Goal: Task Accomplishment & Management: Complete application form

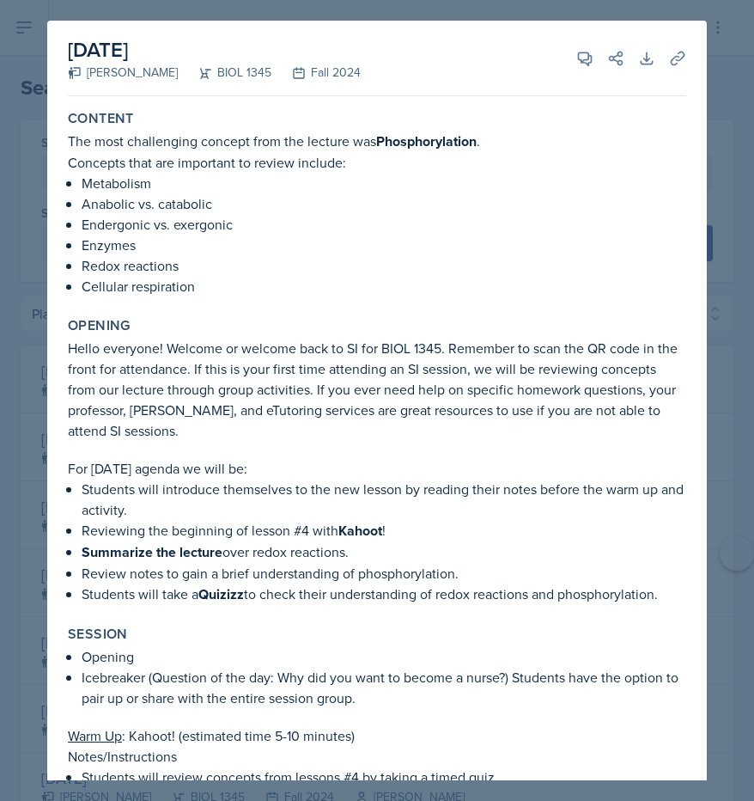
select select "be49984f-99df-4d20-9869-866254f619e9"
select select "d2347ba8-9361-4248-a65f-966553bda0a4"
select select "1"
click at [33, 24] on div at bounding box center [377, 400] width 754 height 801
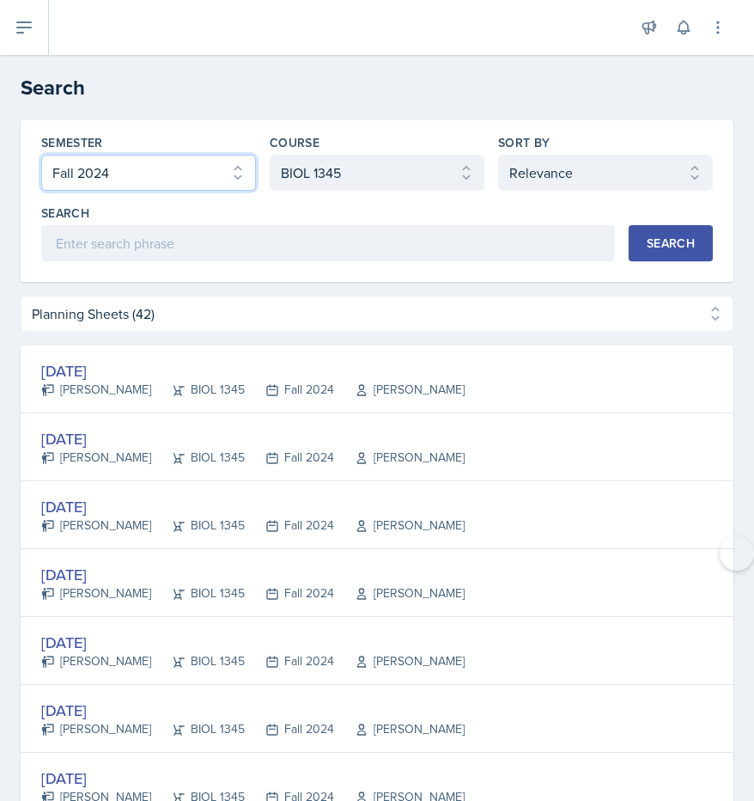
click at [228, 176] on select "Select semester All Fall 2025 Spring 2025 Fall 2024 Spring 2024 Fall 2023" at bounding box center [148, 173] width 215 height 36
select select "a8c40de0-d7eb-4f82-90ee-ac0c6ce45f71"
click at [41, 155] on select "Select semester All Fall 2025 Spring 2025 Fall 2024 Spring 2024 Fall 2023" at bounding box center [148, 173] width 215 height 36
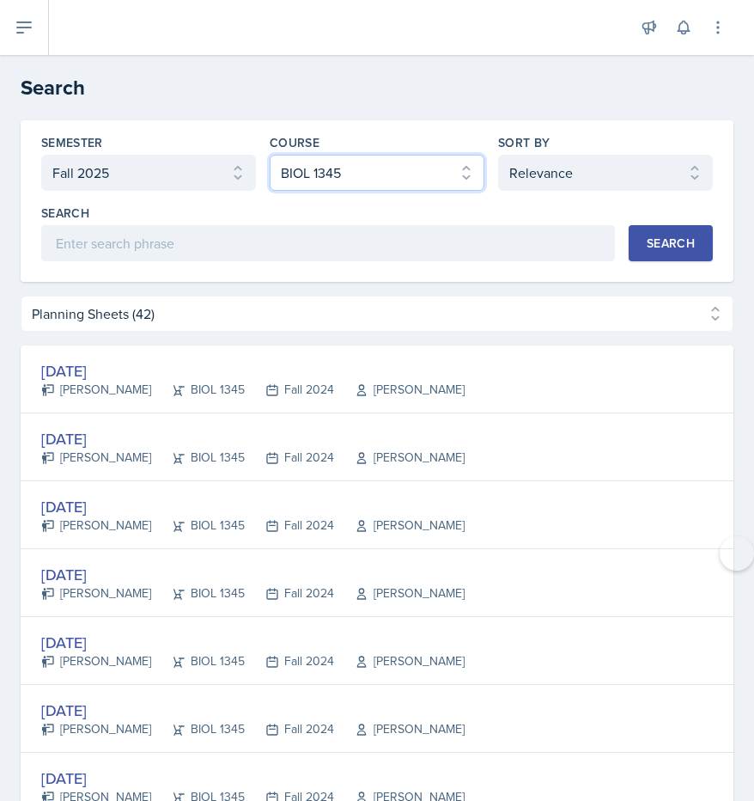
click at [378, 177] on select "Select course All ASTR 1345 BIOL 1345 BIOL 1441 BIOL 1442 BIOL 2300 BIOL 2444 B…" at bounding box center [377, 173] width 215 height 36
select select "2e263679-d834-47af-91bc-e3d071885f84"
click at [270, 155] on select "Select course All ASTR 1345 BIOL 1345 BIOL 1441 BIOL 1442 BIOL 2300 BIOL 2444 B…" at bounding box center [377, 173] width 215 height 36
click at [647, 241] on div "Search" at bounding box center [671, 243] width 48 height 14
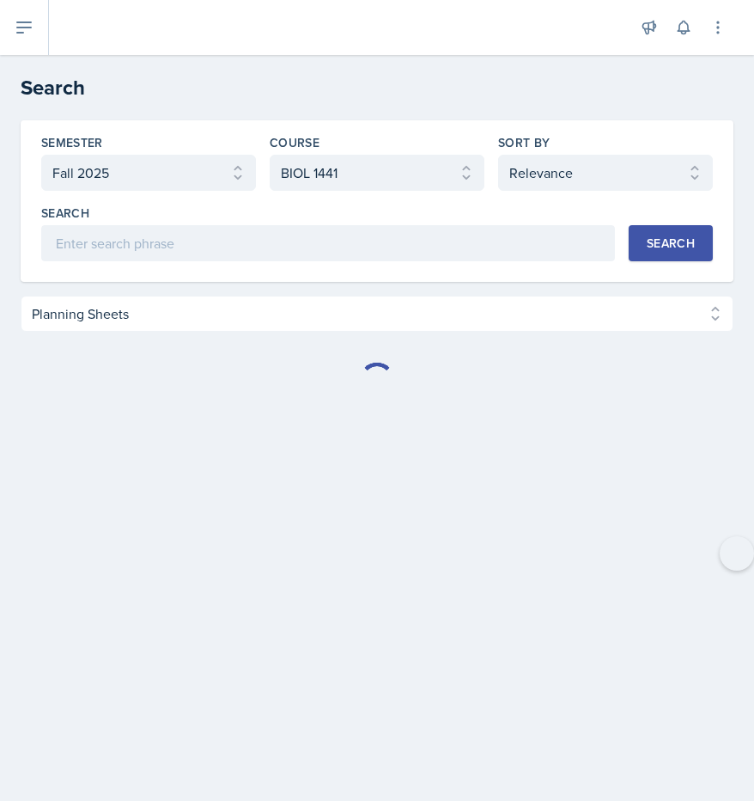
select select "Planning Sheets (20)"
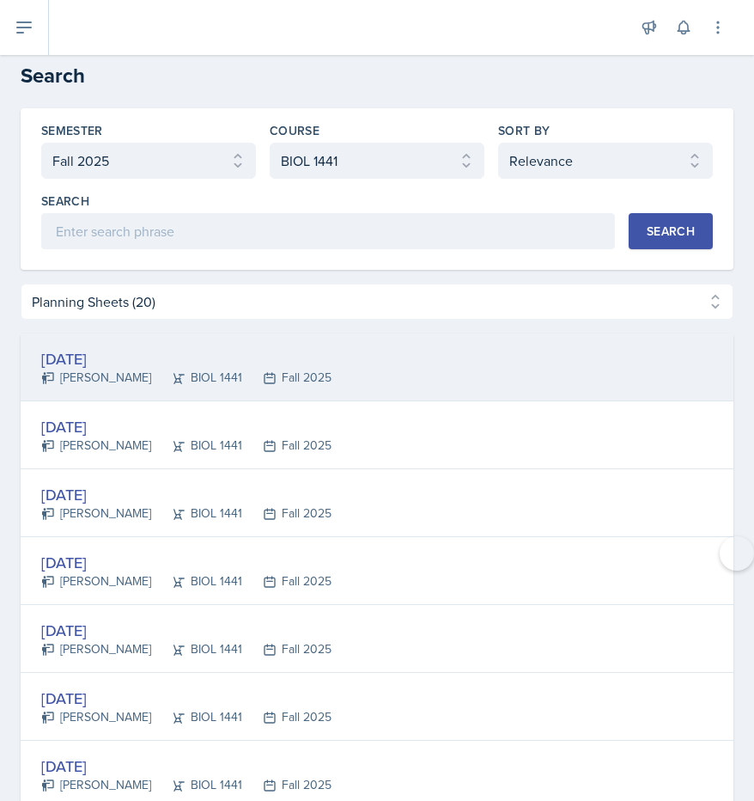
scroll to position [15, 0]
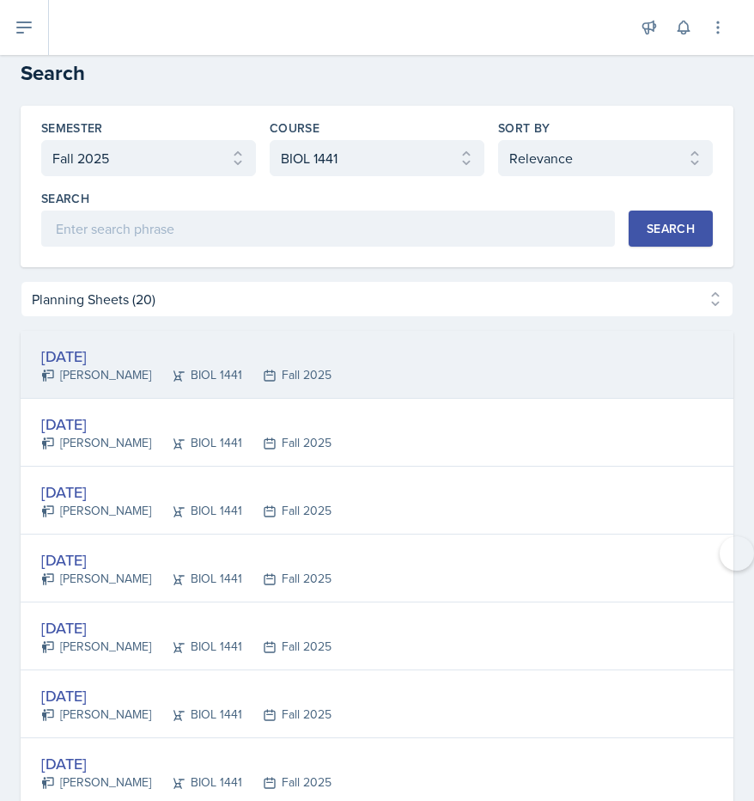
click at [329, 380] on div "[DATE] [PERSON_NAME] BIOL 1441 Fall 2025" at bounding box center [377, 365] width 713 height 68
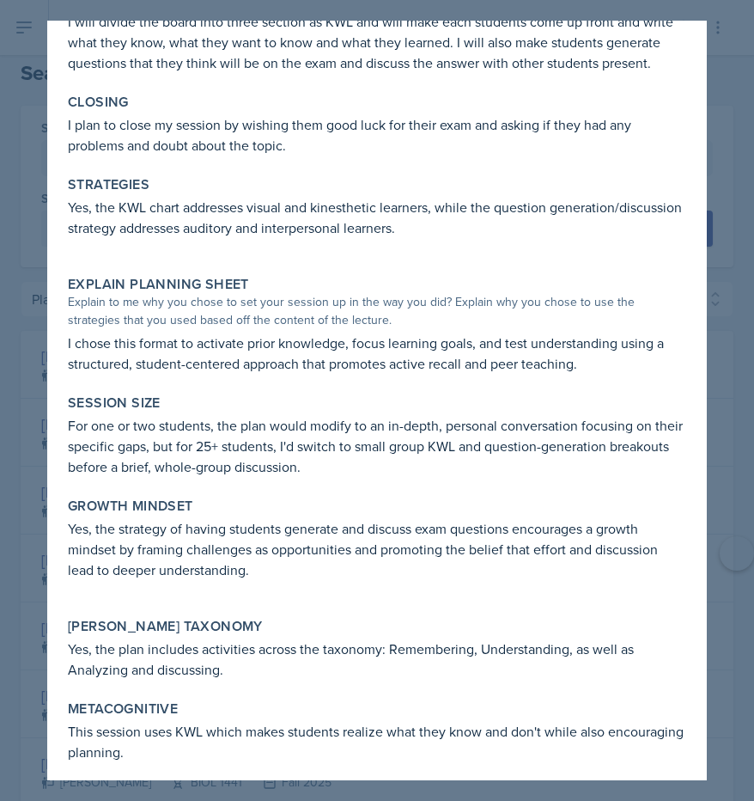
scroll to position [273, 0]
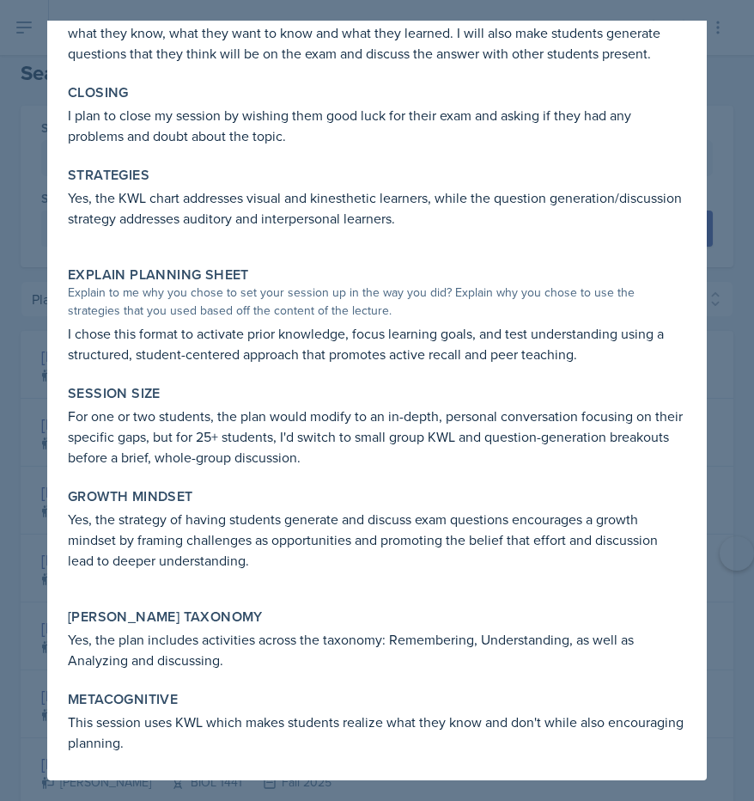
click at [730, 141] on div at bounding box center [377, 400] width 754 height 801
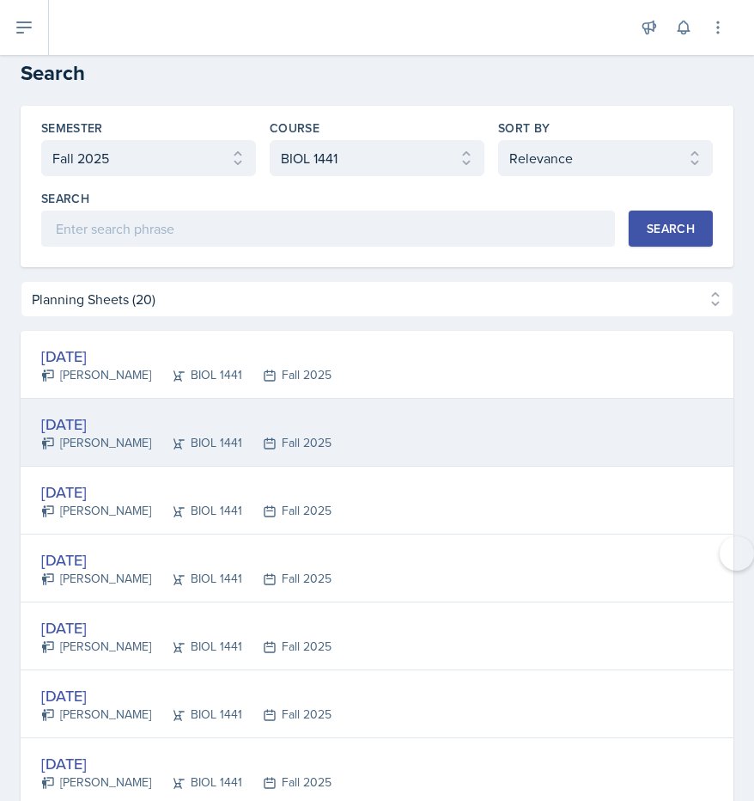
click at [447, 439] on div "[DATE] [PERSON_NAME] BIOL 1441 Fall 2025" at bounding box center [377, 433] width 713 height 68
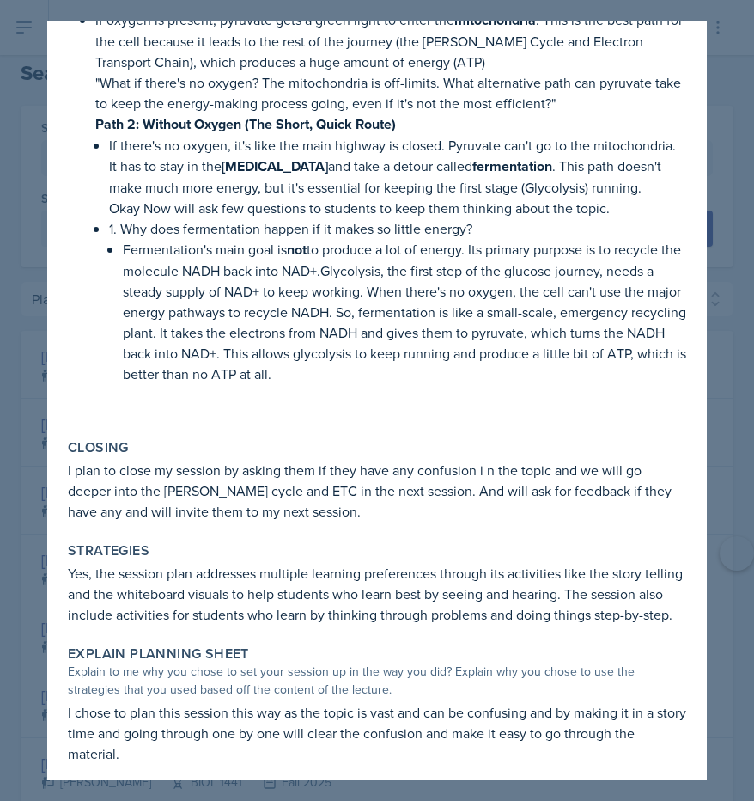
scroll to position [1144, 0]
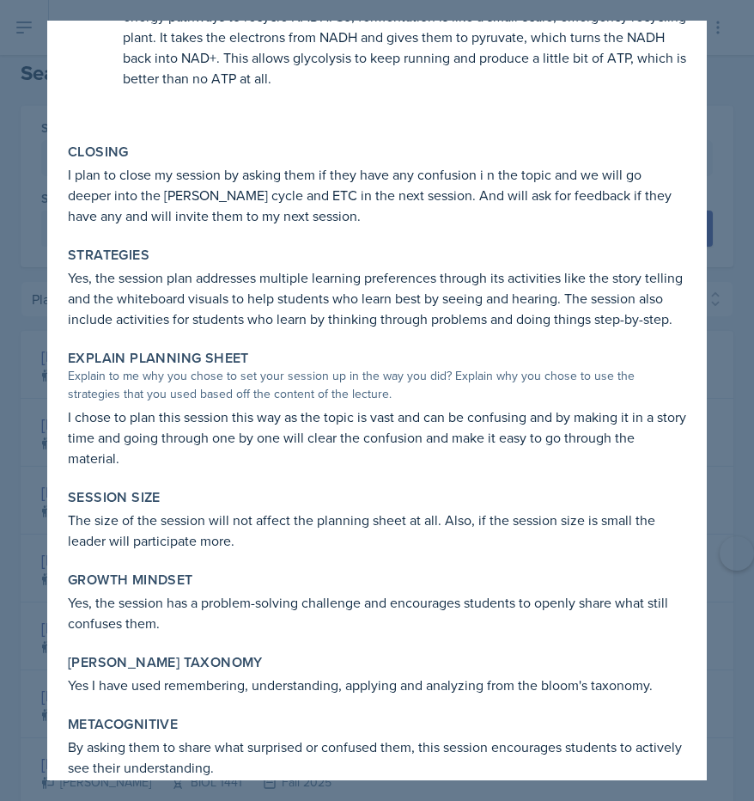
click at [726, 261] on div at bounding box center [377, 400] width 754 height 801
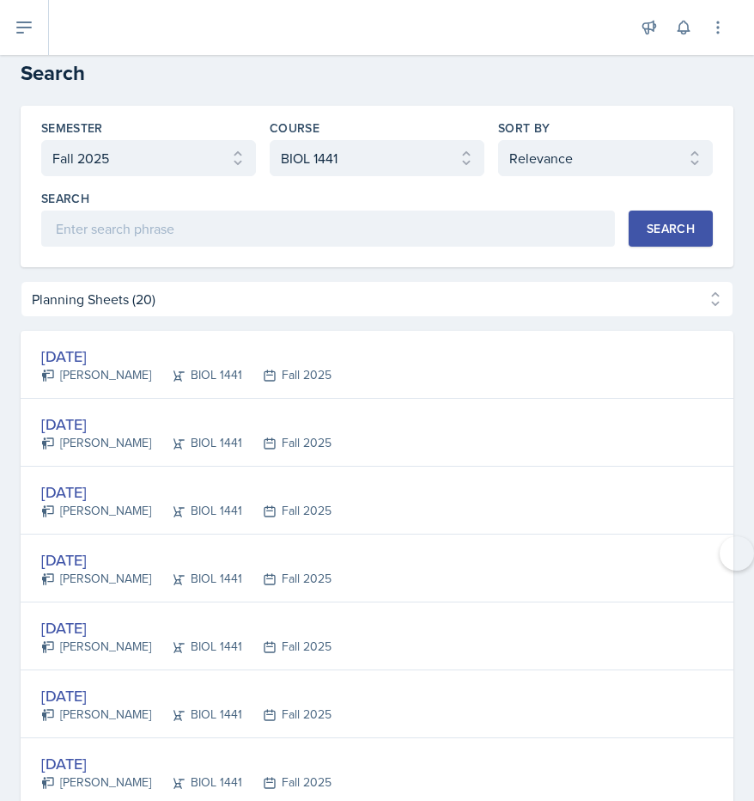
scroll to position [0, 0]
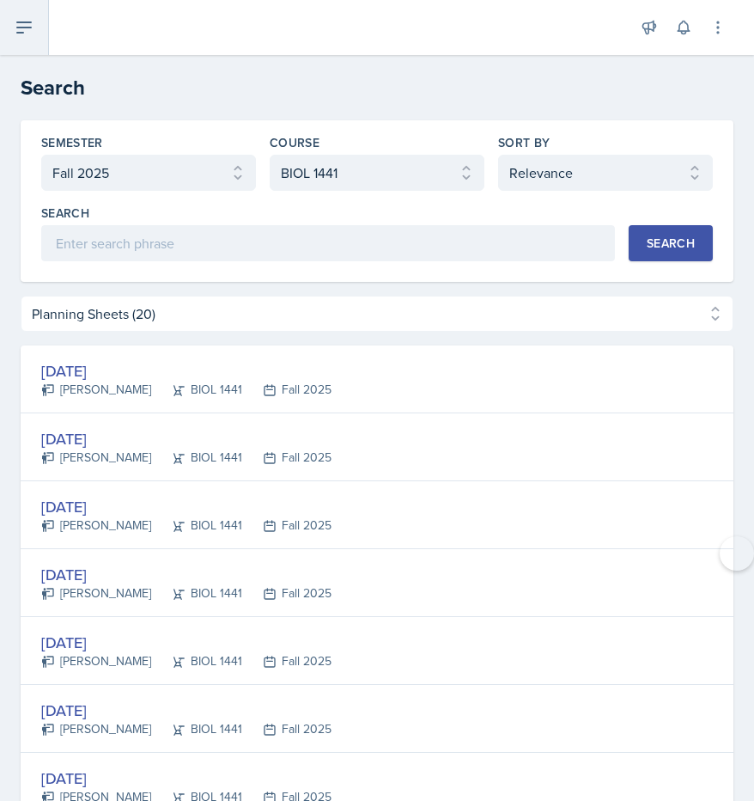
click at [36, 41] on button at bounding box center [24, 27] width 49 height 55
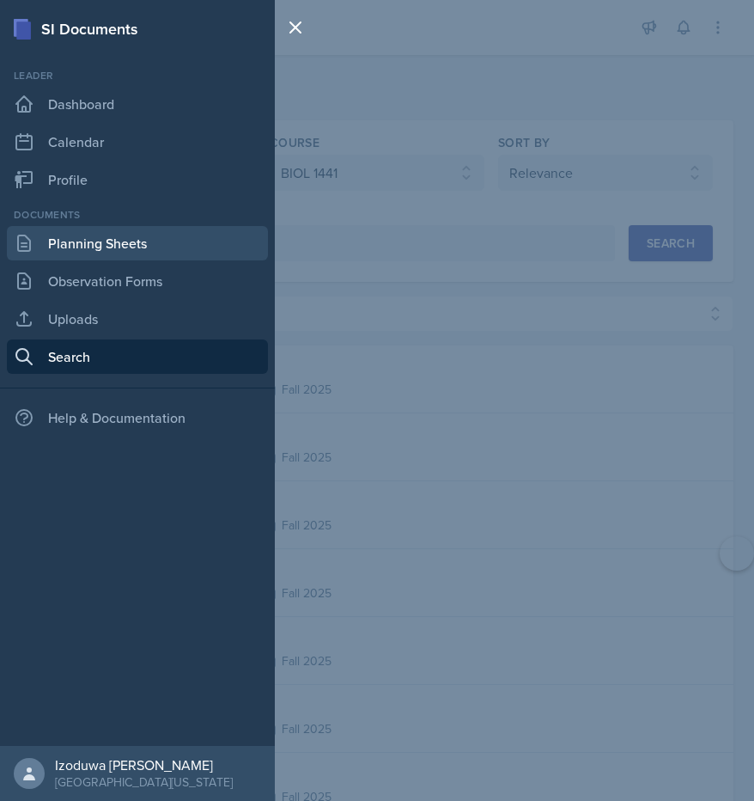
click at [208, 238] on link "Planning Sheets" at bounding box center [137, 243] width 261 height 34
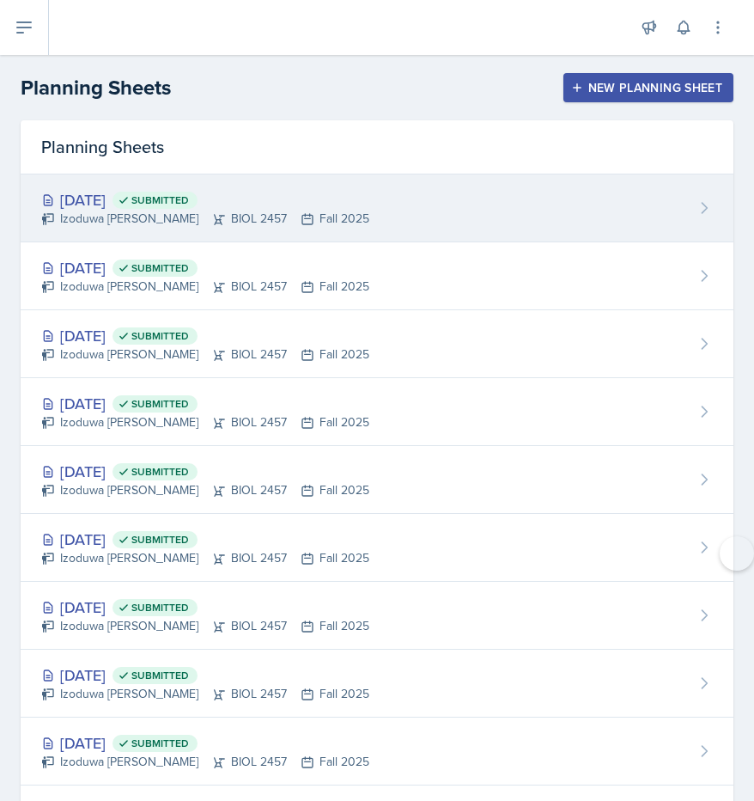
click at [478, 225] on div "[DATE] Submitted Izoduwa [PERSON_NAME] BIOL 2457 Fall 2025" at bounding box center [377, 208] width 713 height 68
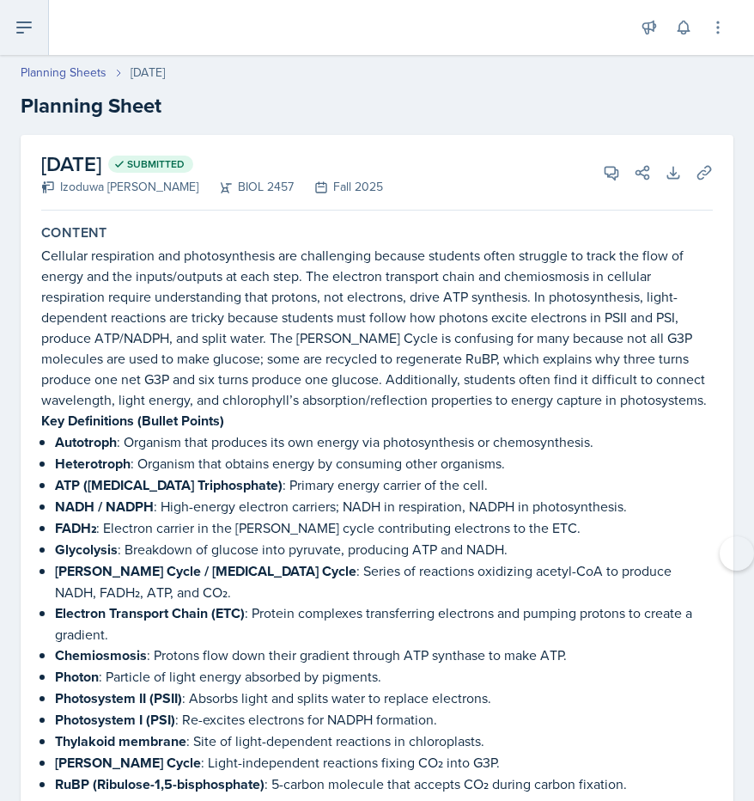
click at [47, 33] on button at bounding box center [24, 27] width 49 height 55
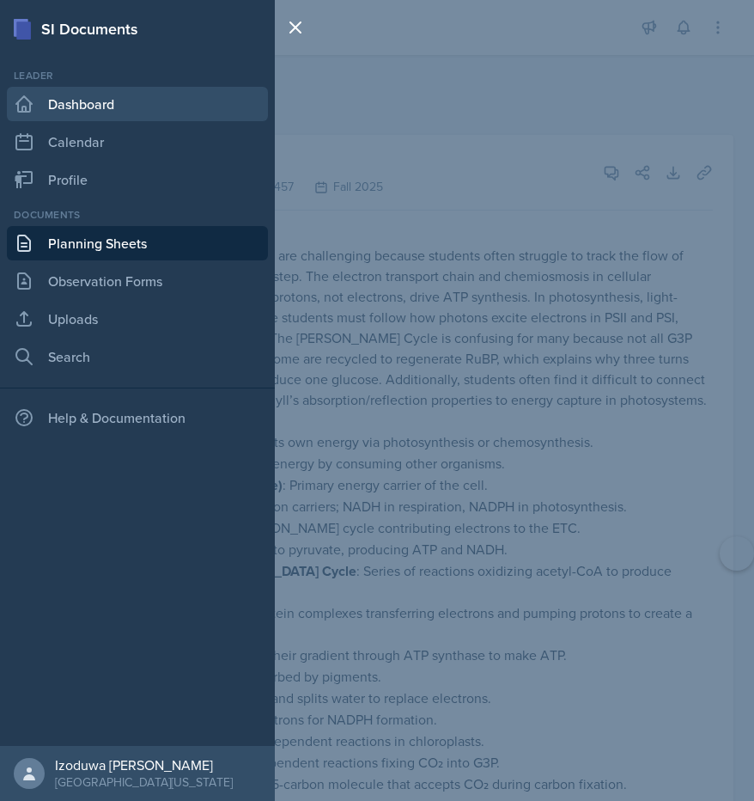
click at [131, 110] on link "Dashboard" at bounding box center [137, 104] width 261 height 34
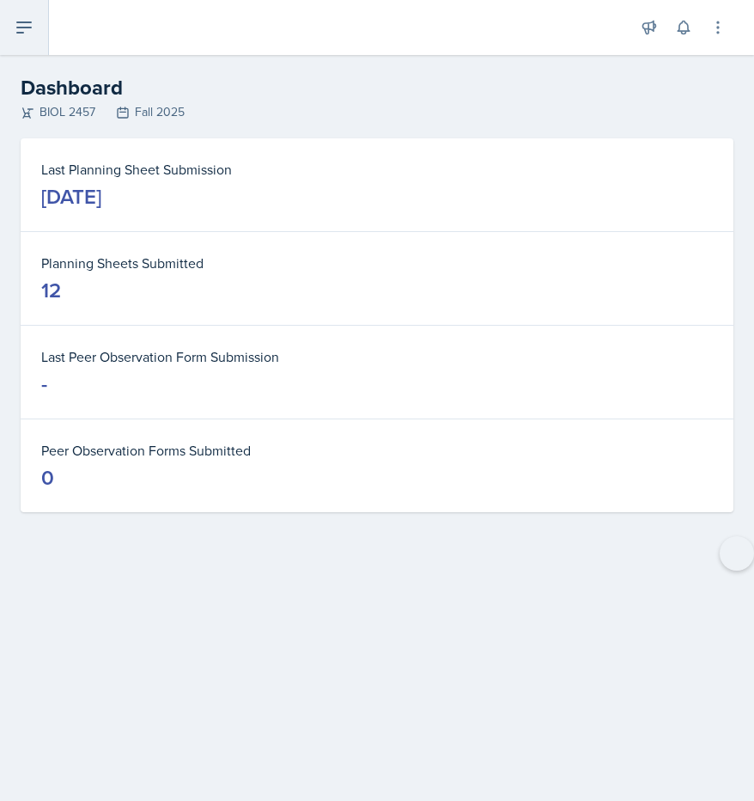
click at [21, 46] on button at bounding box center [24, 27] width 49 height 55
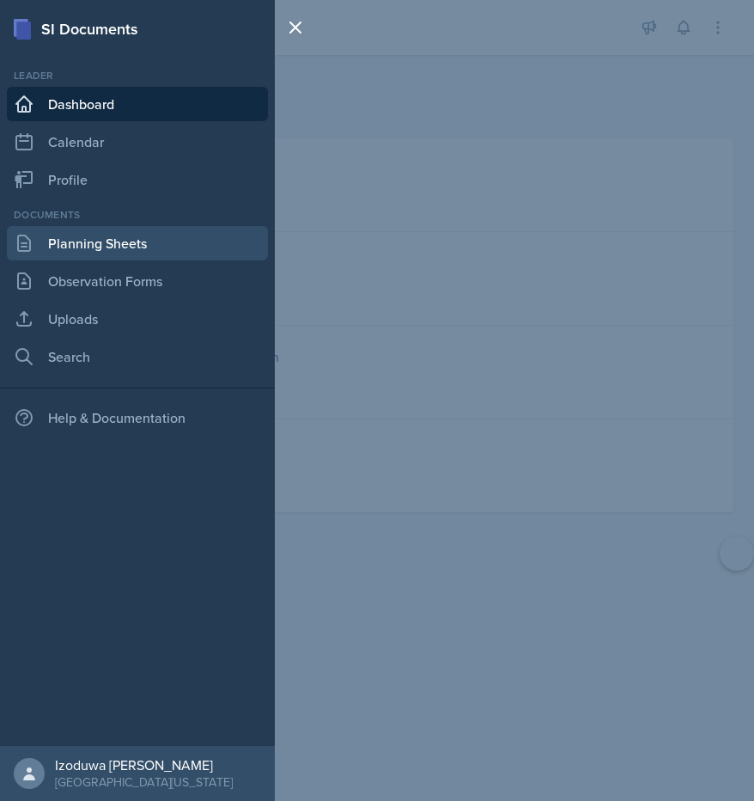
click at [103, 253] on link "Planning Sheets" at bounding box center [137, 243] width 261 height 34
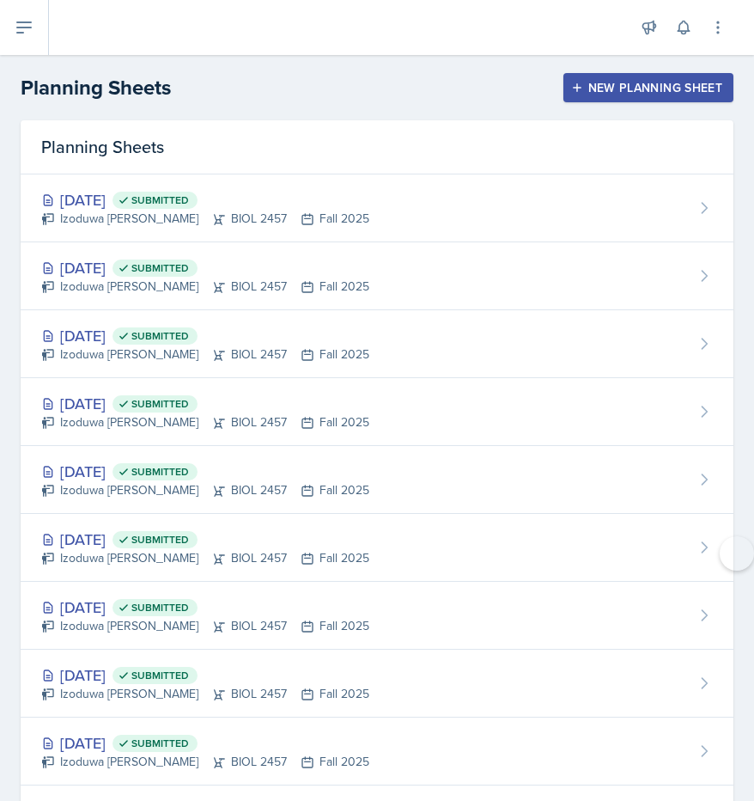
click at [647, 89] on div "New Planning Sheet" at bounding box center [649, 88] width 148 height 14
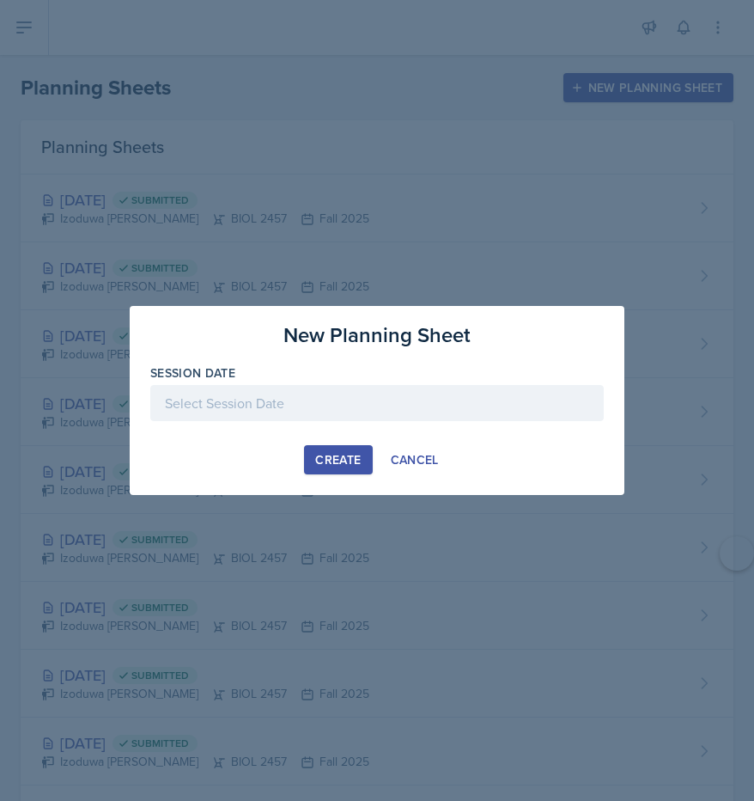
click at [339, 453] on div "Create" at bounding box center [338, 460] width 46 height 14
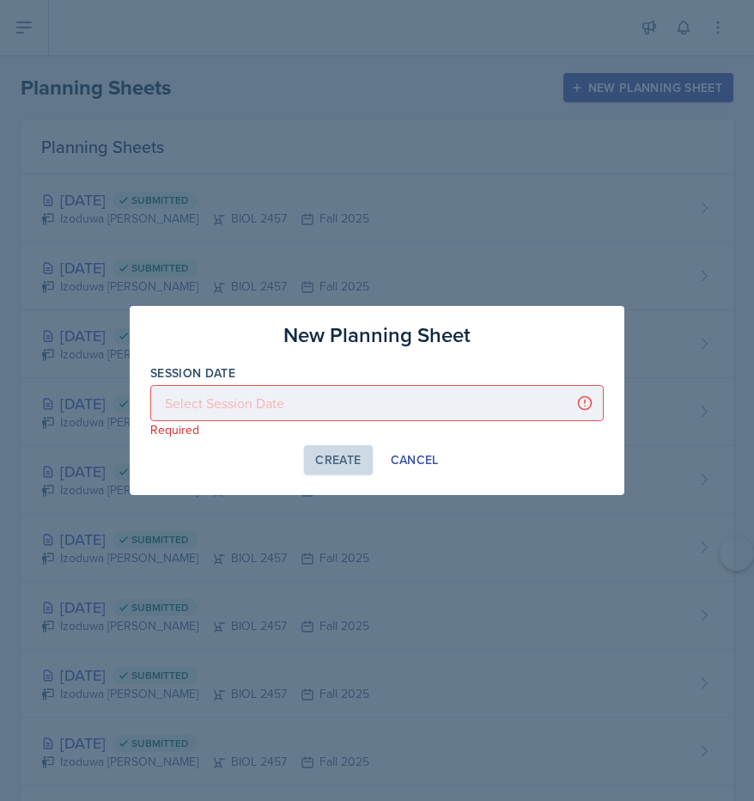
click at [442, 409] on div at bounding box center [377, 403] width 454 height 36
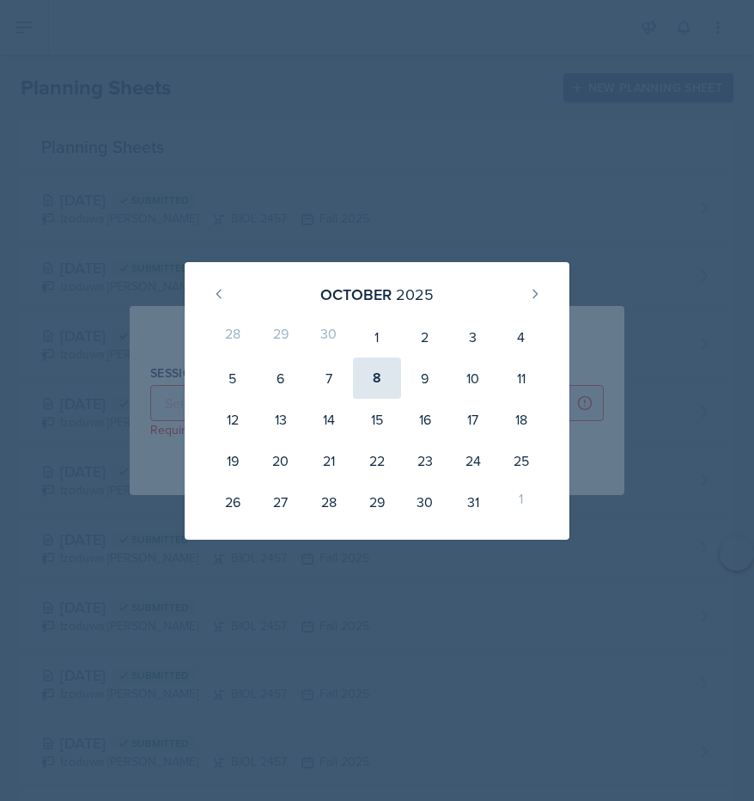
click at [390, 382] on div "8" at bounding box center [377, 377] width 48 height 41
type input "[DATE]"
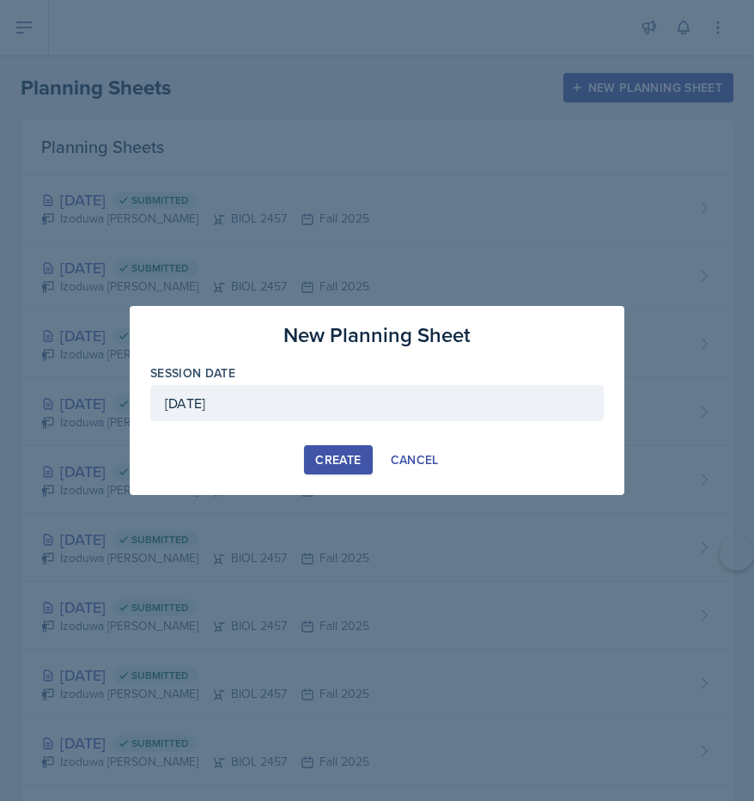
click at [357, 454] on div "Create" at bounding box center [338, 460] width 46 height 14
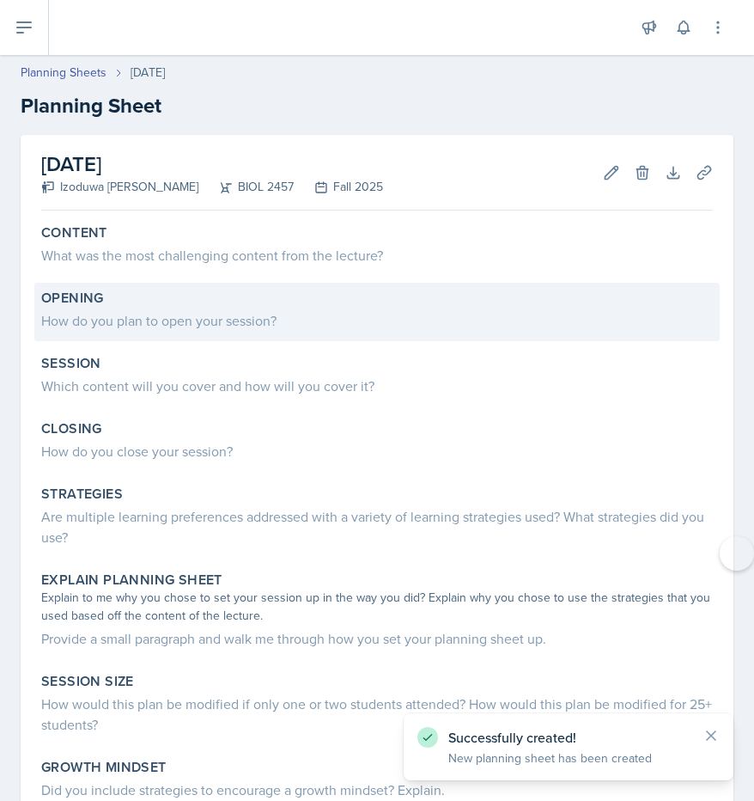
click at [416, 293] on div "Opening" at bounding box center [377, 298] width 672 height 17
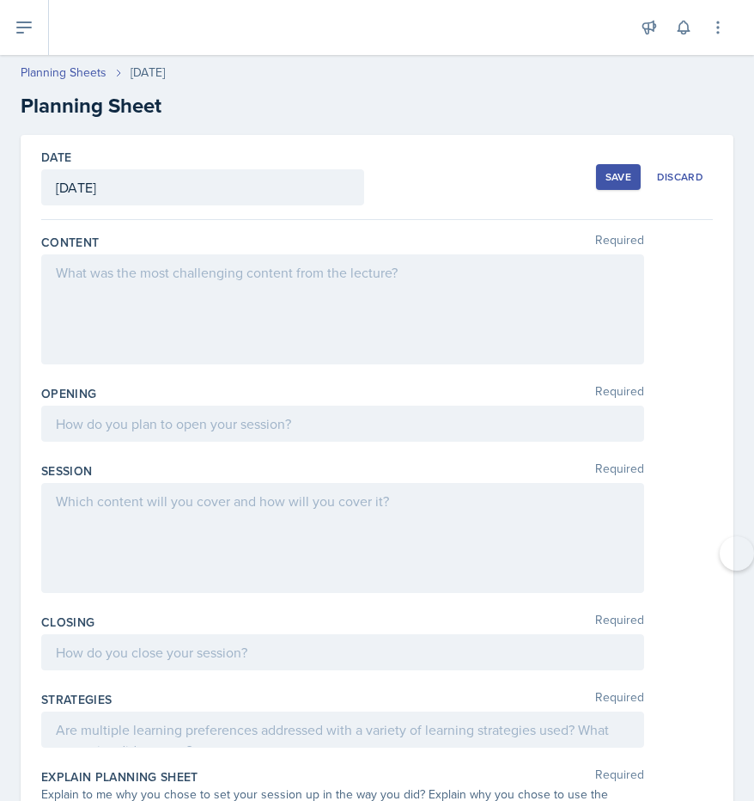
click at [260, 279] on div at bounding box center [342, 309] width 603 height 110
click at [0, 0] on div at bounding box center [0, 0] width 0 height 0
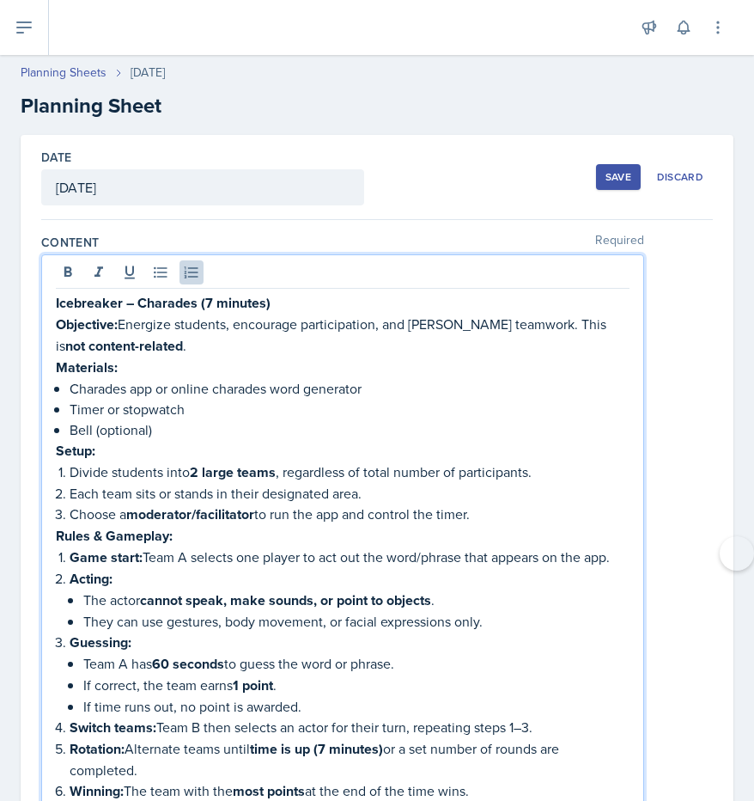
scroll to position [17, 0]
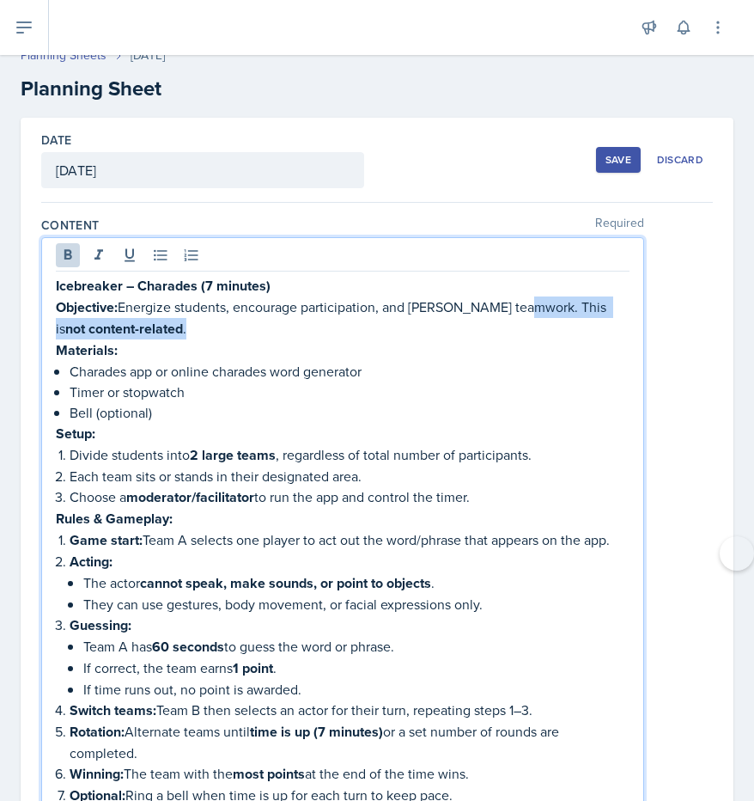
drag, startPoint x: 513, startPoint y: 302, endPoint x: 556, endPoint y: 333, distance: 52.9
click at [556, 333] on p "Objective: Energize students, encourage participation, and [PERSON_NAME] teamwo…" at bounding box center [343, 317] width 574 height 43
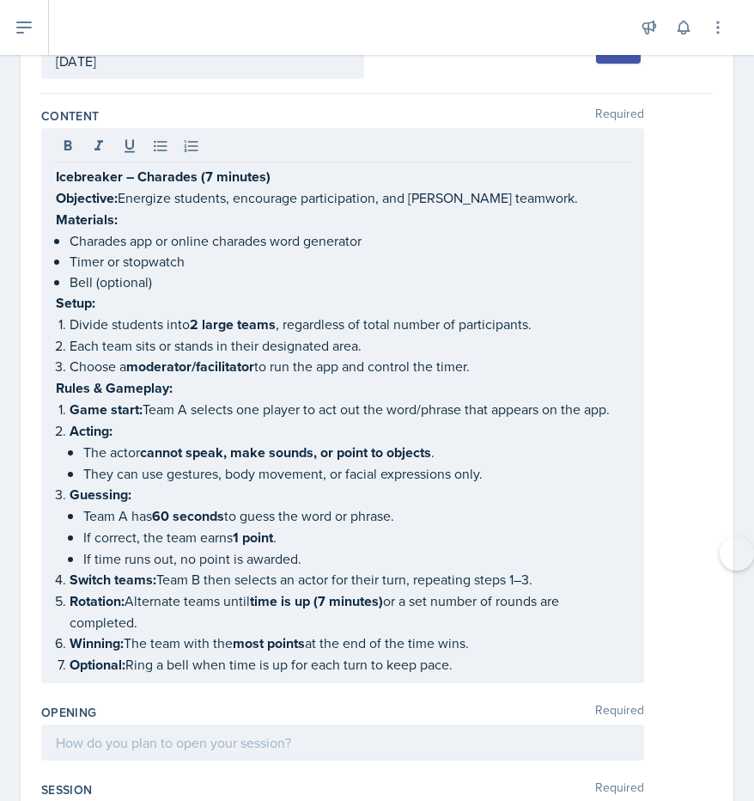
scroll to position [89, 0]
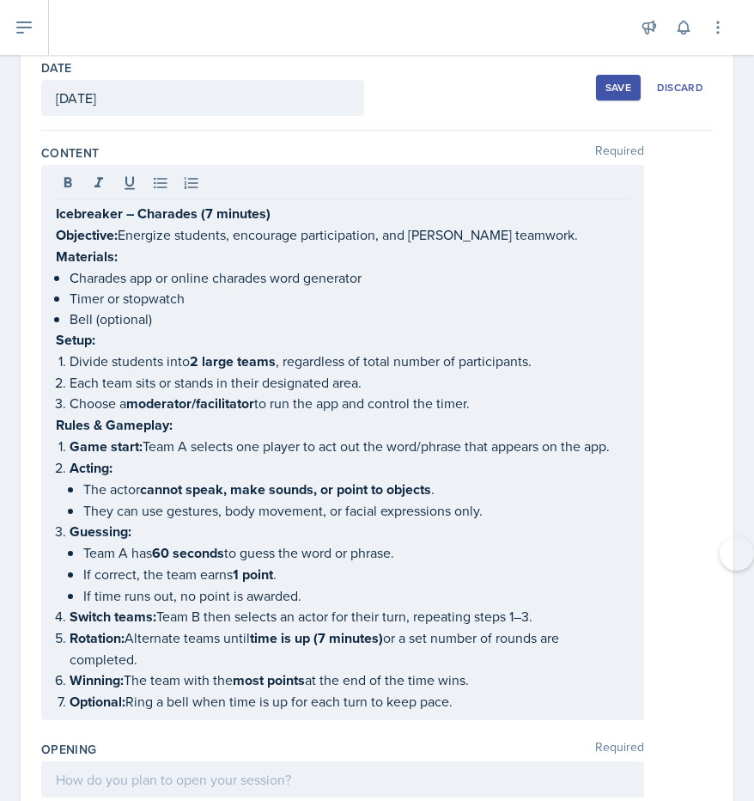
drag, startPoint x: 54, startPoint y: 205, endPoint x: 465, endPoint y: 607, distance: 574.2
click at [465, 607] on div "Icebreaker – Charades (7 minutes) Objective: Energize students, encourage parti…" at bounding box center [342, 442] width 603 height 555
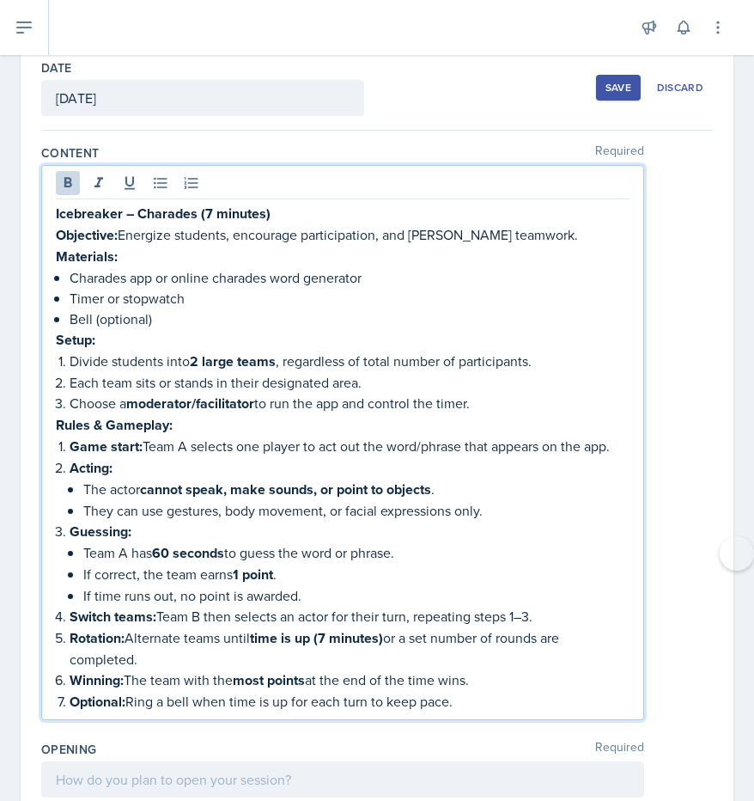
drag, startPoint x: 56, startPoint y: 211, endPoint x: 434, endPoint y: 730, distance: 642.1
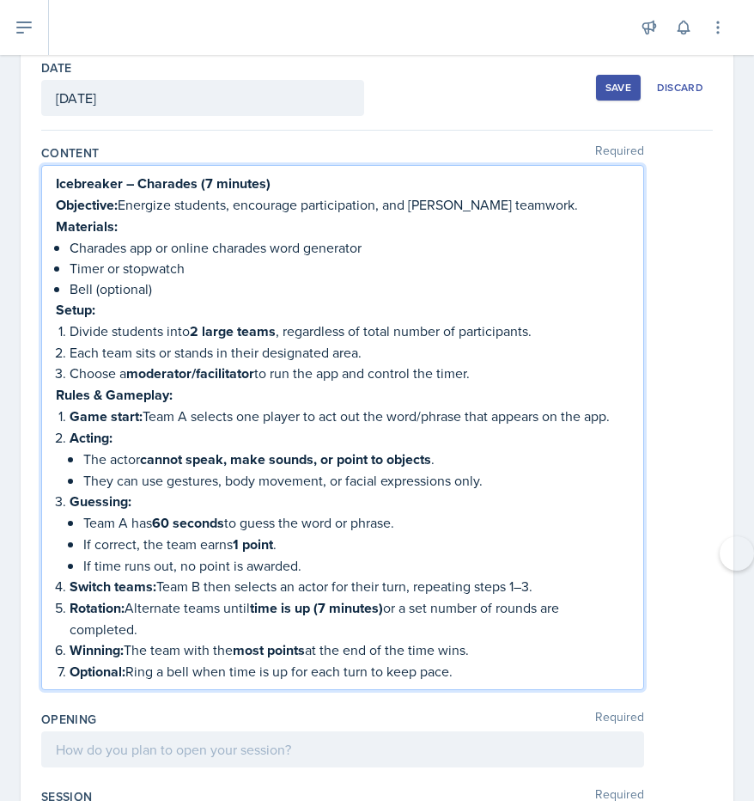
scroll to position [59, 0]
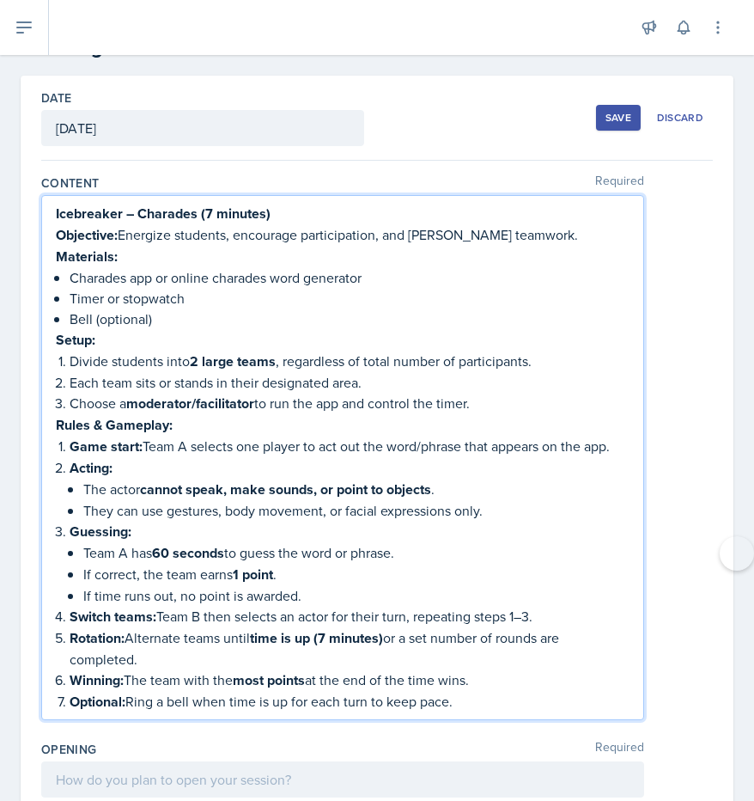
copy div "Loremipsum – Dolorsit (6 ametcon) Adipiscin: Elitsedd eiusmodt, incididun utlab…"
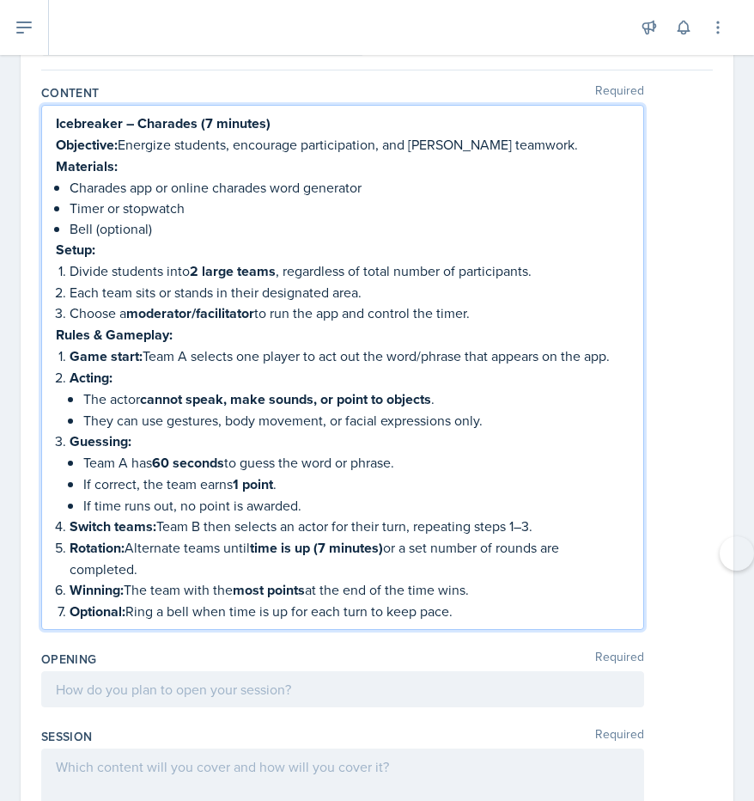
click at [339, 687] on p at bounding box center [343, 689] width 574 height 21
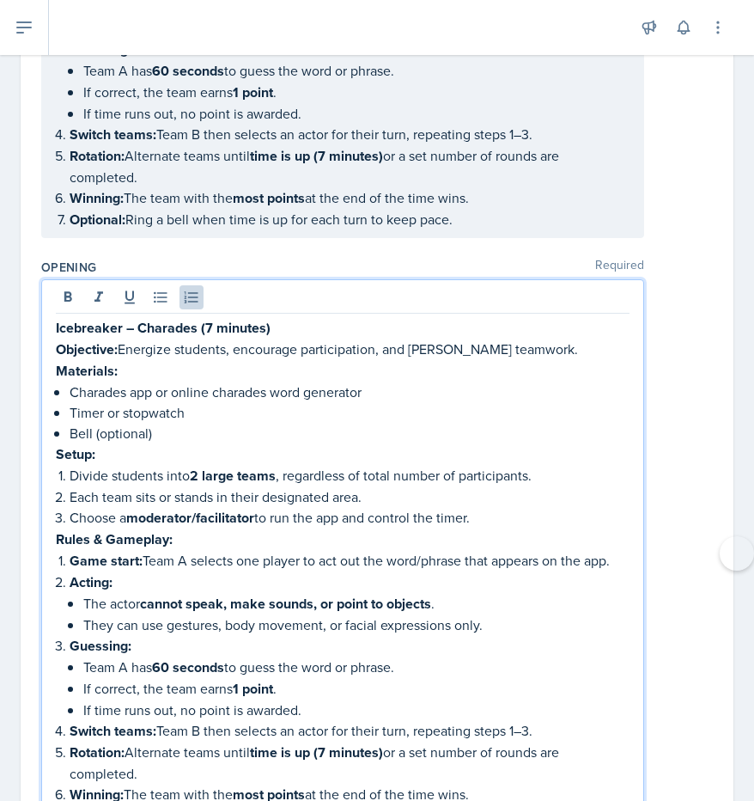
scroll to position [539, 0]
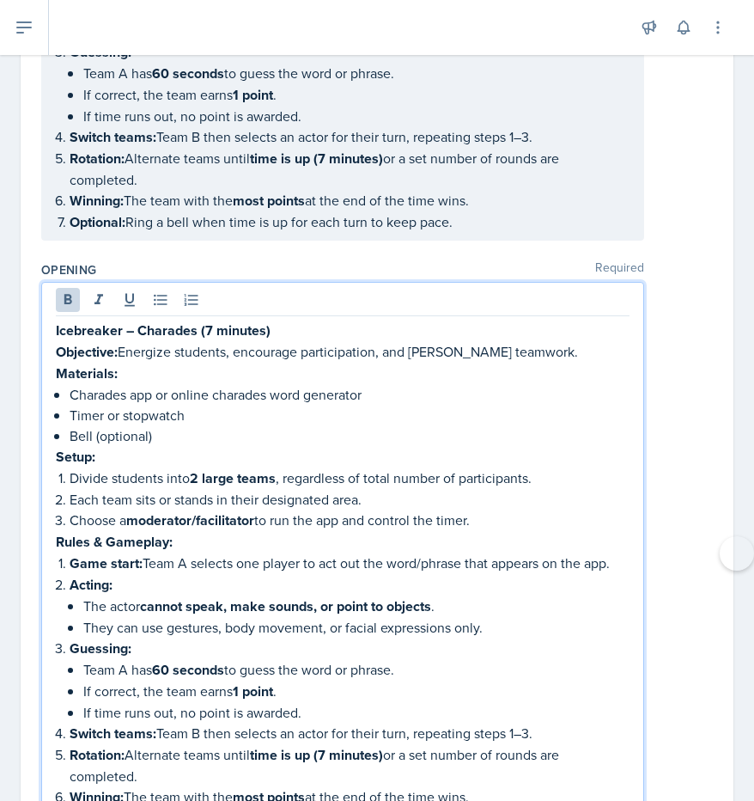
click at [233, 321] on strong "Icebreaker – Charades (7 minutes)" at bounding box center [163, 331] width 215 height 20
click at [296, 320] on p "Icebreaker – Charades (7 minutes)" at bounding box center [343, 330] width 574 height 21
click at [54, 325] on div "Icebreaker – Charades (7 minutes) Objective: Energize students, encourage parti…" at bounding box center [342, 559] width 603 height 555
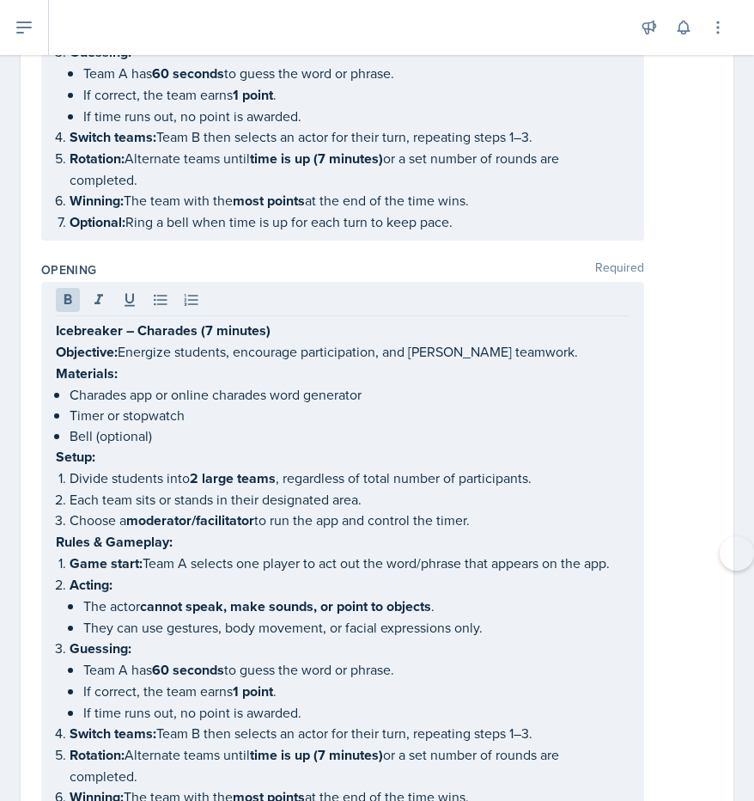
click at [54, 316] on div "Icebreaker – Charades (7 minutes) Objective: Energize students, encourage parti…" at bounding box center [342, 559] width 603 height 555
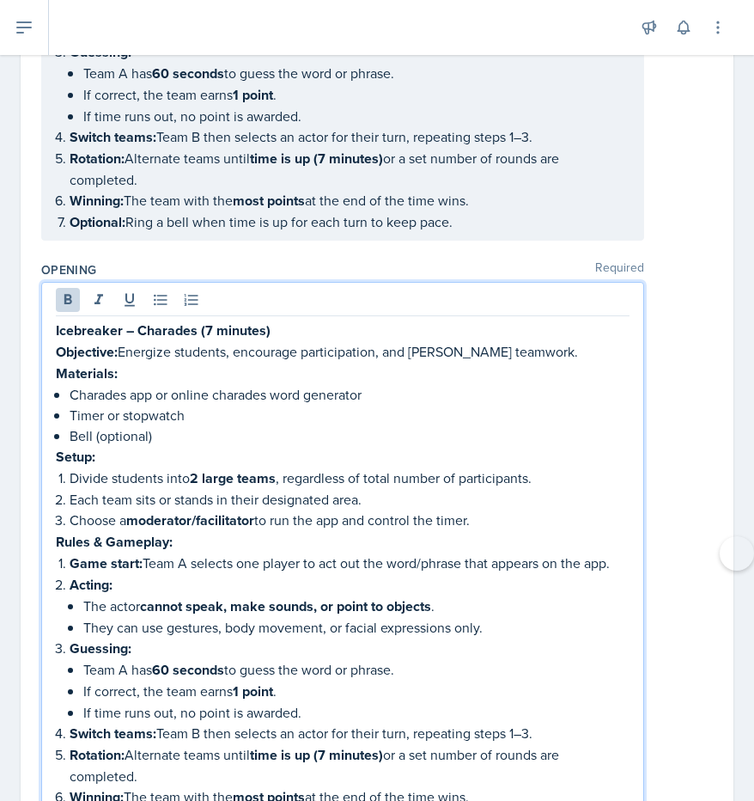
click at [62, 321] on strong "Icebreaker – Charades (7 minutes)" at bounding box center [163, 331] width 215 height 20
click at [135, 328] on strong "Icebreaker – Charades (7 minutes)" at bounding box center [163, 331] width 215 height 20
click at [92, 324] on strong "Icebreaker – Charades (7 minutes)" at bounding box center [163, 331] width 215 height 20
click at [63, 323] on strong "Icebreaker – Charades (7 minutes)" at bounding box center [163, 331] width 215 height 20
click at [51, 318] on div "Icebreaker – Charades (7 minutes) Objective: Energize students, encourage parti…" at bounding box center [342, 559] width 603 height 555
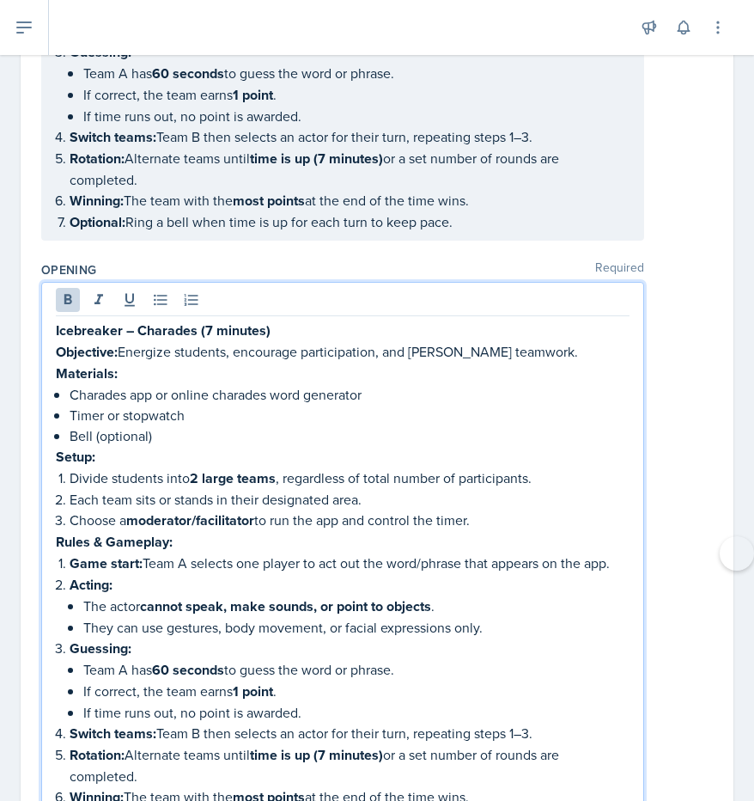
click at [58, 323] on strong "Icebreaker – Charades (7 minutes)" at bounding box center [163, 331] width 215 height 20
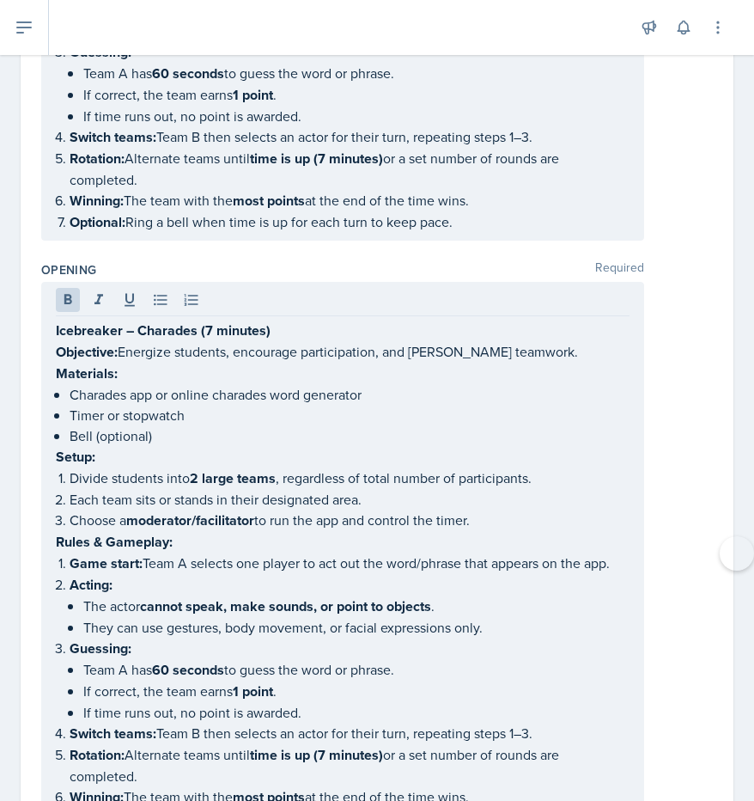
click at [54, 323] on div "Icebreaker – Charades (7 minutes) Objective: Energize students, encourage parti…" at bounding box center [342, 559] width 603 height 555
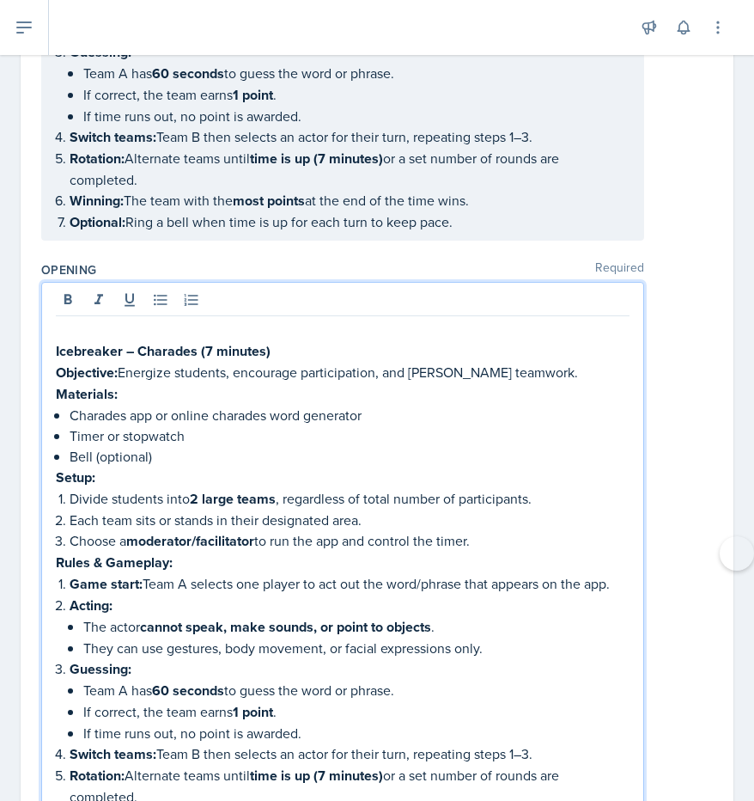
click at [63, 322] on p at bounding box center [343, 330] width 574 height 21
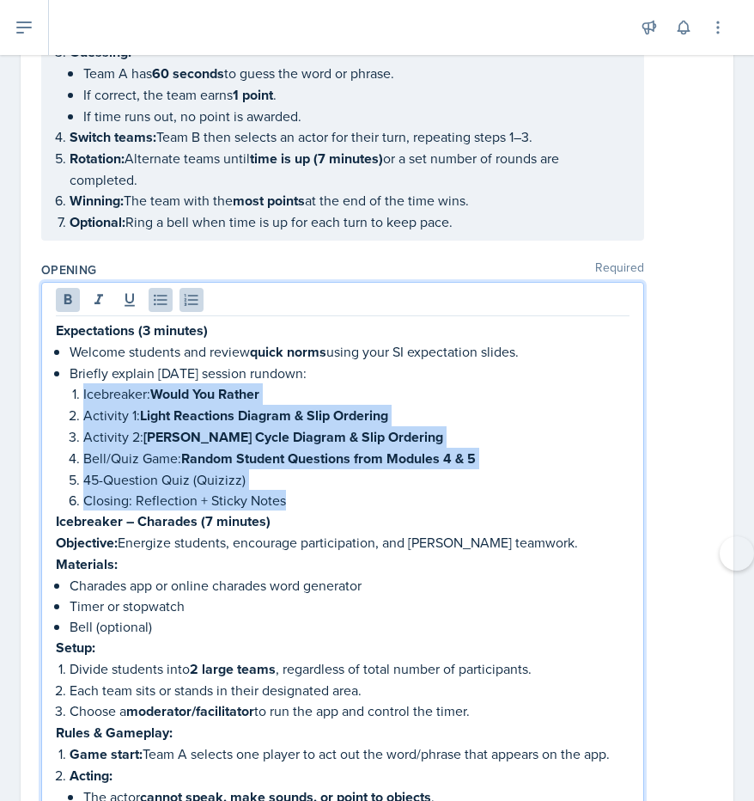
drag, startPoint x: 69, startPoint y: 384, endPoint x: 351, endPoint y: 485, distance: 299.5
click at [351, 485] on li "Briefly explain [DATE] session rundown: Icebreaker: Would You Rather Activity 1…" at bounding box center [350, 437] width 560 height 148
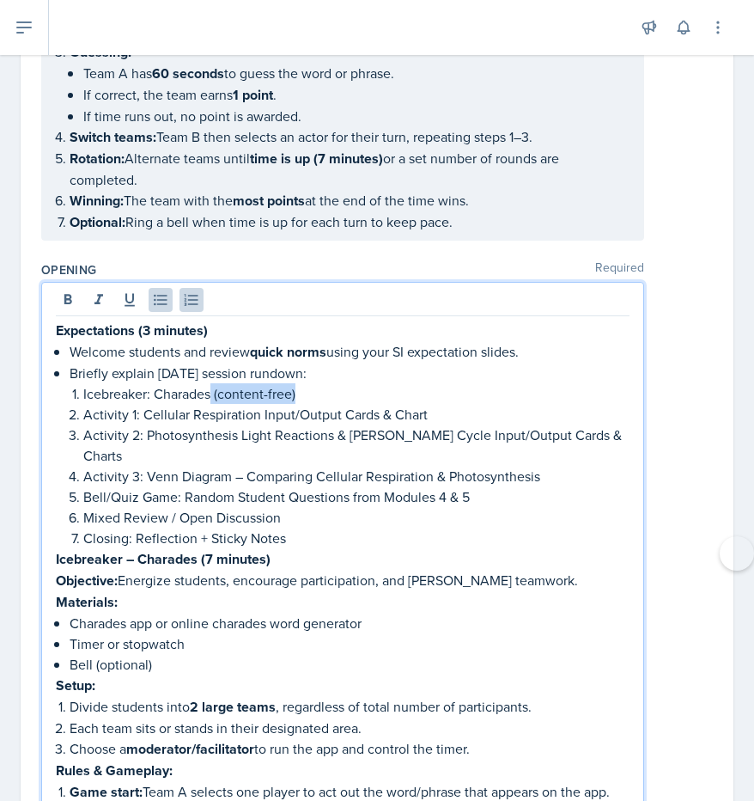
drag, startPoint x: 213, startPoint y: 385, endPoint x: 306, endPoint y: 387, distance: 92.8
click at [306, 387] on p "Icebreaker: Charades (content-free)" at bounding box center [356, 393] width 546 height 21
drag, startPoint x: 151, startPoint y: 388, endPoint x: 236, endPoint y: 392, distance: 85.2
click at [236, 392] on p "Icebreaker: Charades" at bounding box center [356, 393] width 546 height 21
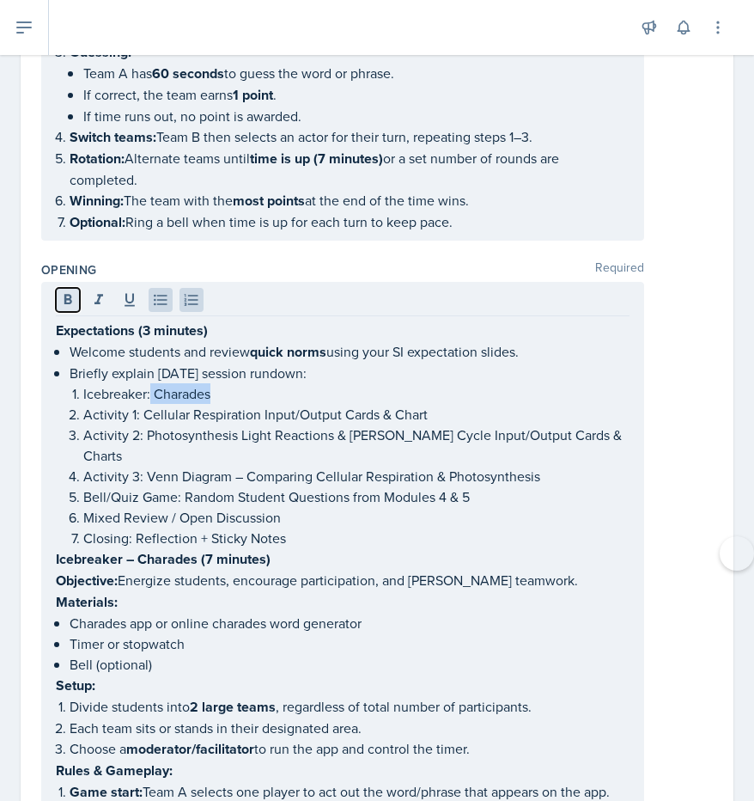
click at [67, 292] on icon at bounding box center [67, 299] width 17 height 17
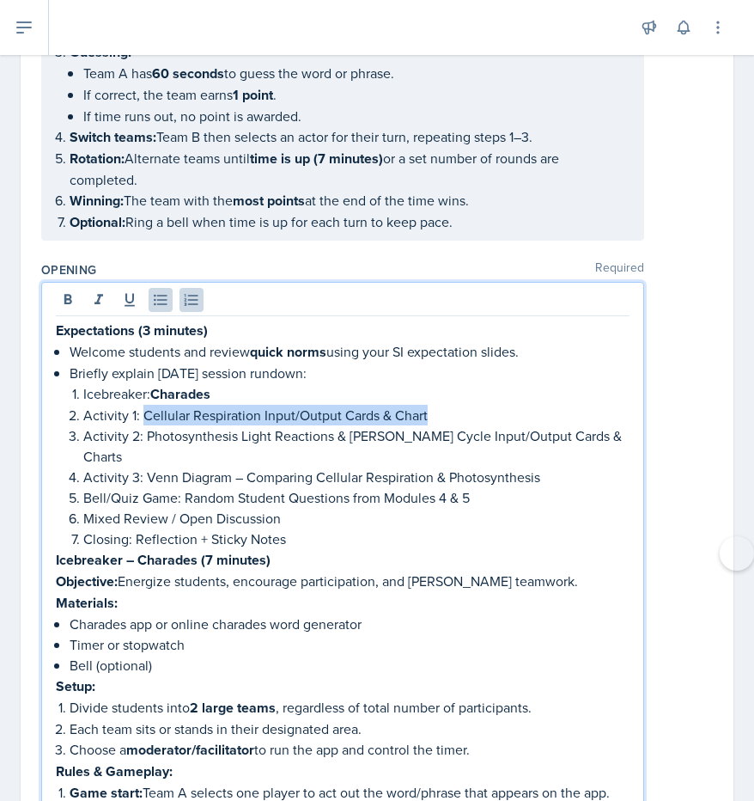
drag, startPoint x: 141, startPoint y: 410, endPoint x: 452, endPoint y: 401, distance: 311.2
click at [452, 405] on p "Activity 1: Cellular Respiration Input/Output Cards & Chart" at bounding box center [356, 415] width 546 height 21
click at [70, 294] on icon at bounding box center [68, 299] width 8 height 10
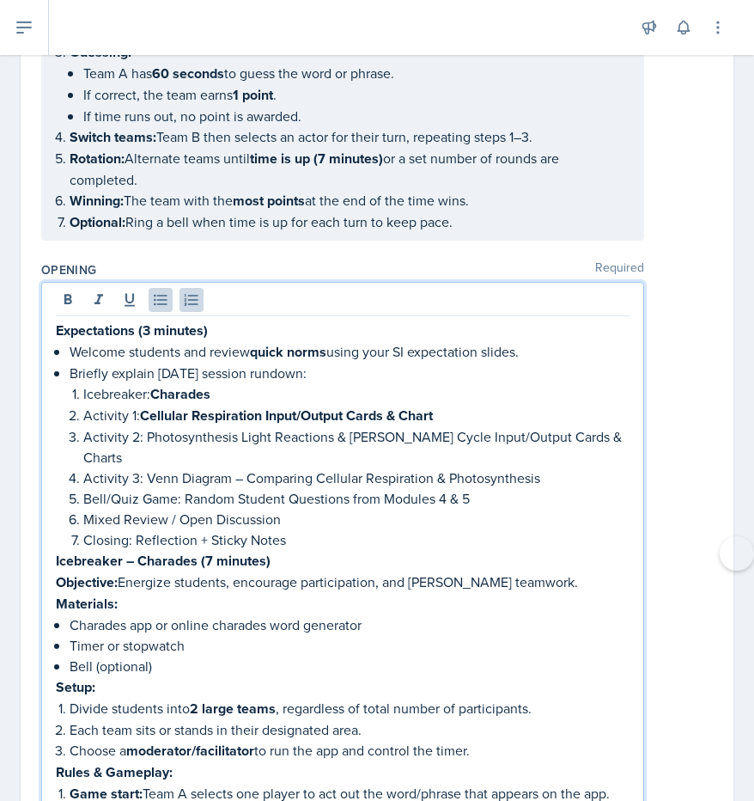
drag, startPoint x: 143, startPoint y: 427, endPoint x: 449, endPoint y: 415, distance: 306.1
click at [449, 415] on ol "Icebreaker: Charades Activity 1: Cellular Respiration Input/Output Cards & Char…" at bounding box center [356, 466] width 546 height 167
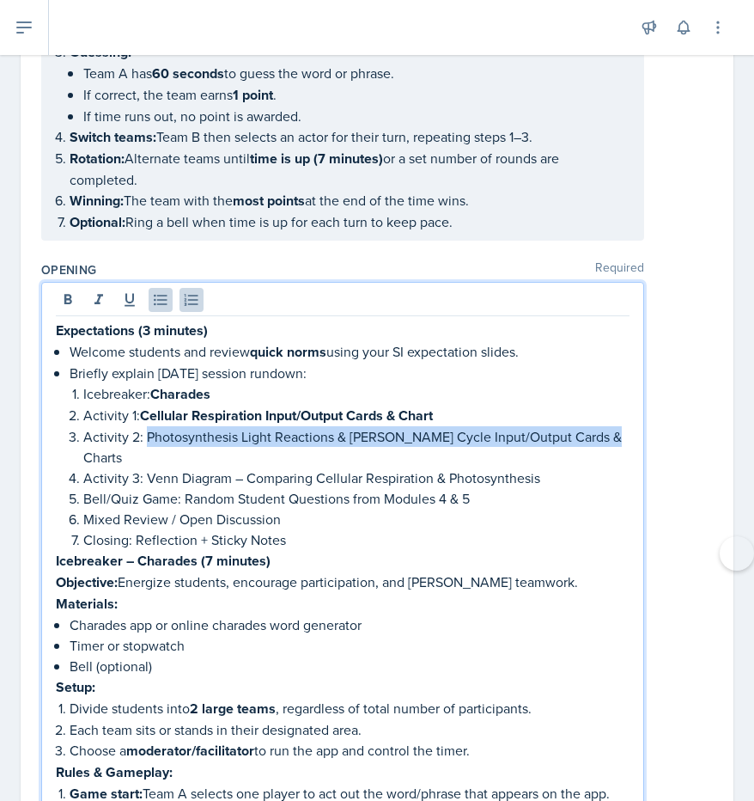
drag, startPoint x: 144, startPoint y: 430, endPoint x: 600, endPoint y: 431, distance: 455.4
click at [600, 431] on p "Activity 2: Photosynthesis Light Reactions & [PERSON_NAME] Cycle Input/Output C…" at bounding box center [356, 446] width 546 height 41
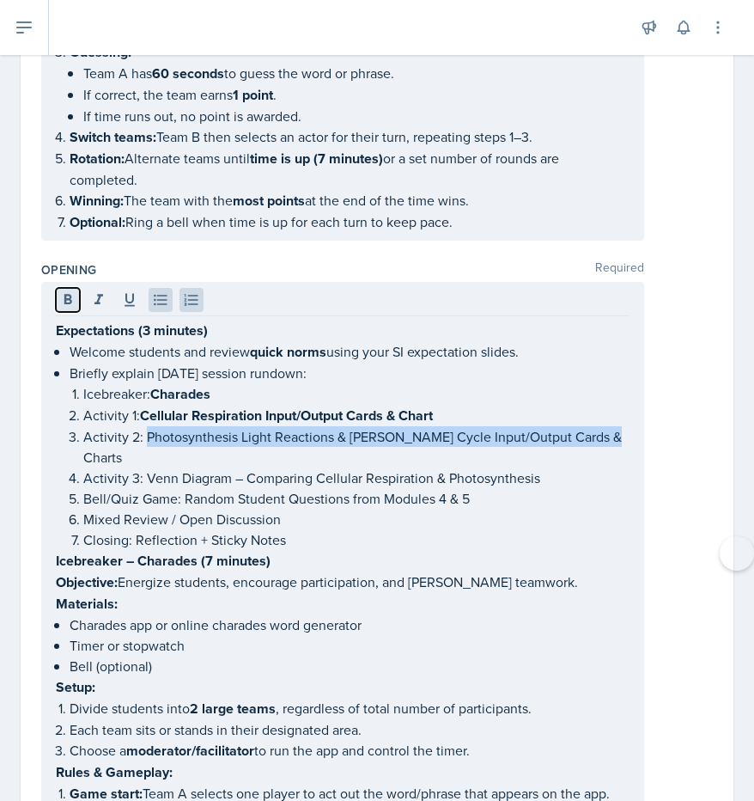
click at [68, 288] on button at bounding box center [68, 300] width 24 height 24
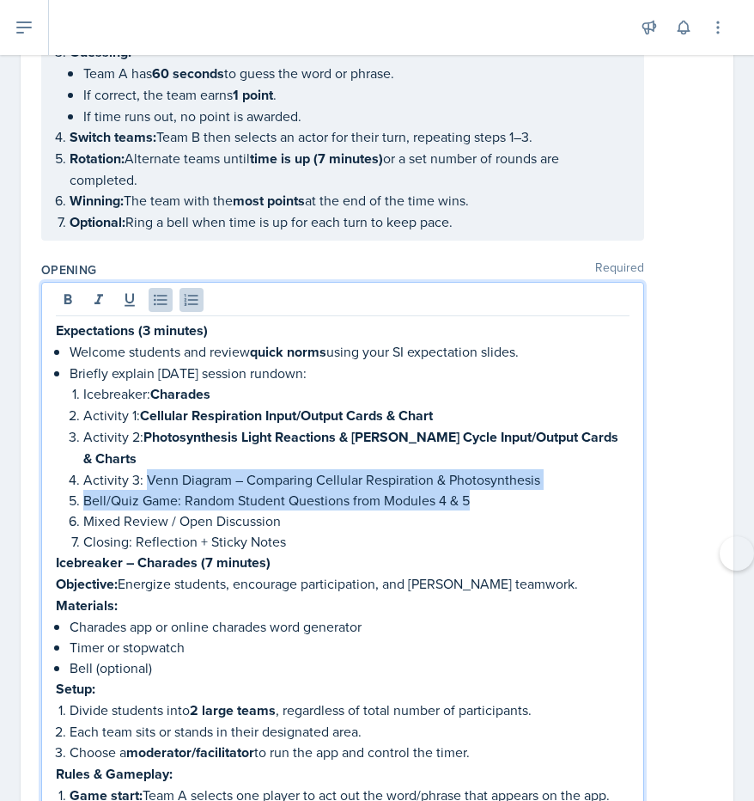
drag, startPoint x: 145, startPoint y: 446, endPoint x: 553, endPoint y: 460, distance: 407.5
click at [554, 460] on ol "Icebreaker: Charades Activity 1: Cellular Respiration Input/Output Cards & Char…" at bounding box center [356, 467] width 546 height 168
click at [553, 490] on p "Bell/Quiz Game: Random Student Questions from Modules 4 & 5" at bounding box center [356, 500] width 546 height 21
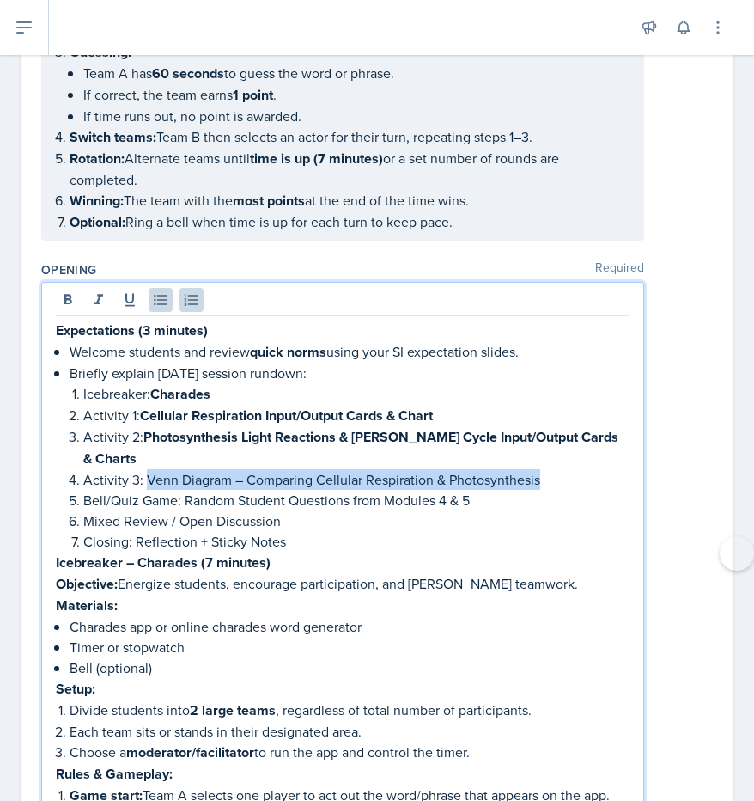
drag, startPoint x: 147, startPoint y: 448, endPoint x: 541, endPoint y: 445, distance: 394.4
click at [544, 469] on p "Activity 3: Venn Diagram – Comparing Cellular Respiration & Photosynthesis" at bounding box center [356, 479] width 546 height 21
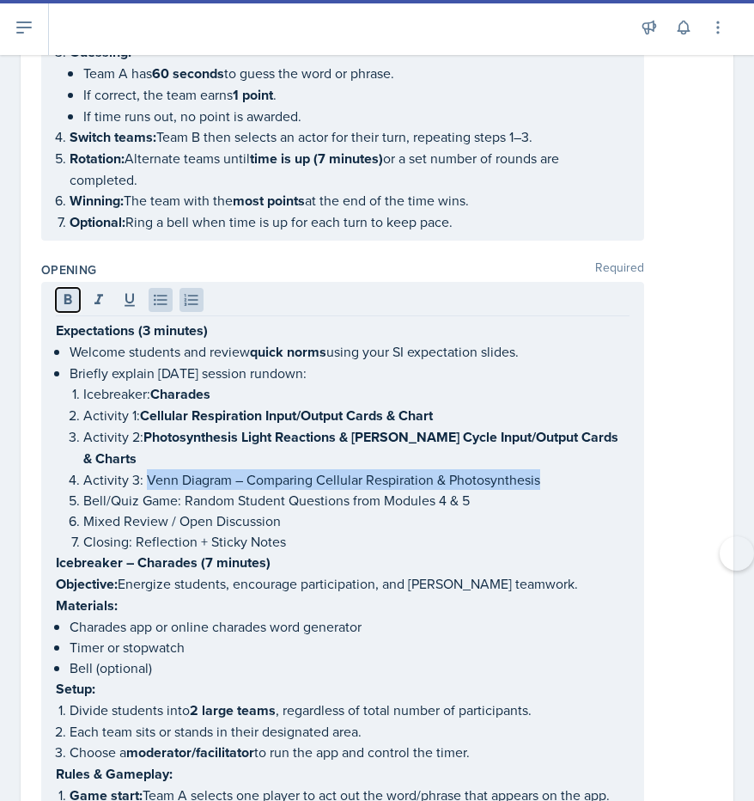
click at [69, 295] on icon at bounding box center [68, 299] width 8 height 10
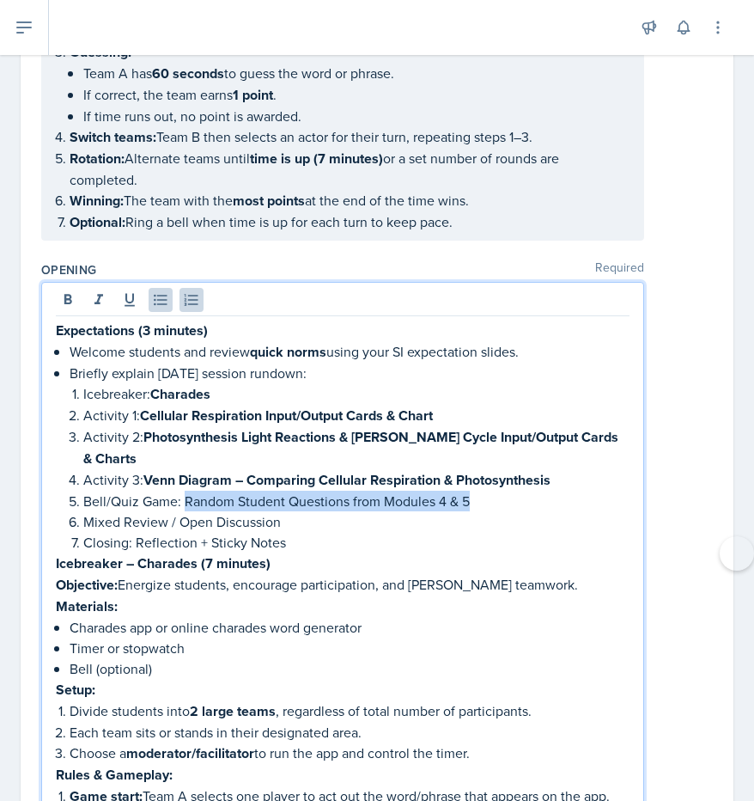
drag, startPoint x: 184, startPoint y: 468, endPoint x: 471, endPoint y: 471, distance: 287.0
click at [471, 491] on p "Bell/Quiz Game: Random Student Questions from Modules 4 & 5" at bounding box center [356, 501] width 546 height 21
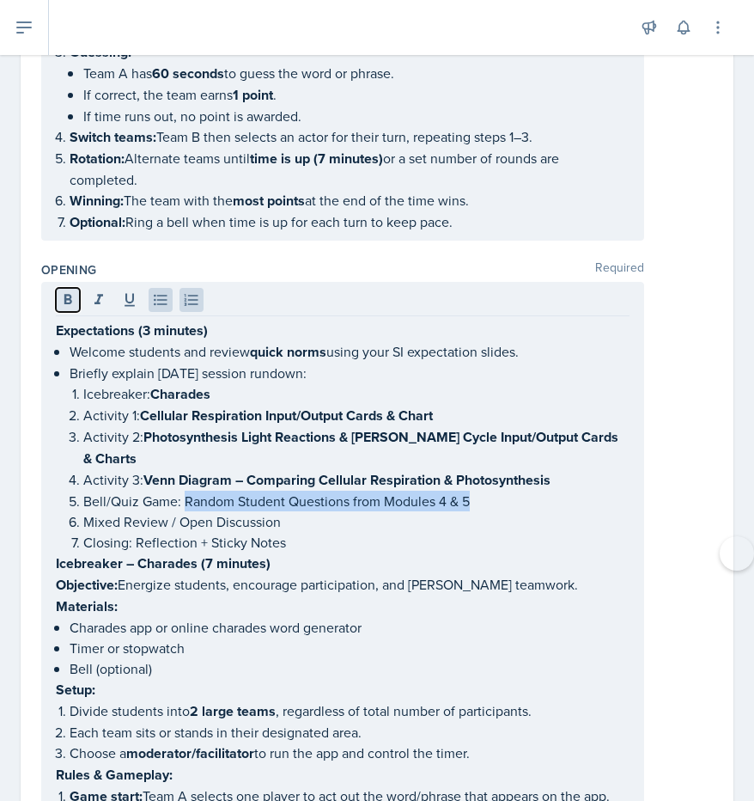
click at [66, 294] on icon at bounding box center [68, 299] width 8 height 10
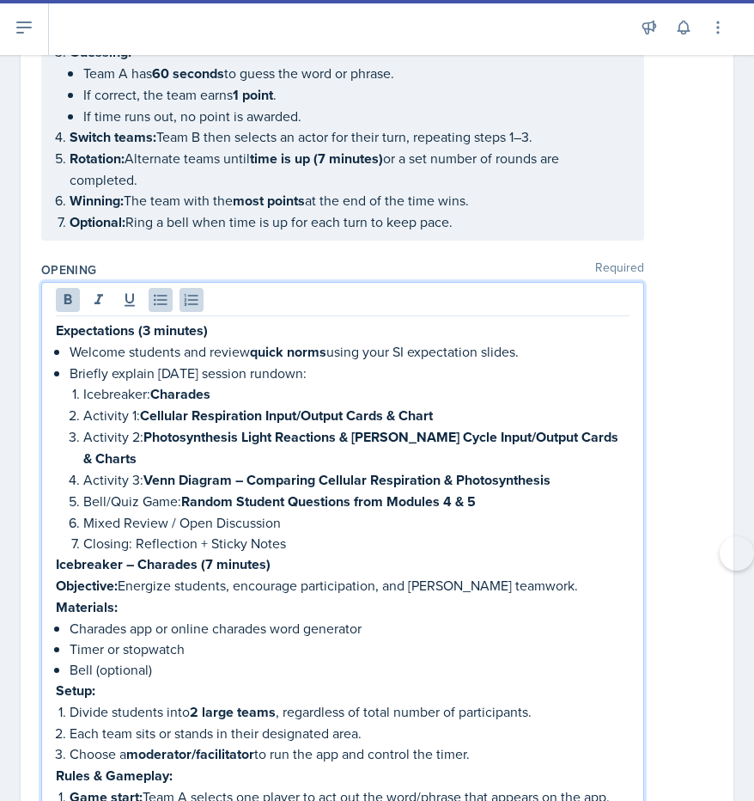
click at [316, 553] on p "Icebreaker – Charades (7 minutes)" at bounding box center [343, 563] width 574 height 21
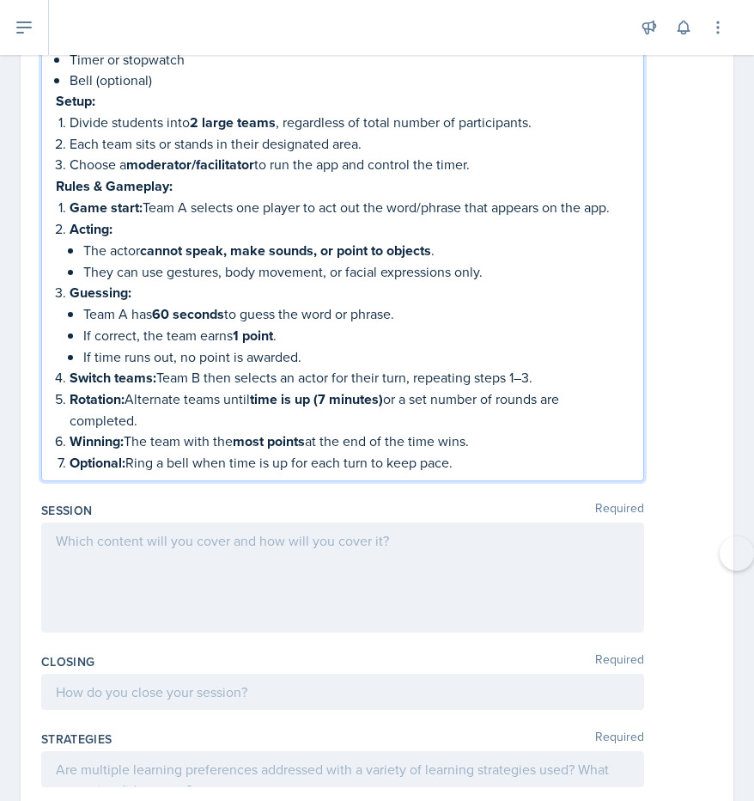
scroll to position [1133, 0]
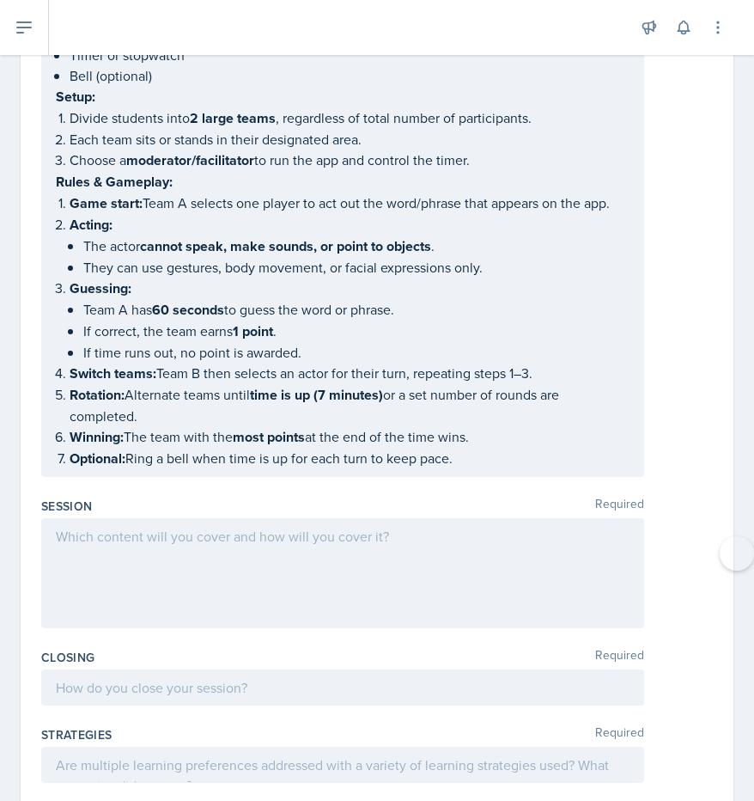
click at [563, 551] on div at bounding box center [342, 573] width 603 height 110
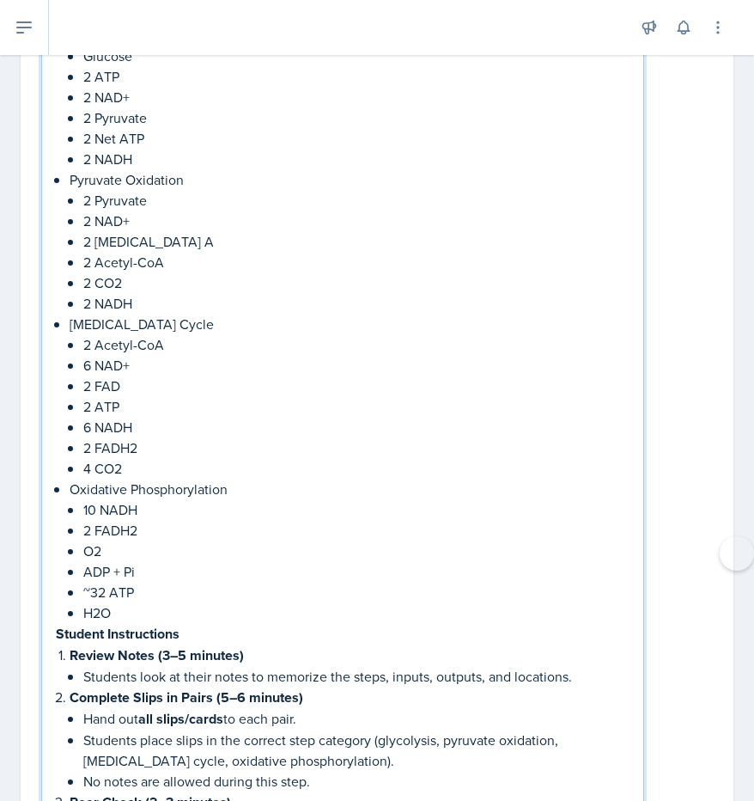
scroll to position [1719, 0]
drag, startPoint x: 107, startPoint y: 551, endPoint x: 85, endPoint y: 551, distance: 21.5
click at [85, 583] on p "~32 ATP" at bounding box center [356, 593] width 546 height 21
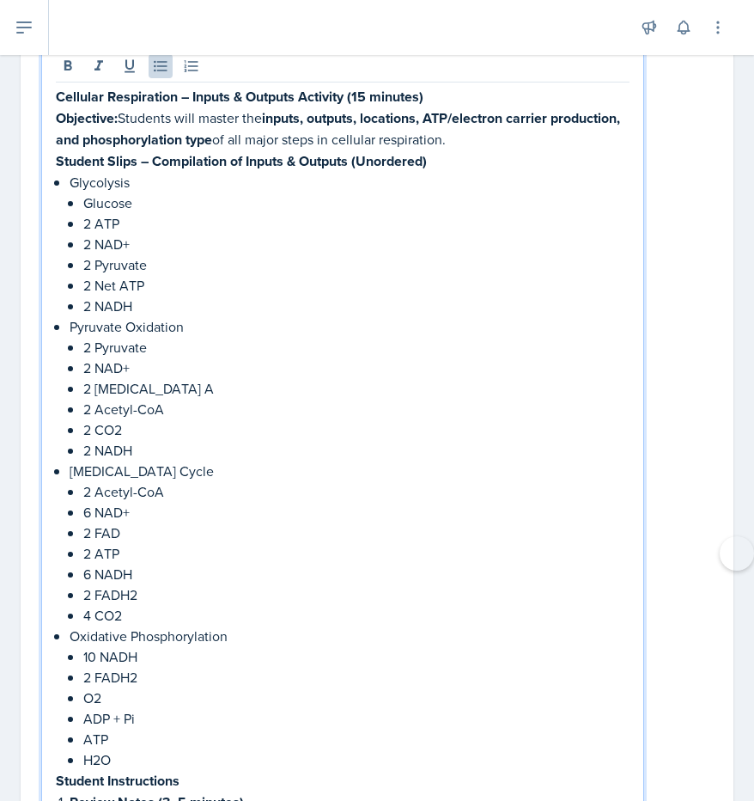
scroll to position [1573, 0]
click at [143, 604] on p "4 CO2" at bounding box center [356, 614] width 546 height 21
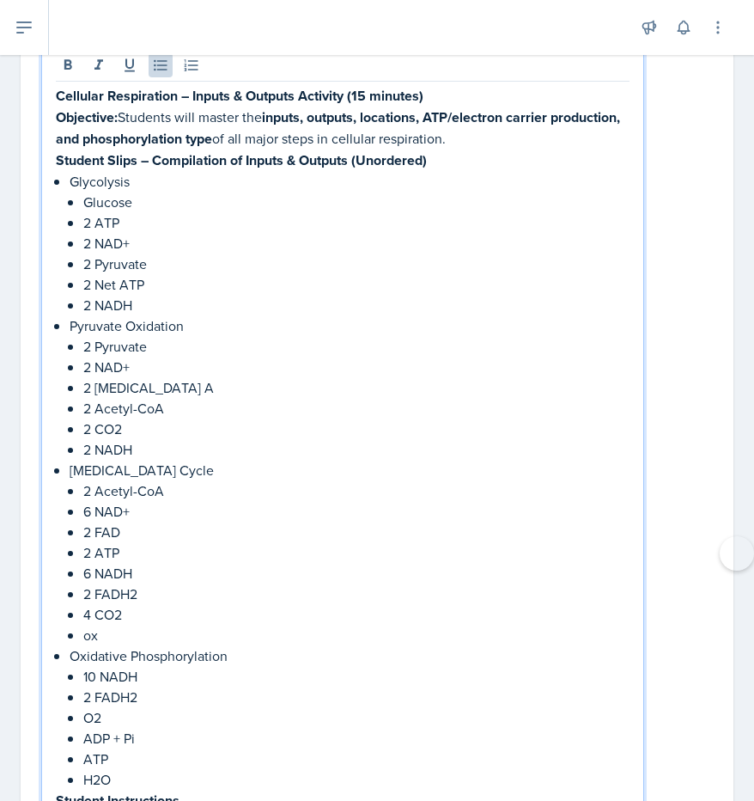
click at [108, 625] on p "ox" at bounding box center [356, 635] width 546 height 21
click at [115, 625] on p at bounding box center [356, 635] width 546 height 21
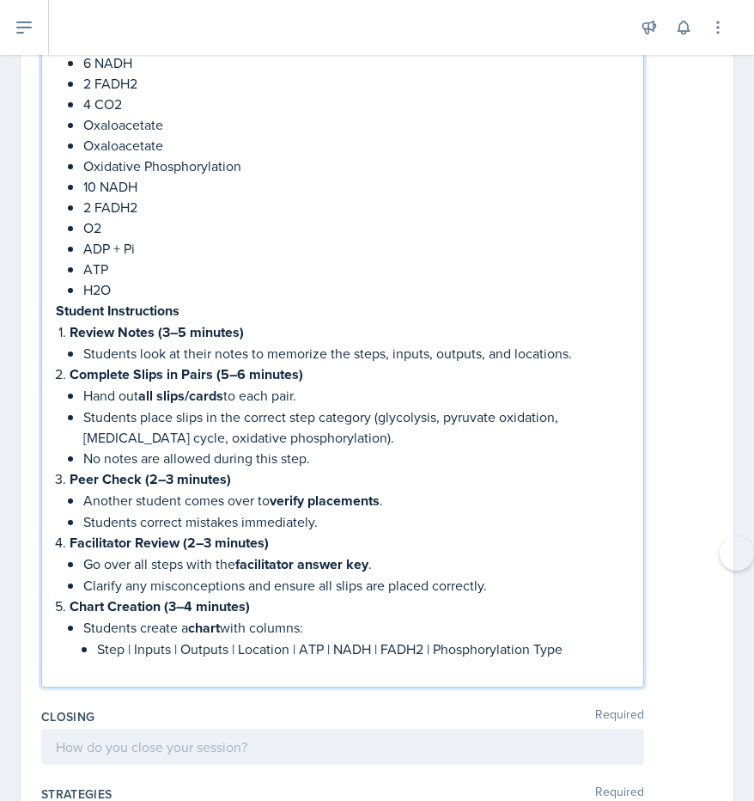
scroll to position [2089, 0]
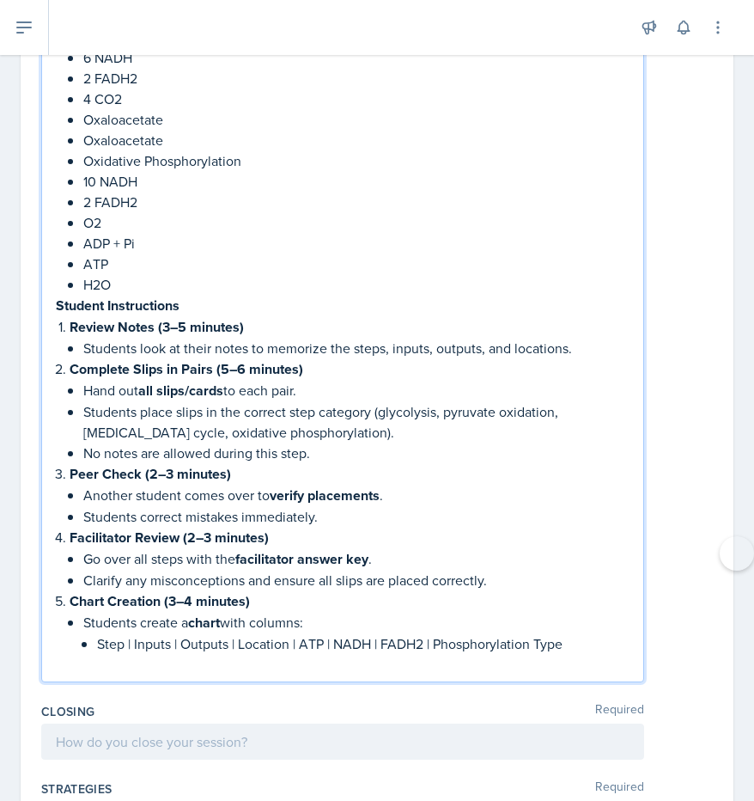
click at [589, 633] on p "Step | Inputs | Outputs | Location | ATP | NADH | FADH2 | Phosphorylation Type" at bounding box center [363, 643] width 533 height 21
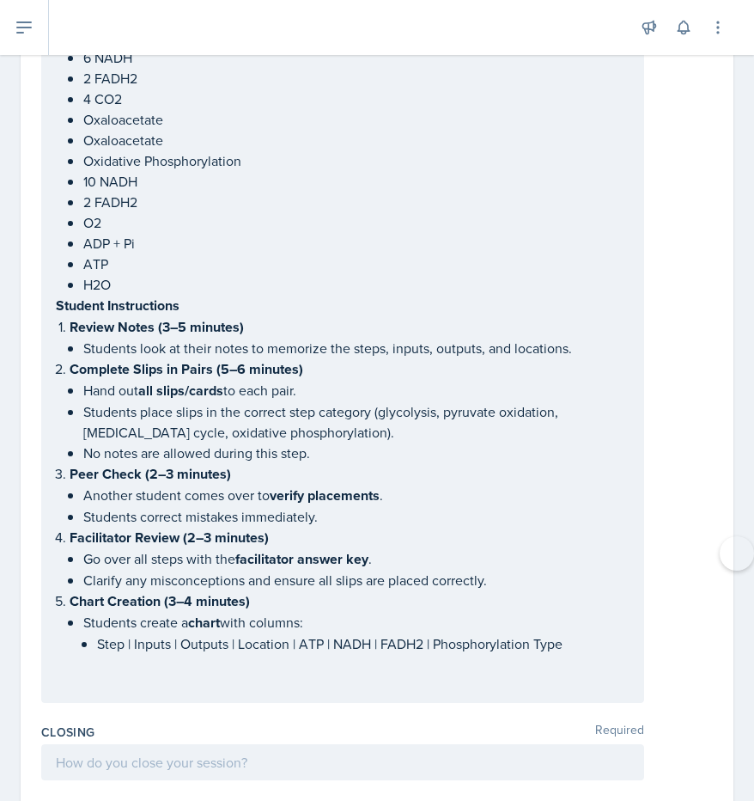
click at [567, 654] on p at bounding box center [363, 664] width 533 height 21
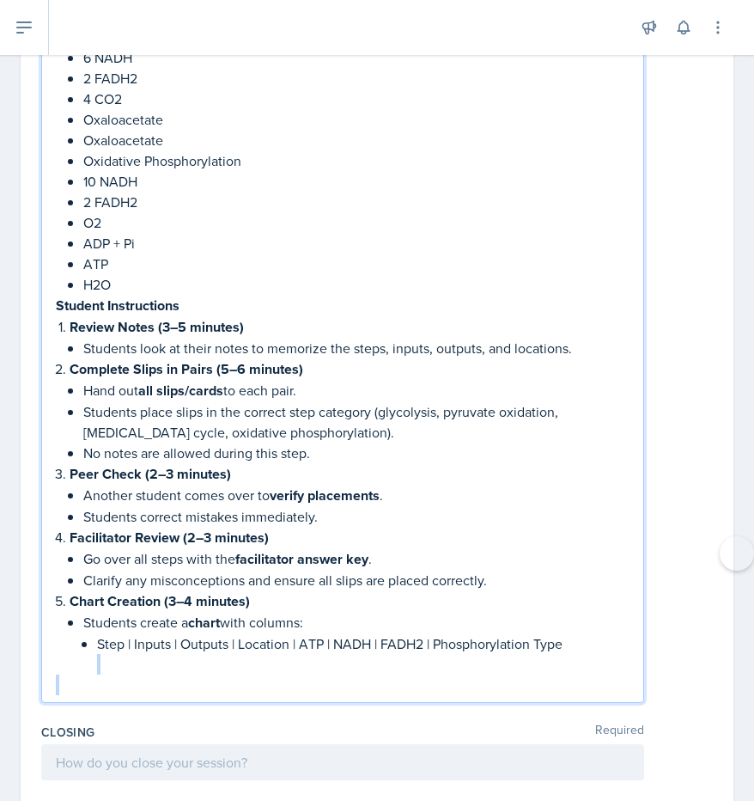
click at [567, 654] on p at bounding box center [363, 664] width 533 height 21
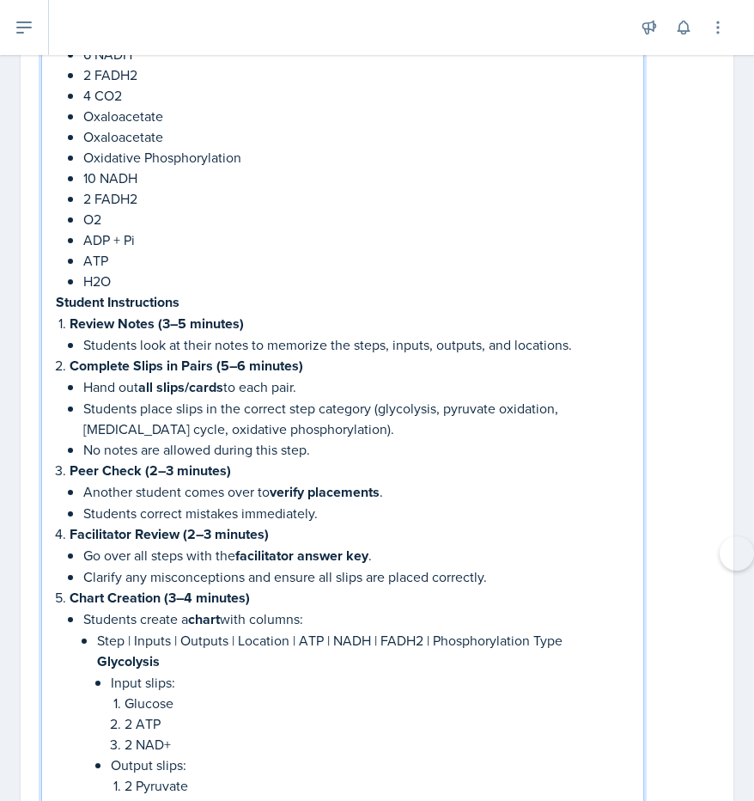
scroll to position [2119, 0]
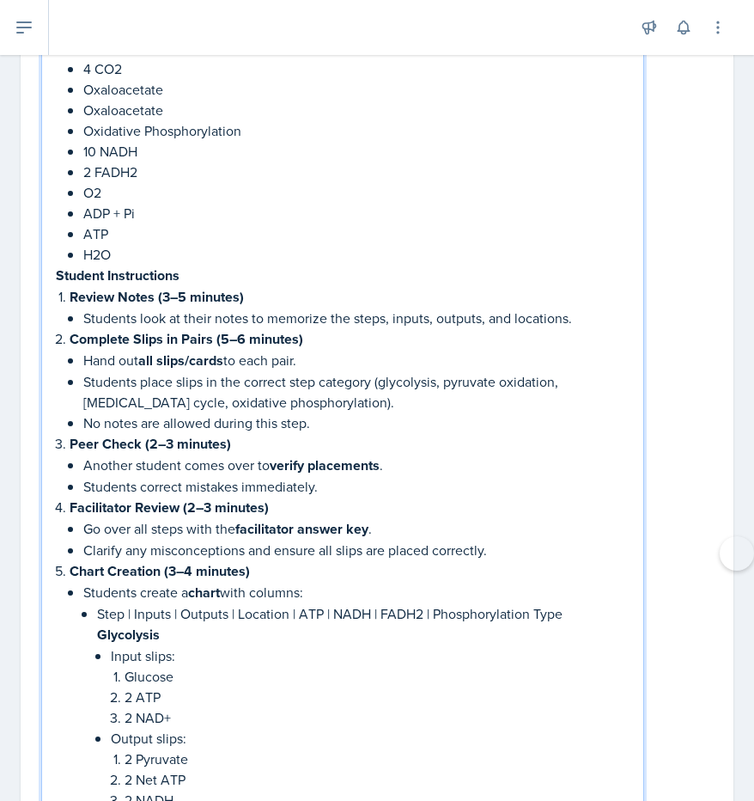
click at [97, 625] on strong "Glycolysis" at bounding box center [128, 635] width 63 height 20
click at [140, 603] on p "Step | Inputs | Outputs | Location | ATP | NADH | FADH2 | Phosphorylation Type" at bounding box center [363, 613] width 533 height 21
click at [109, 624] on p at bounding box center [363, 634] width 533 height 21
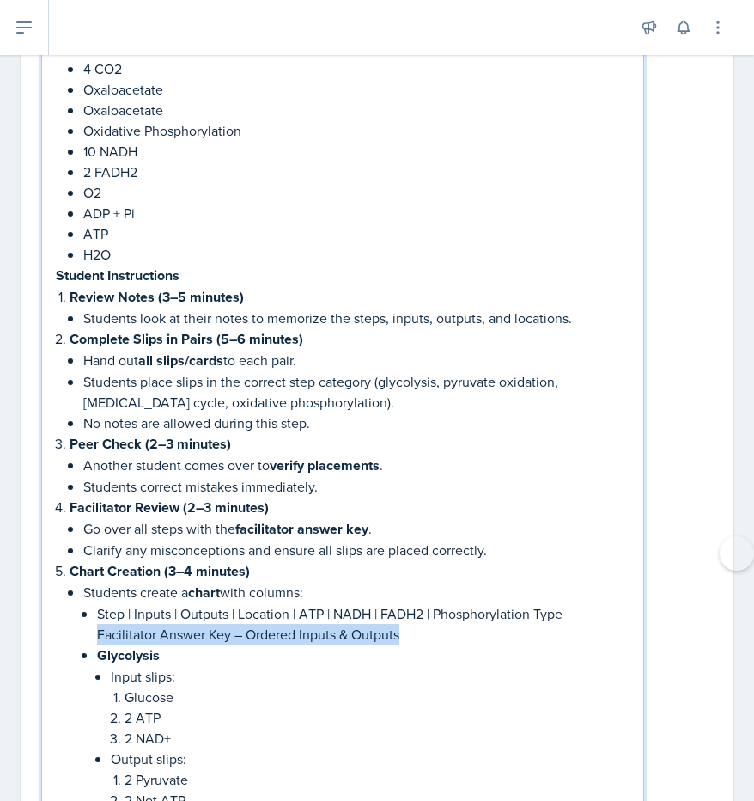
drag, startPoint x: 95, startPoint y: 590, endPoint x: 412, endPoint y: 596, distance: 317.1
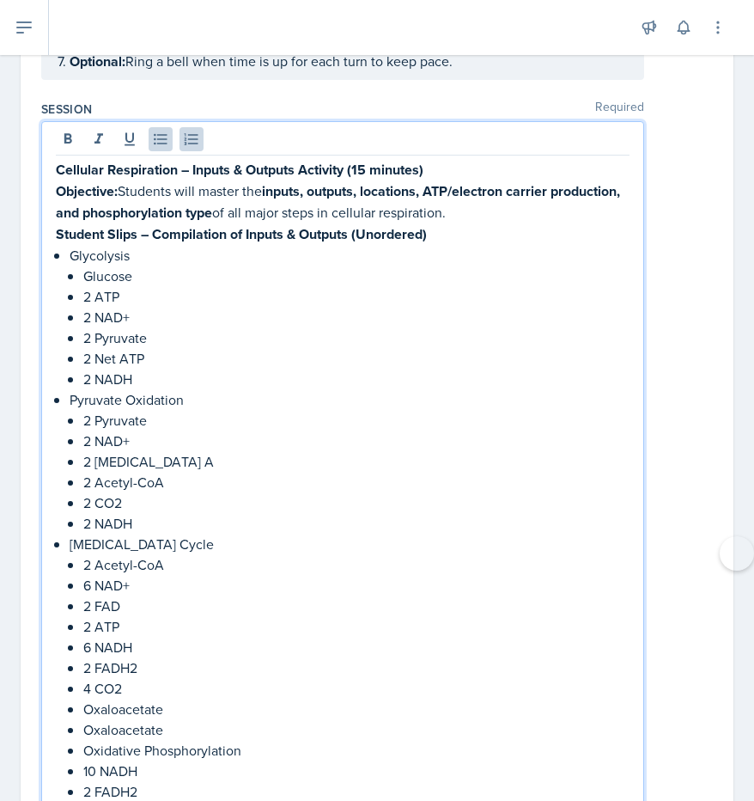
scroll to position [1510, 0]
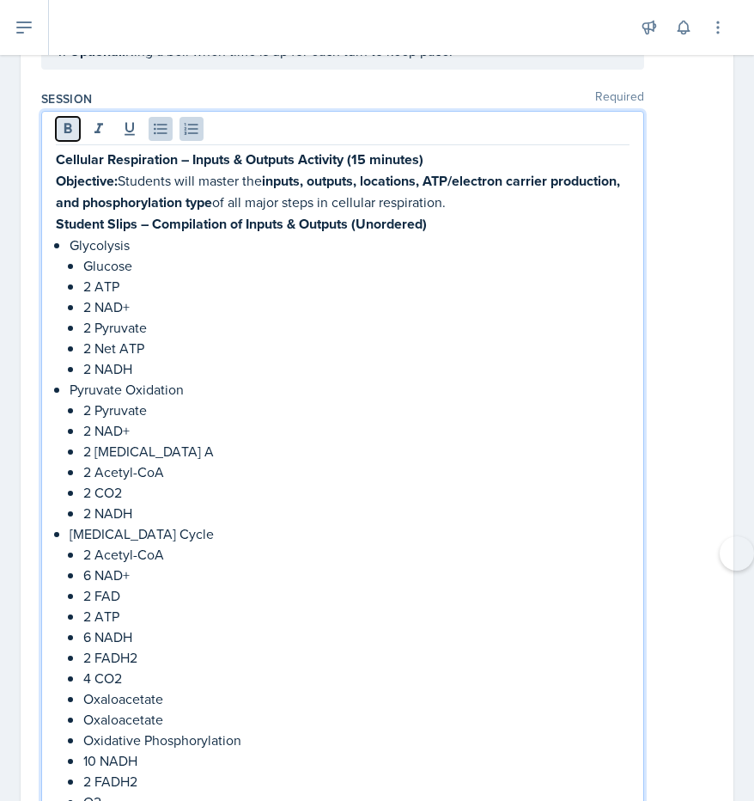
click at [65, 120] on icon at bounding box center [67, 128] width 17 height 17
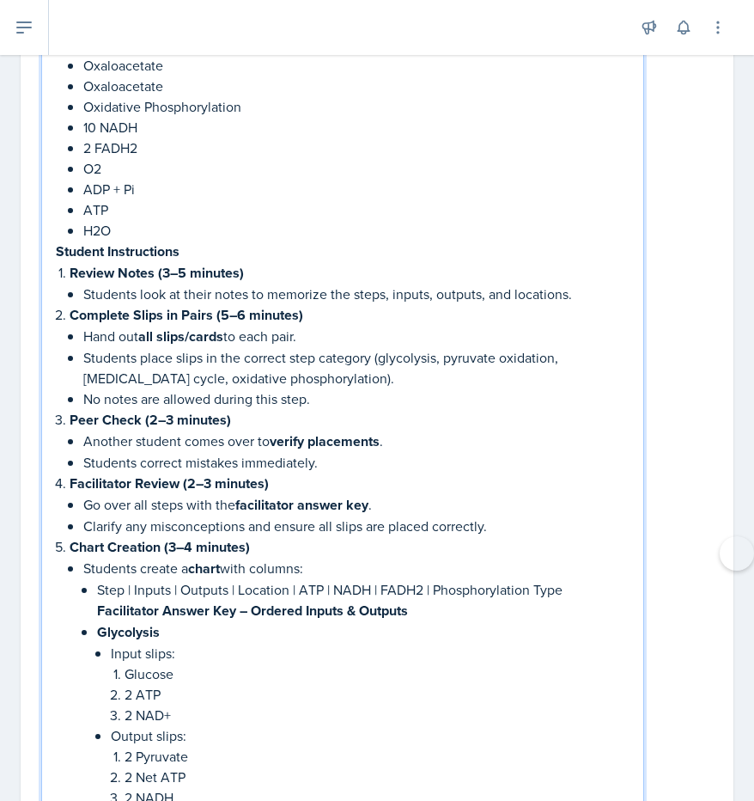
scroll to position [2421, 0]
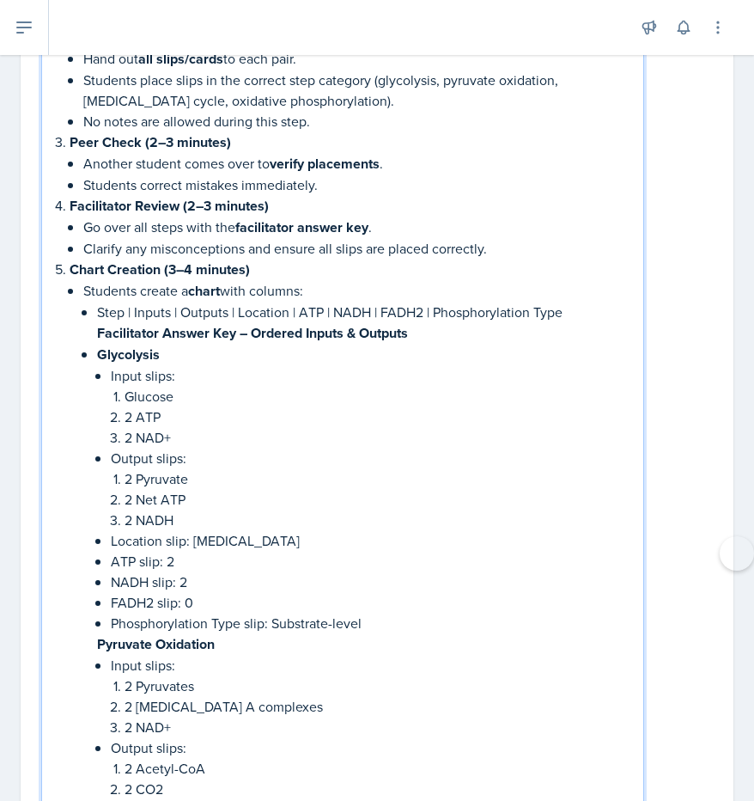
click at [223, 406] on p "2 ATP" at bounding box center [377, 416] width 505 height 21
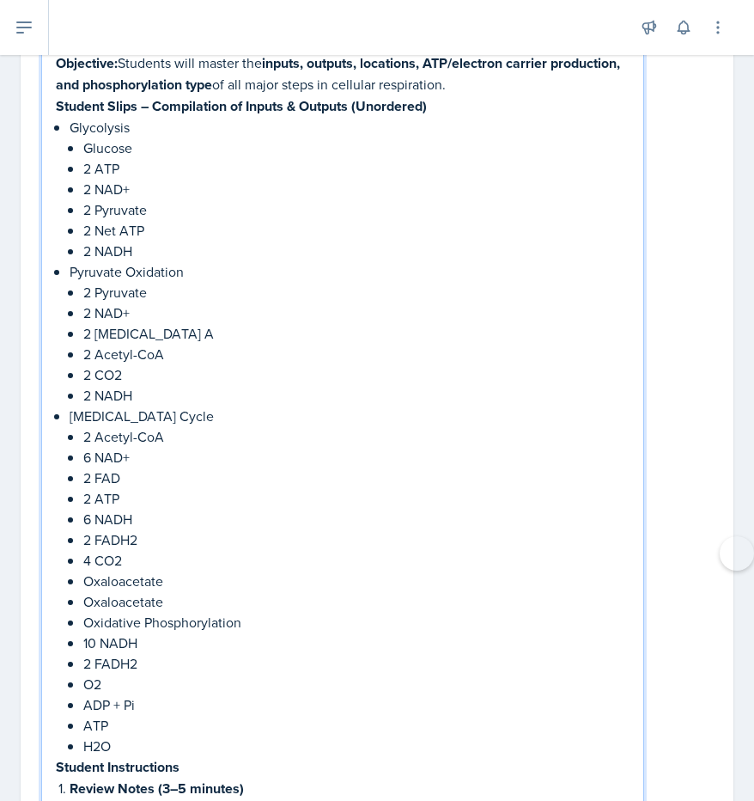
scroll to position [1629, 0]
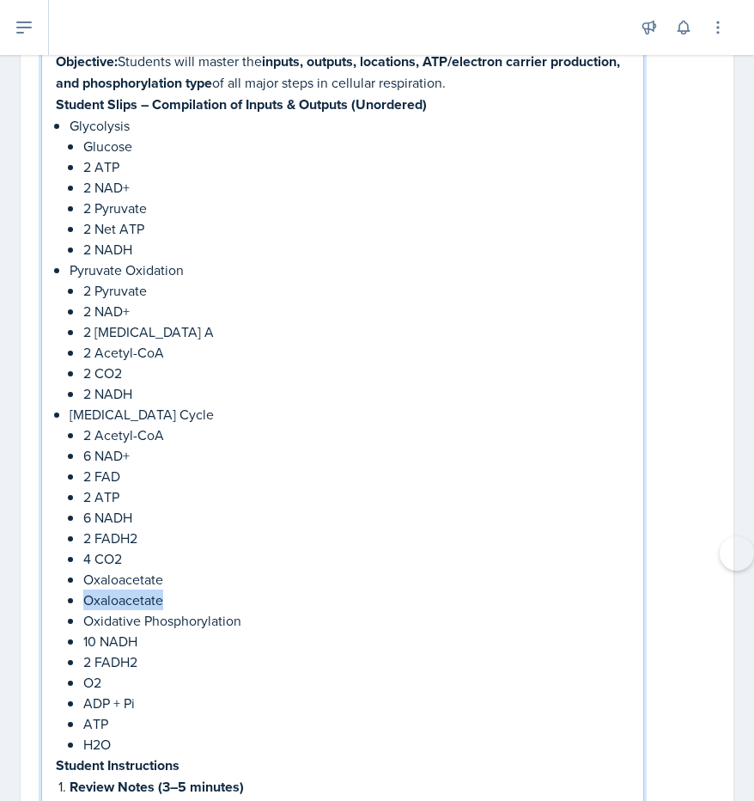
drag, startPoint x: 84, startPoint y: 557, endPoint x: 174, endPoint y: 559, distance: 90.3
click at [174, 589] on p "Oxaloacetate" at bounding box center [356, 599] width 546 height 21
copy p "Oxaloacetate"
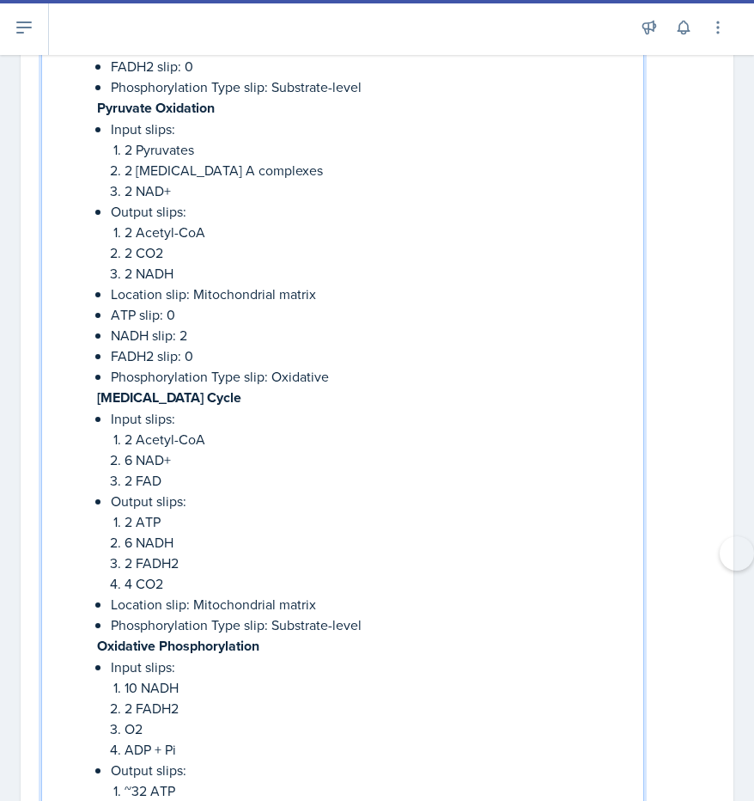
scroll to position [2940, 0]
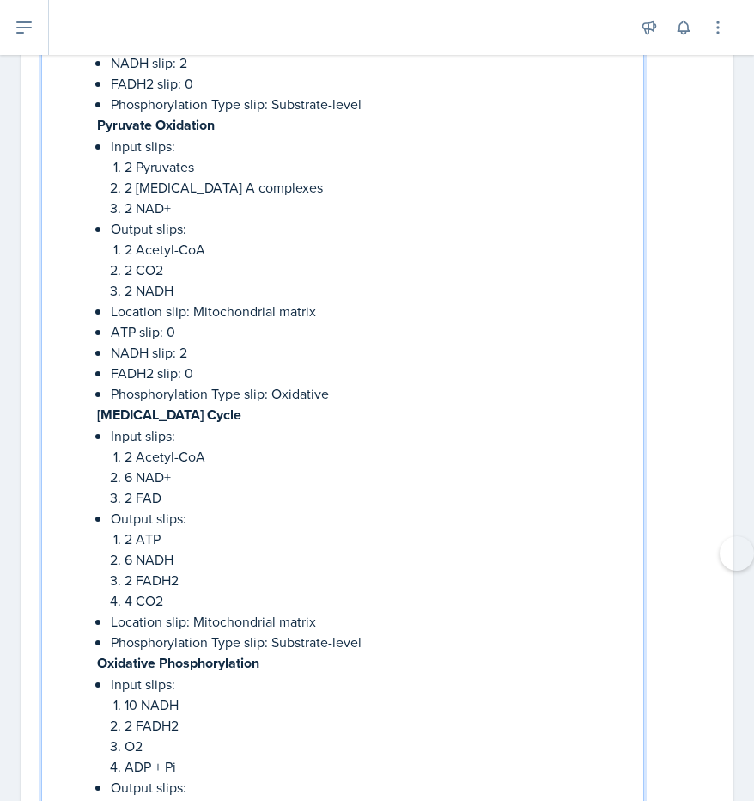
click at [168, 487] on p "2 FAD" at bounding box center [377, 497] width 505 height 21
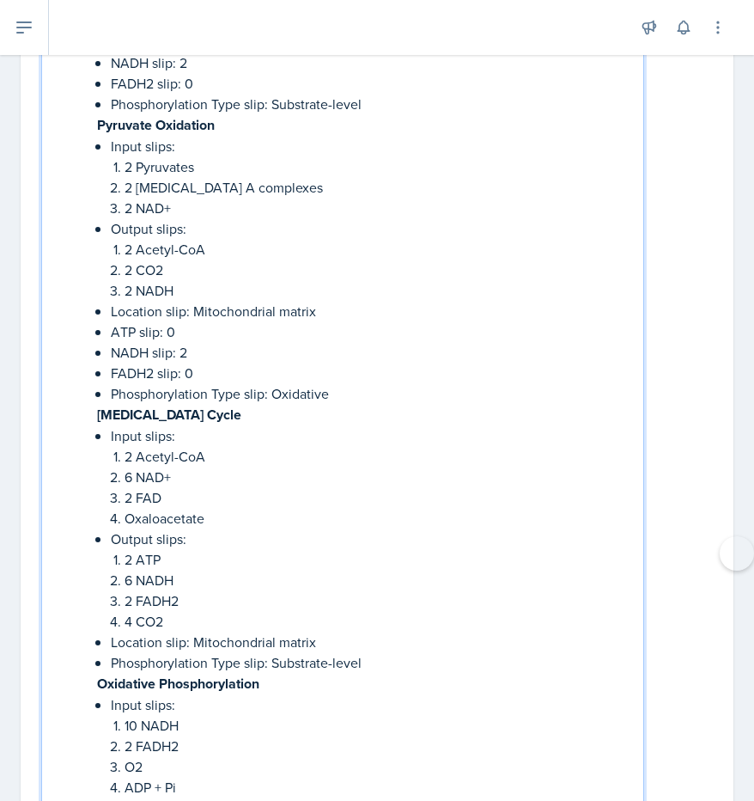
click at [181, 611] on p "4 CO2" at bounding box center [377, 621] width 505 height 21
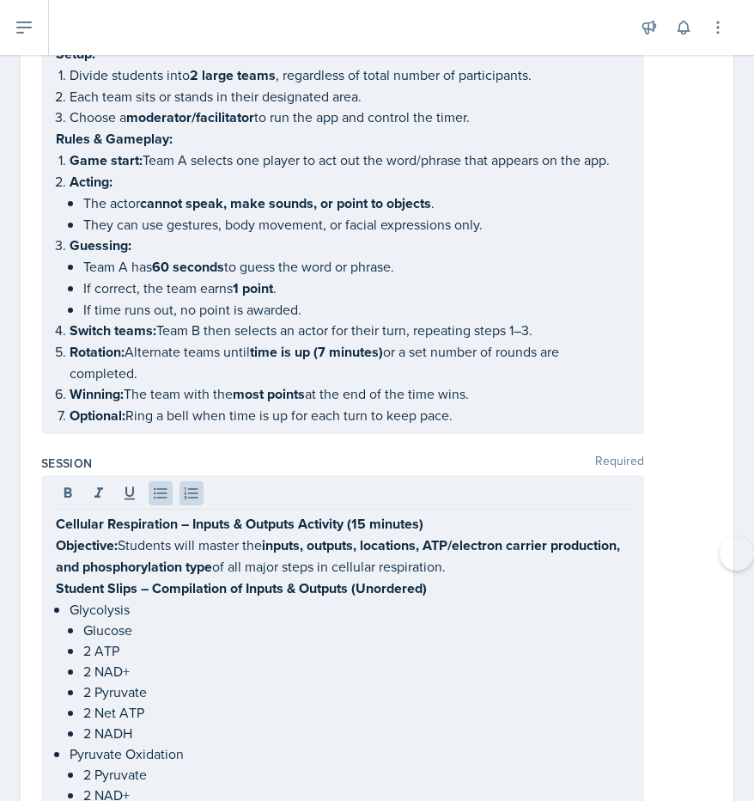
scroll to position [1146, 0]
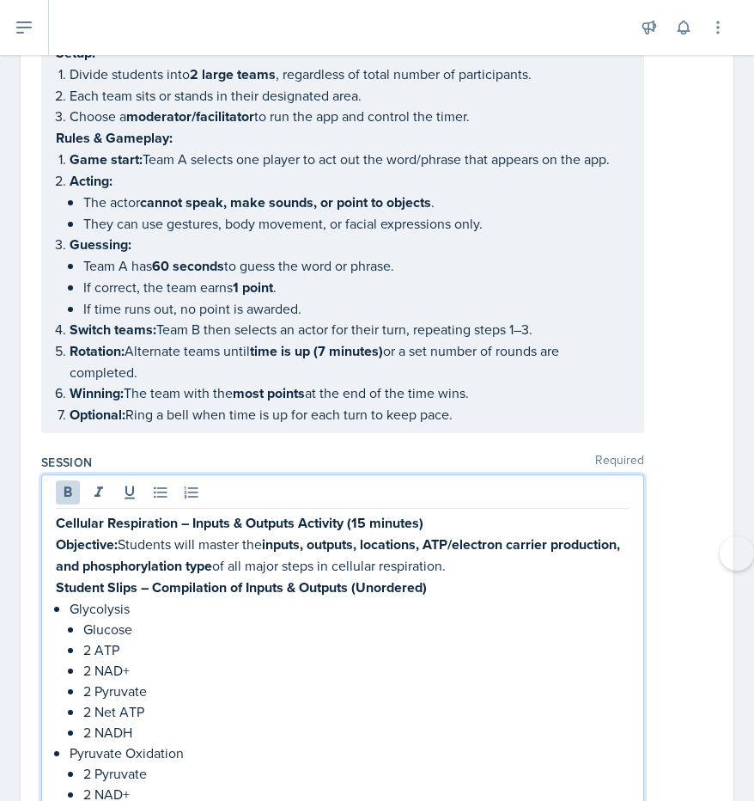
drag, startPoint x: 124, startPoint y: 498, endPoint x: 532, endPoint y: 528, distance: 409.3
click at [532, 534] on p "Objective: Students will master the inputs, outputs, locations, ATP/electron ca…" at bounding box center [343, 555] width 574 height 43
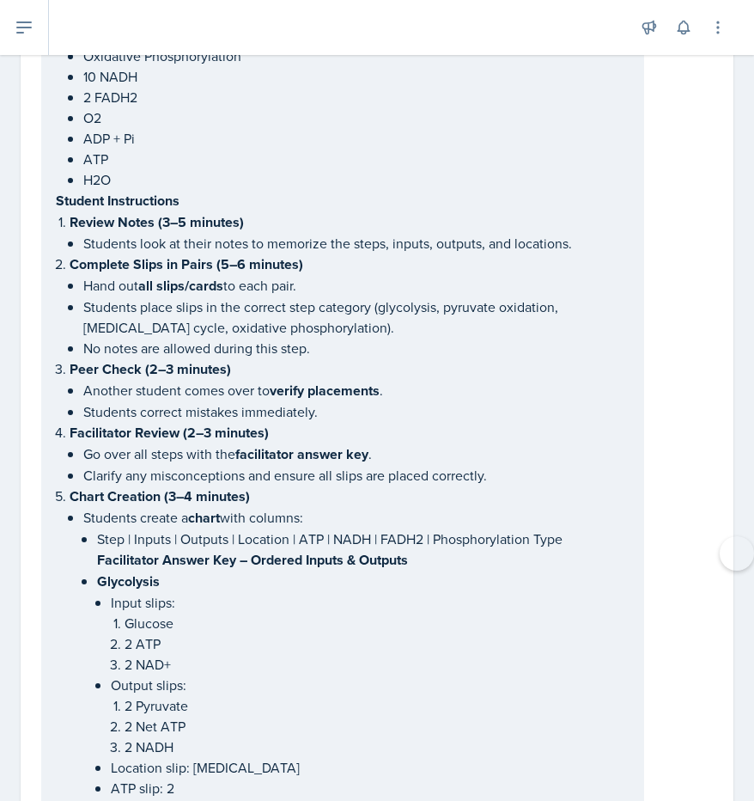
scroll to position [2163, 0]
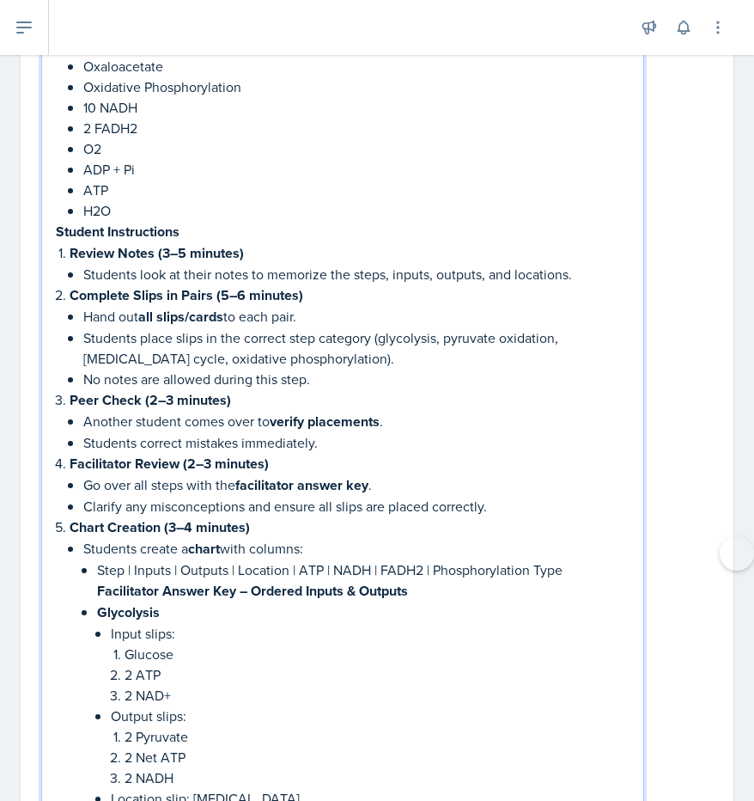
click at [389, 369] on p "No notes are allowed during this step." at bounding box center [356, 379] width 546 height 21
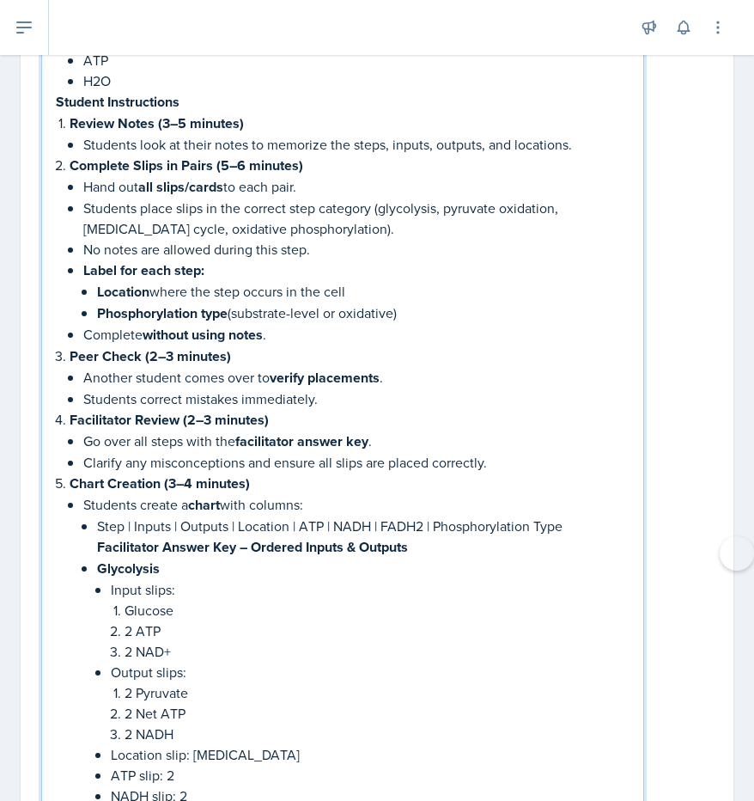
scroll to position [2313, 0]
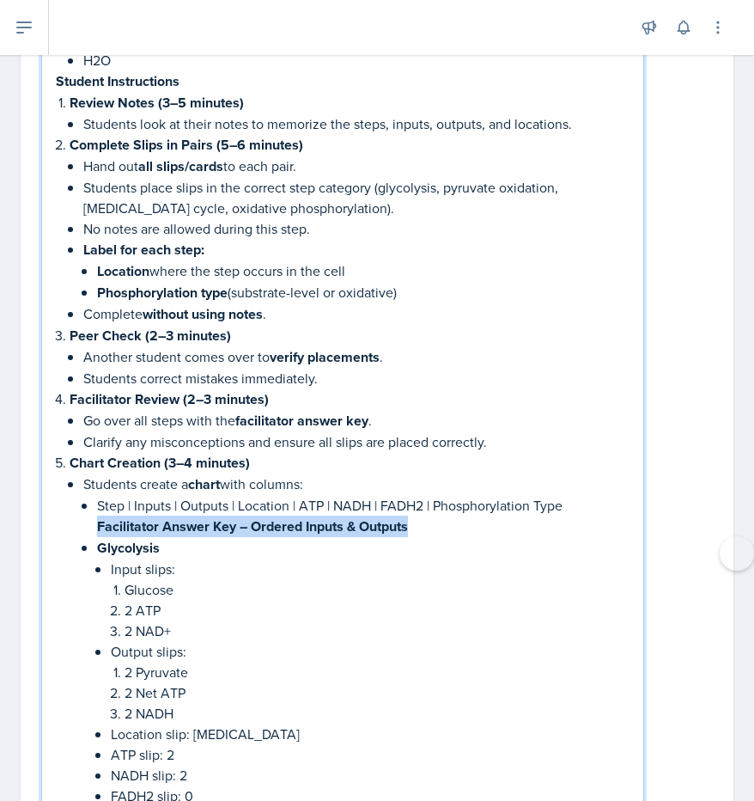
drag, startPoint x: 96, startPoint y: 484, endPoint x: 424, endPoint y: 477, distance: 328.3
click at [424, 516] on p "Facilitator Answer Key – Ordered Inputs & Outputs" at bounding box center [363, 526] width 533 height 21
copy strong "Facilitator Answer Key – Ordered Inputs & Outputs"
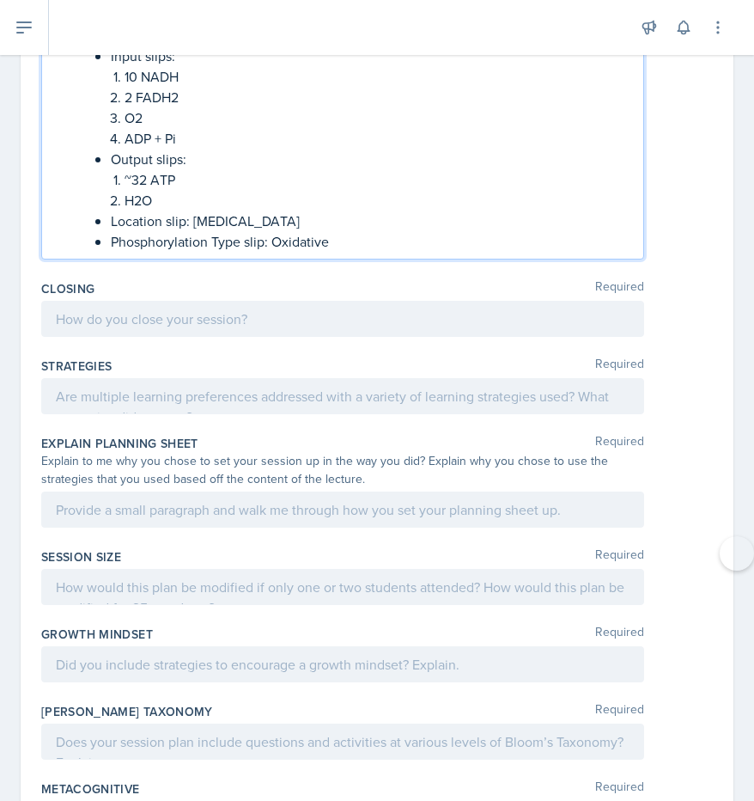
scroll to position [3751, 0]
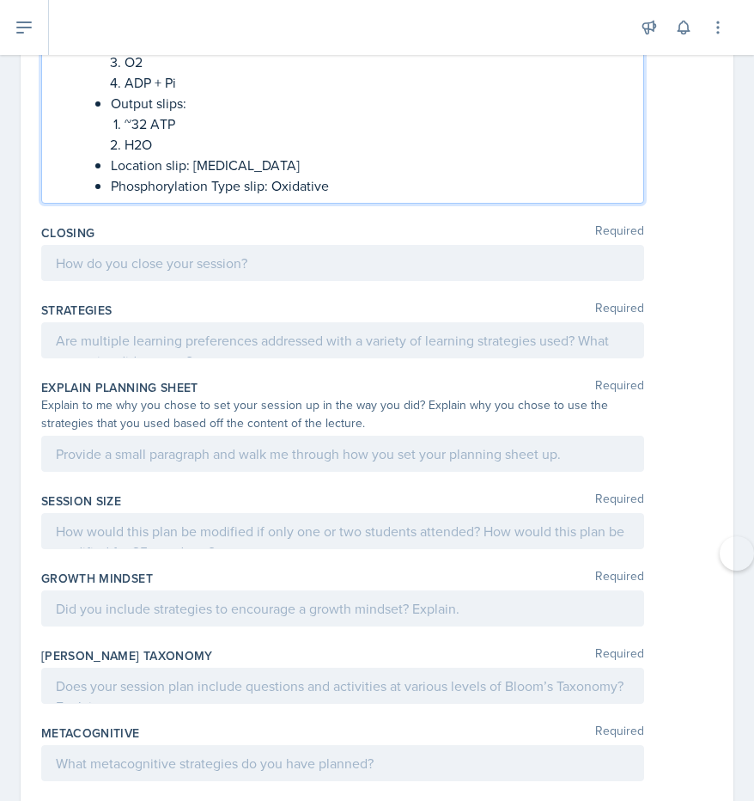
click at [392, 175] on p "Phosphorylation Type slip: Oxidative" at bounding box center [370, 185] width 519 height 21
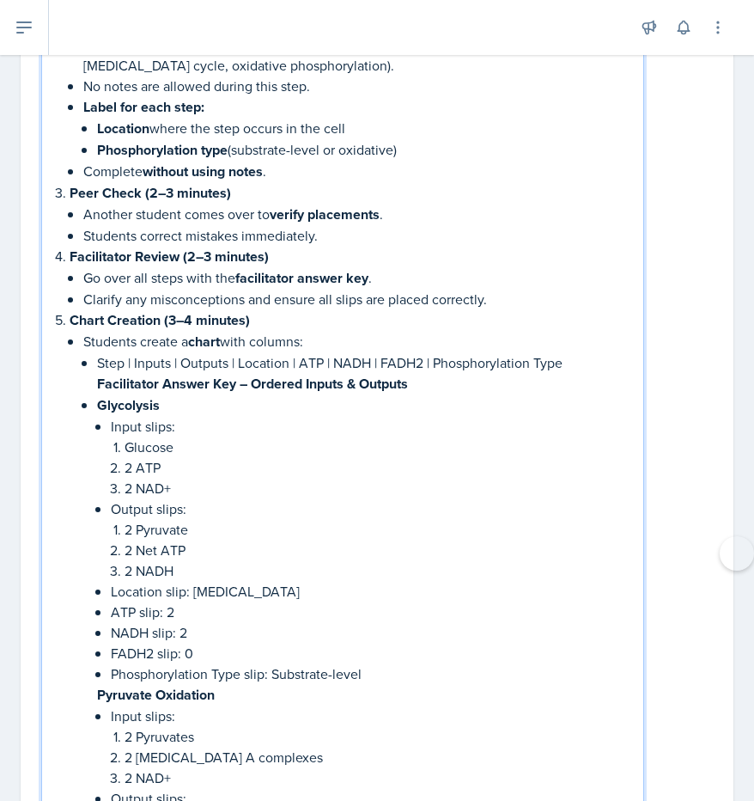
scroll to position [2424, 0]
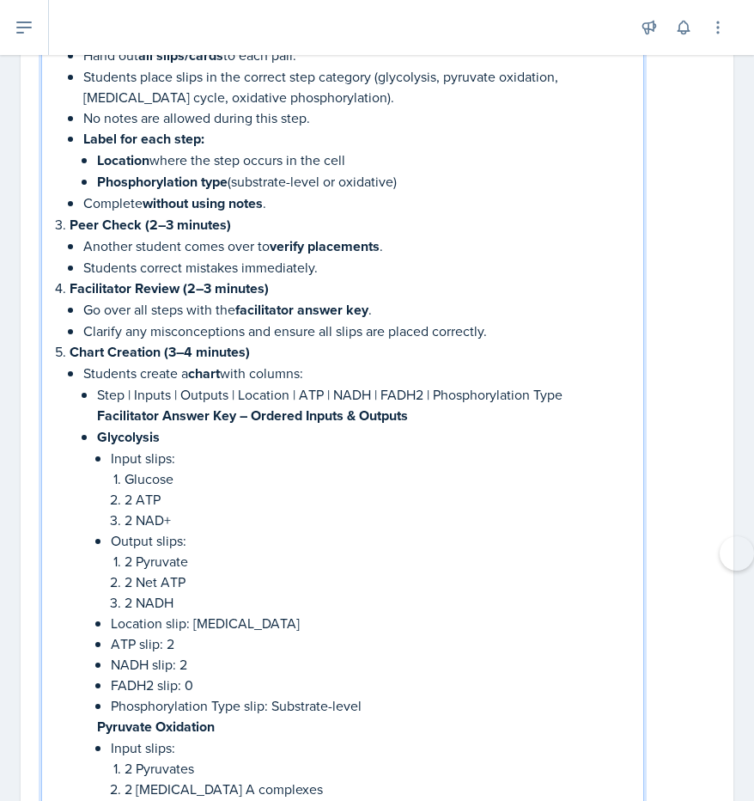
click at [420, 405] on p "Facilitator Answer Key – Ordered Inputs & Outputs" at bounding box center [363, 415] width 533 height 21
click at [234, 406] on strong "Facilitator Answer Key – Ordered Inputs & Outputs" at bounding box center [252, 416] width 311 height 20
click at [279, 341] on p "Chart Creation (3–4 minutes)" at bounding box center [350, 351] width 560 height 21
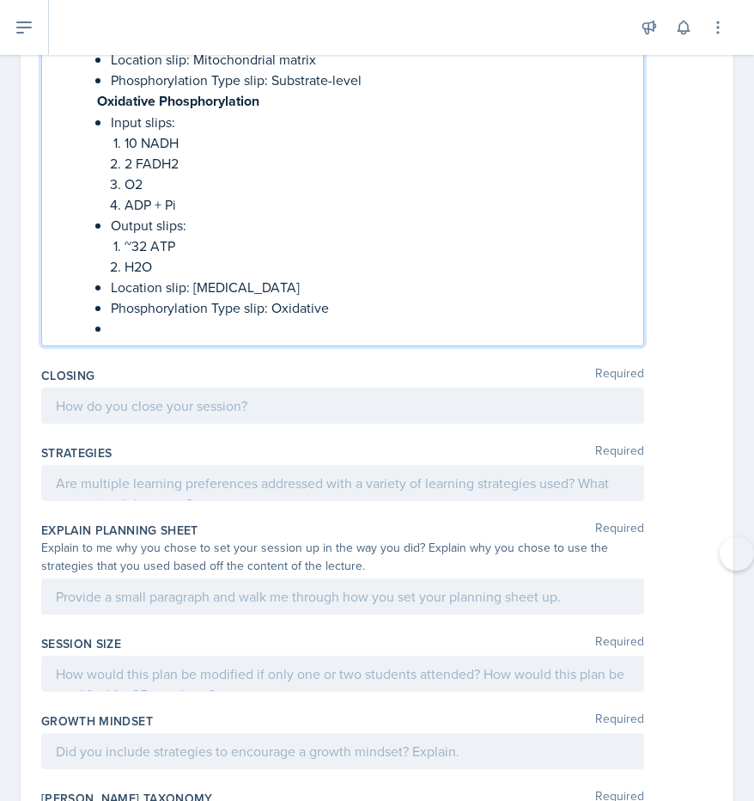
scroll to position [3620, 0]
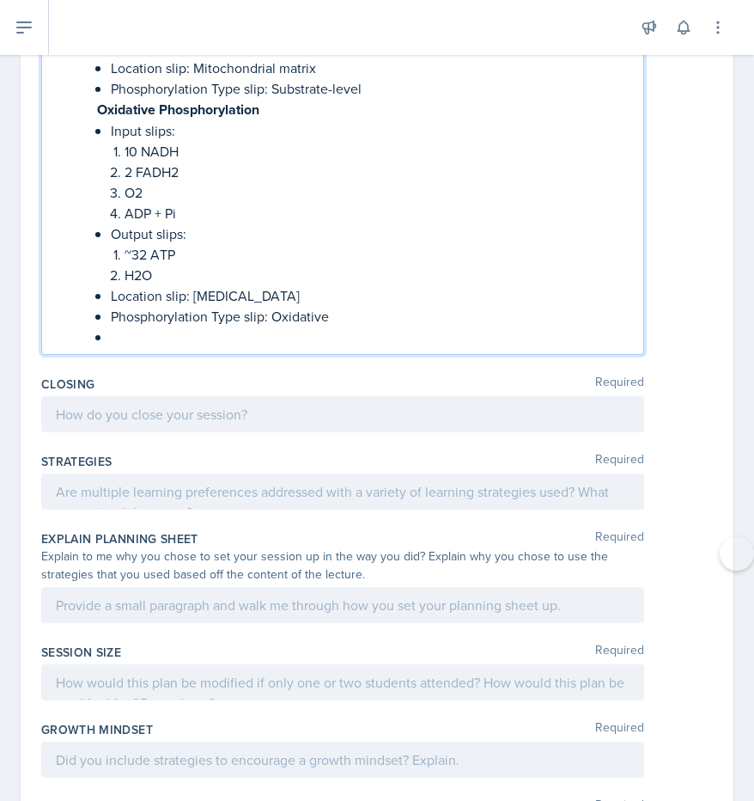
click at [211, 327] on p at bounding box center [370, 337] width 519 height 21
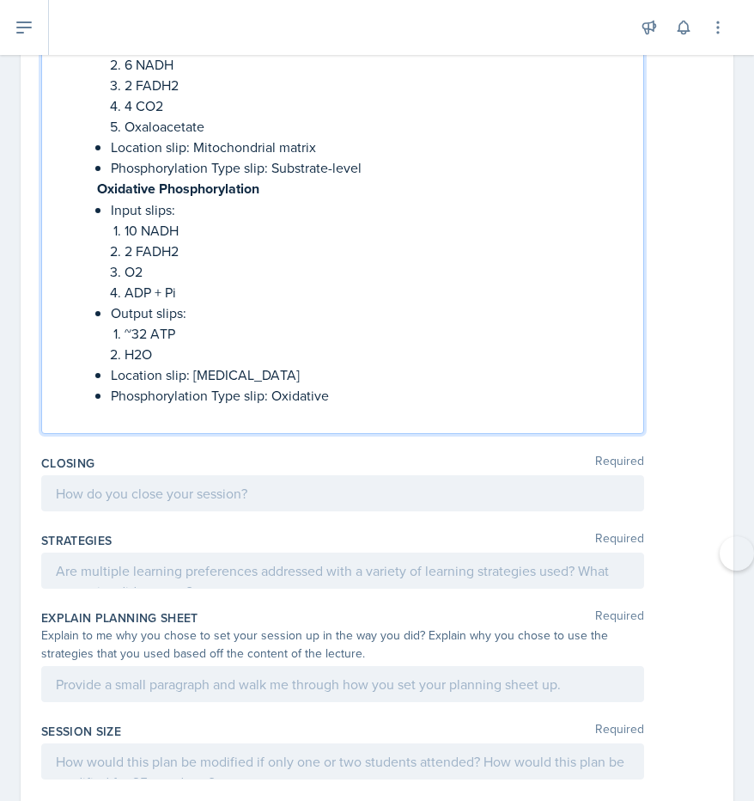
scroll to position [3537, 0]
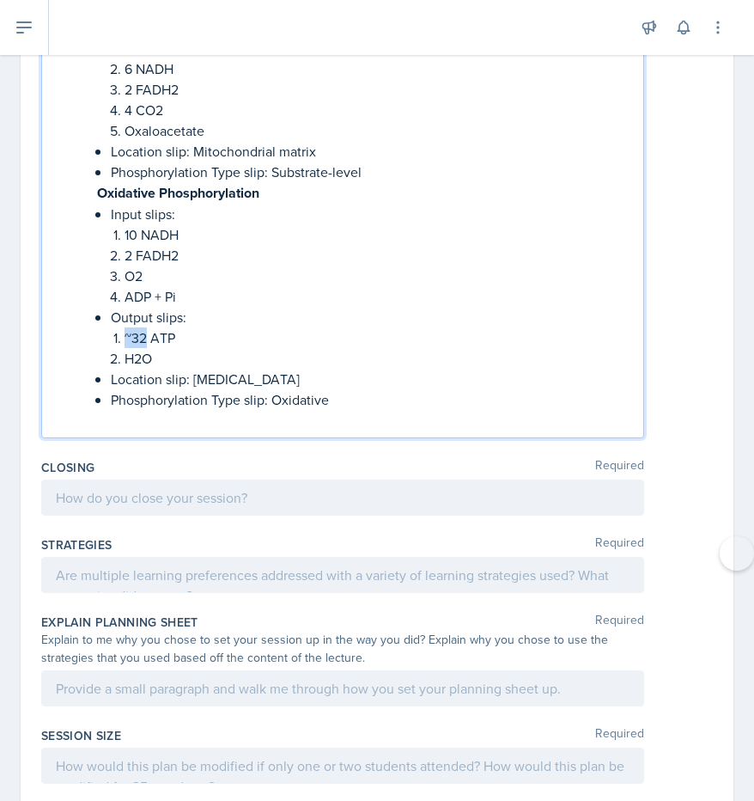
drag, startPoint x: 148, startPoint y: 288, endPoint x: 119, endPoint y: 296, distance: 29.4
click at [125, 327] on li "~32 ATP" at bounding box center [377, 337] width 505 height 21
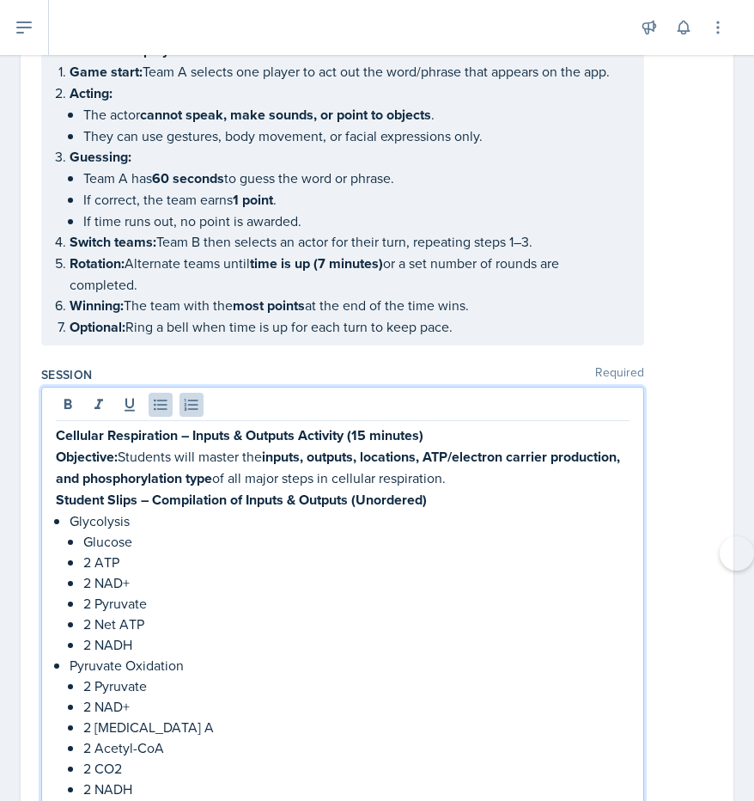
scroll to position [1229, 0]
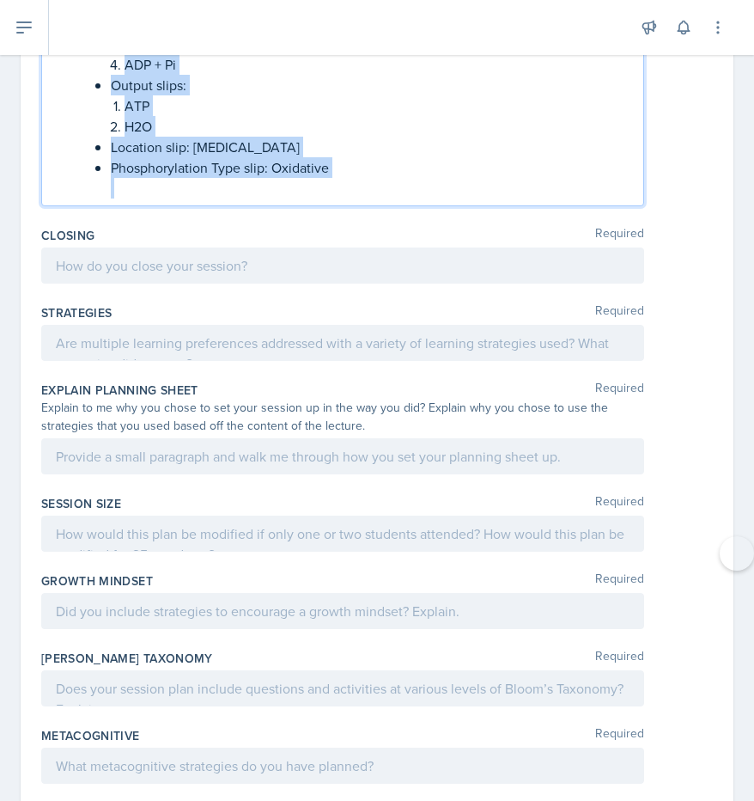
drag, startPoint x: 58, startPoint y: 397, endPoint x: 399, endPoint y: 461, distance: 347.2
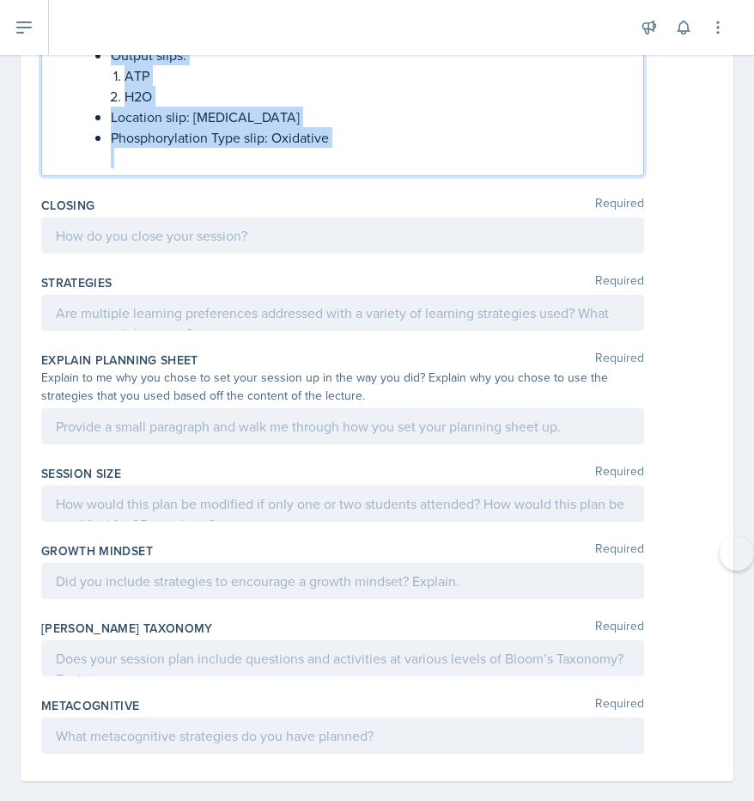
scroll to position [3739, 0]
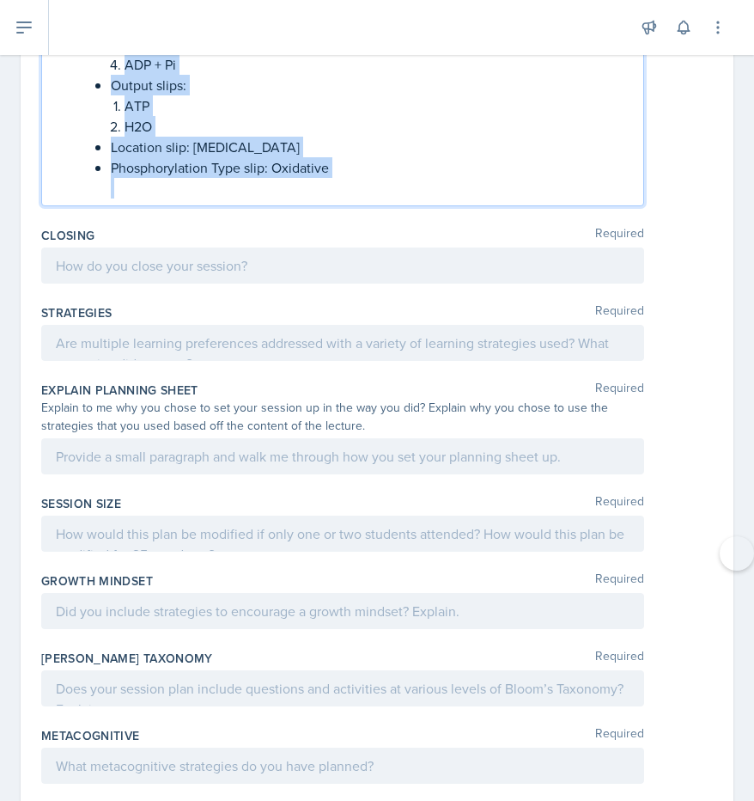
copy div "Loremips Dolorsitame – Consec & Adipisc Elitsedd (56 eiusmod) Temporinc: Utlabo…"
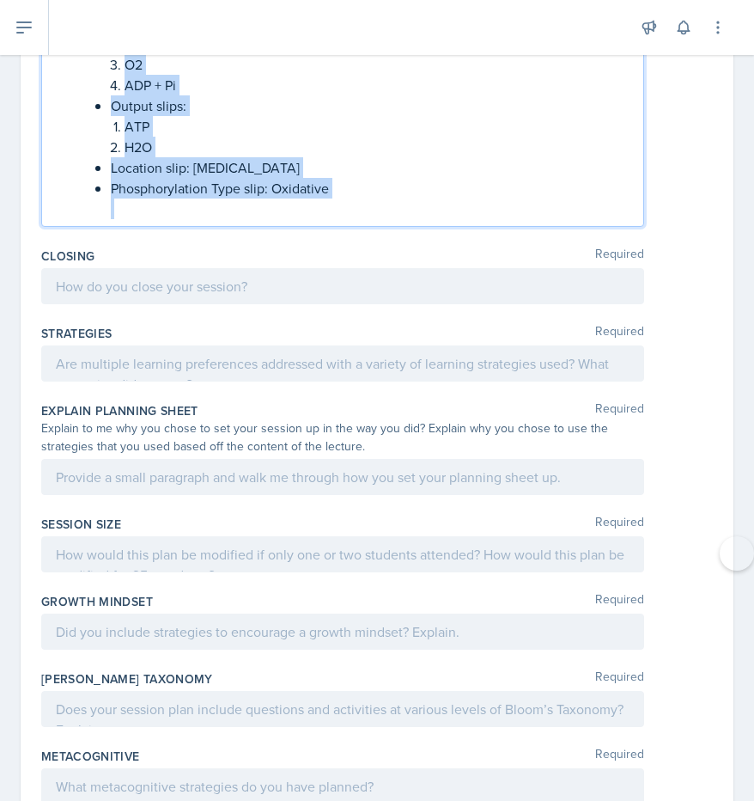
scroll to position [3771, 0]
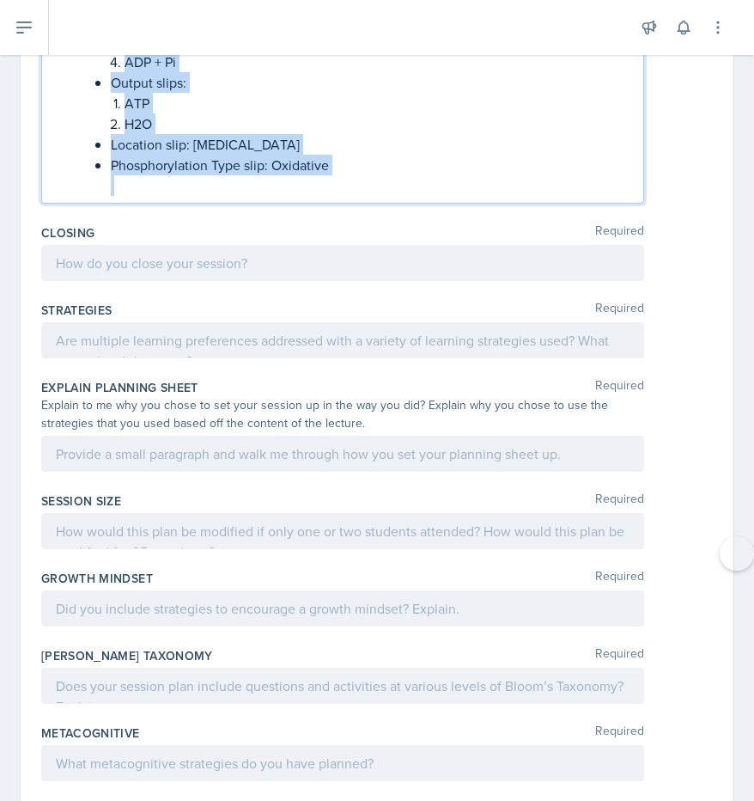
click at [393, 175] on p at bounding box center [370, 185] width 519 height 21
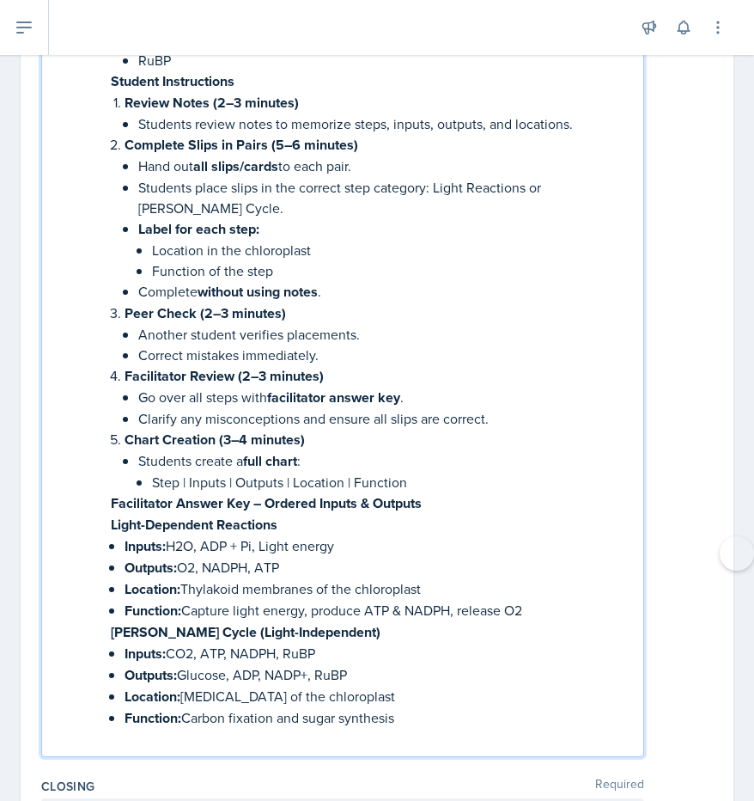
scroll to position [4306, 0]
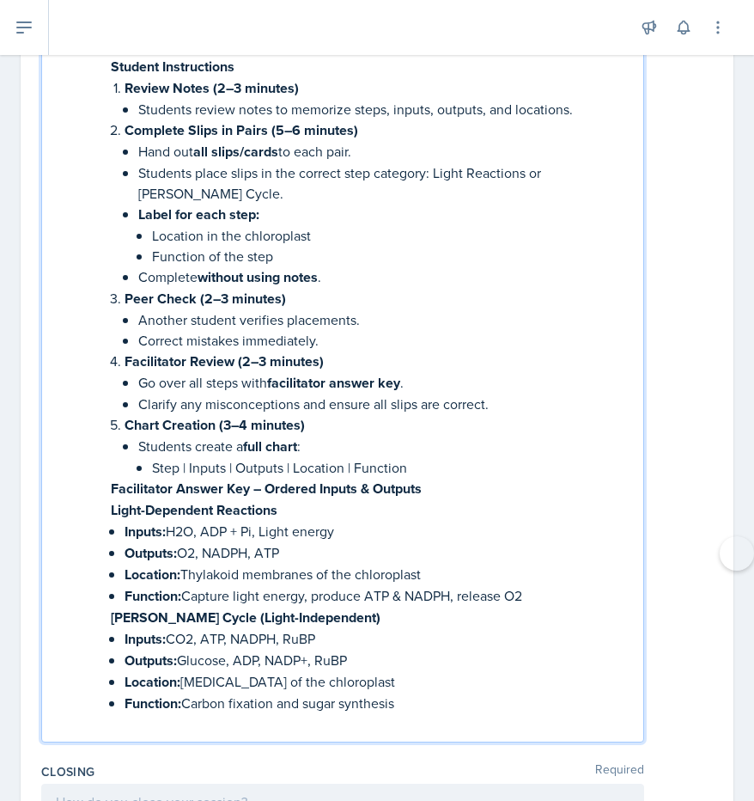
click at [318, 414] on p "Chart Creation (3–4 minutes)" at bounding box center [377, 424] width 505 height 21
click at [472, 714] on p at bounding box center [370, 724] width 519 height 21
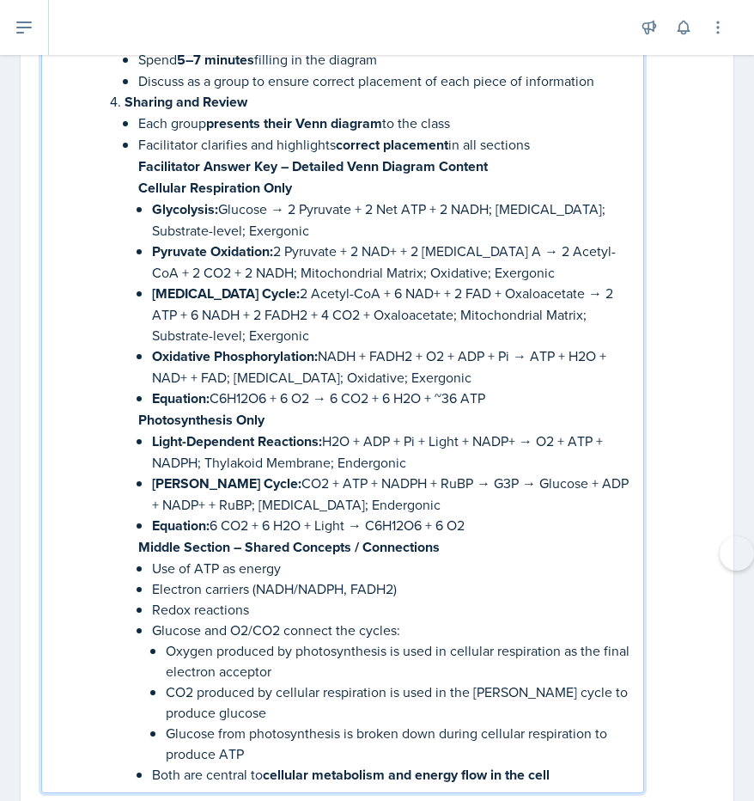
scroll to position [5855, 0]
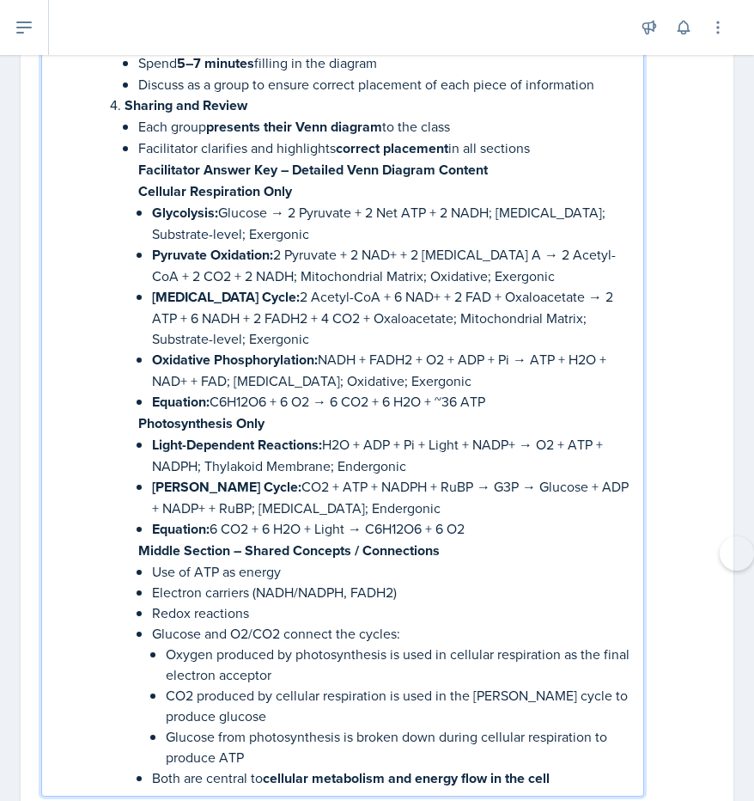
click at [505, 159] on p "Facilitator Answer Key – Detailed Venn Diagram Content" at bounding box center [384, 169] width 492 height 21
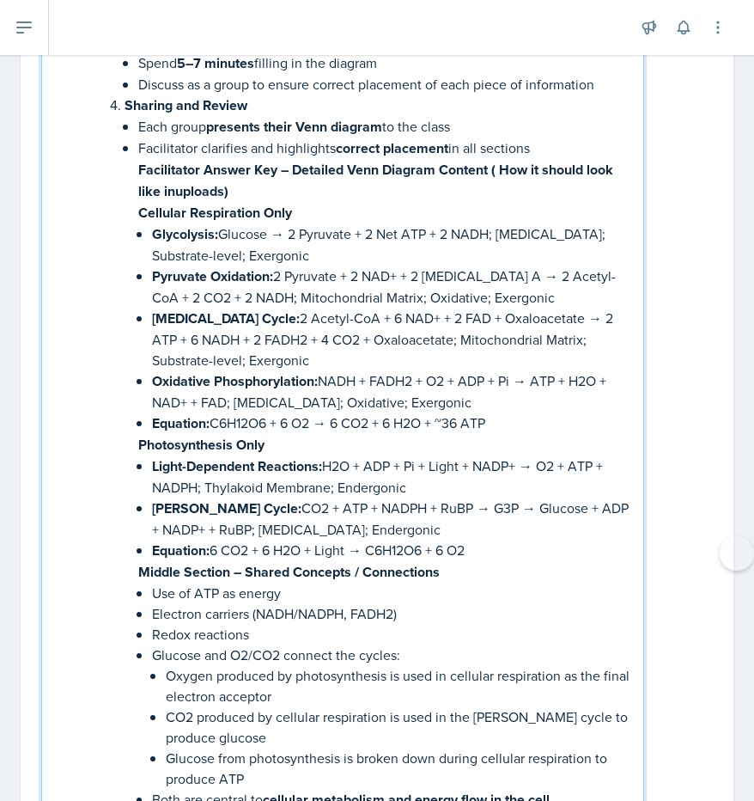
click at [177, 160] on strong "Facilitator Answer Key – Detailed Venn Diagram Content ( How it should look lik…" at bounding box center [377, 180] width 479 height 41
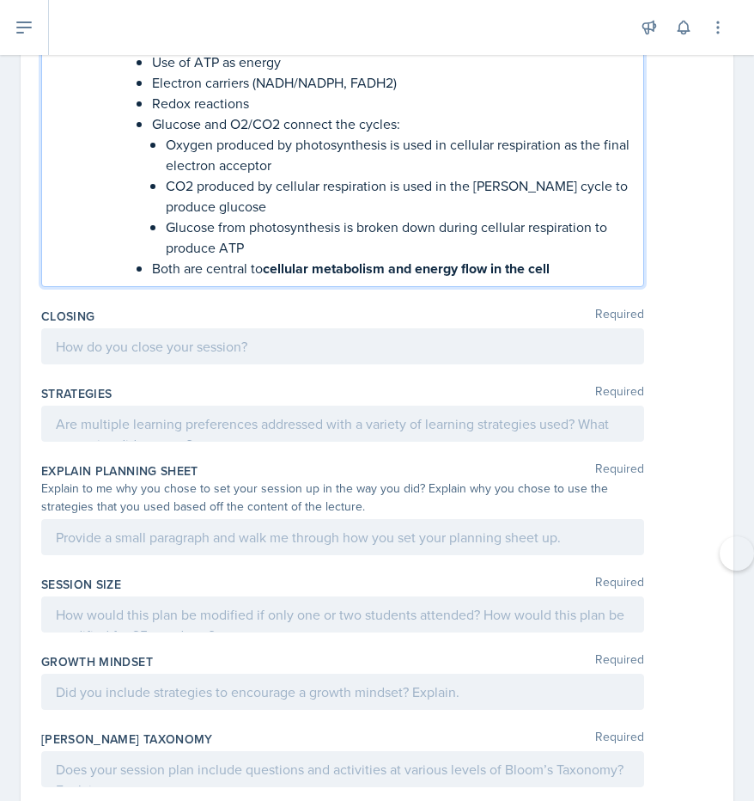
scroll to position [6388, 0]
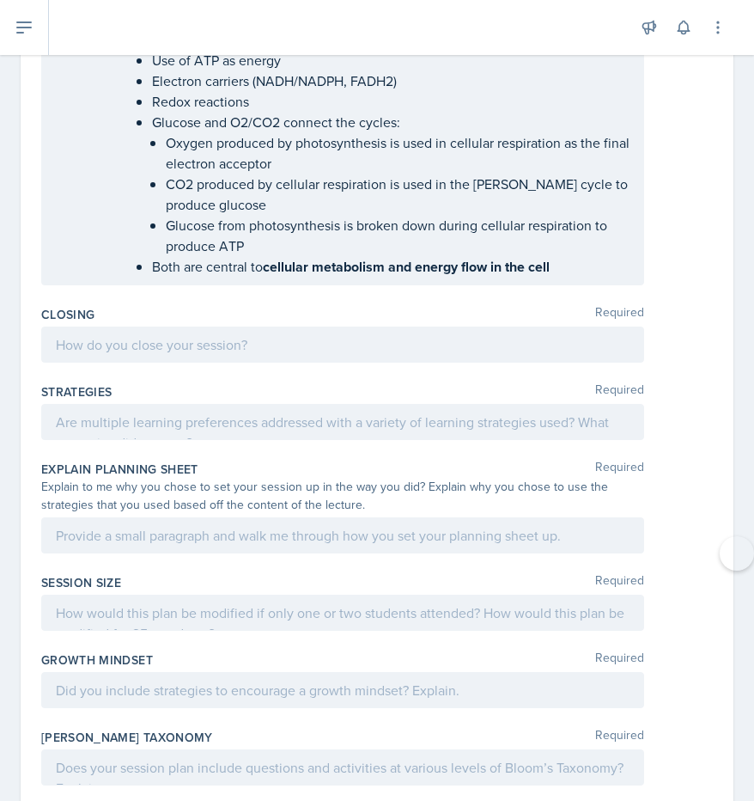
click at [113, 327] on div at bounding box center [342, 345] width 603 height 36
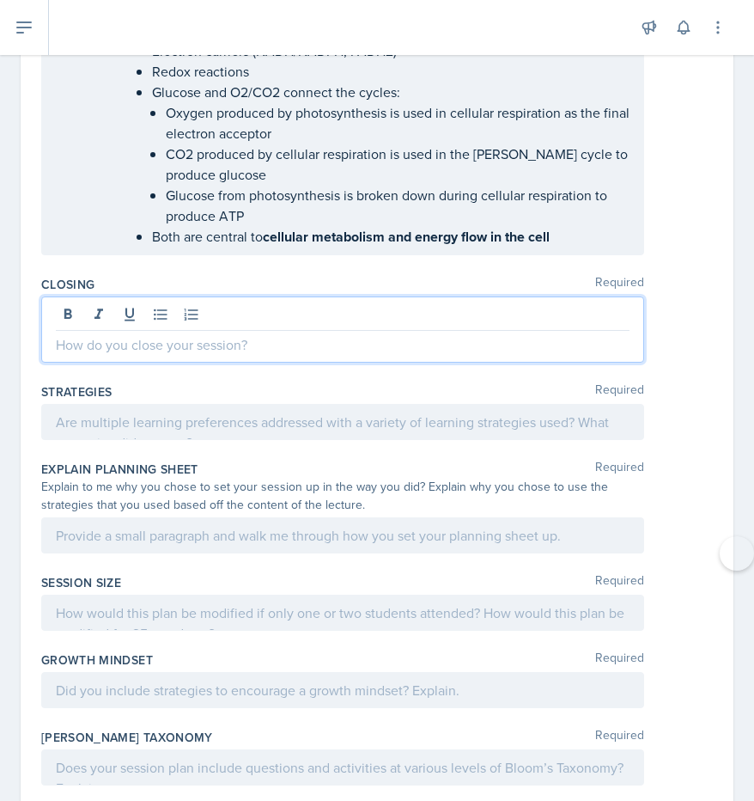
scroll to position [6440, 0]
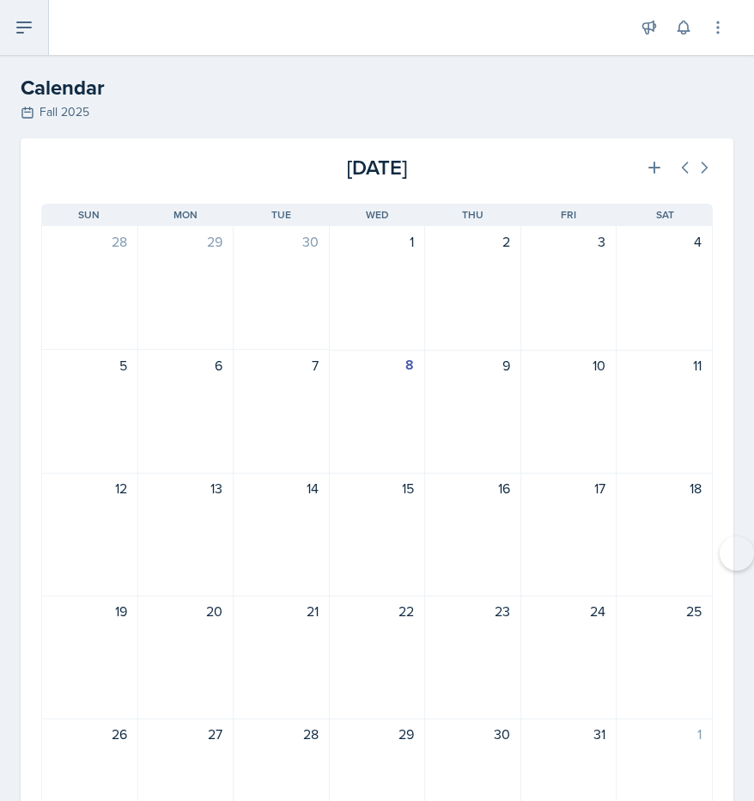
click at [34, 40] on button at bounding box center [24, 27] width 49 height 55
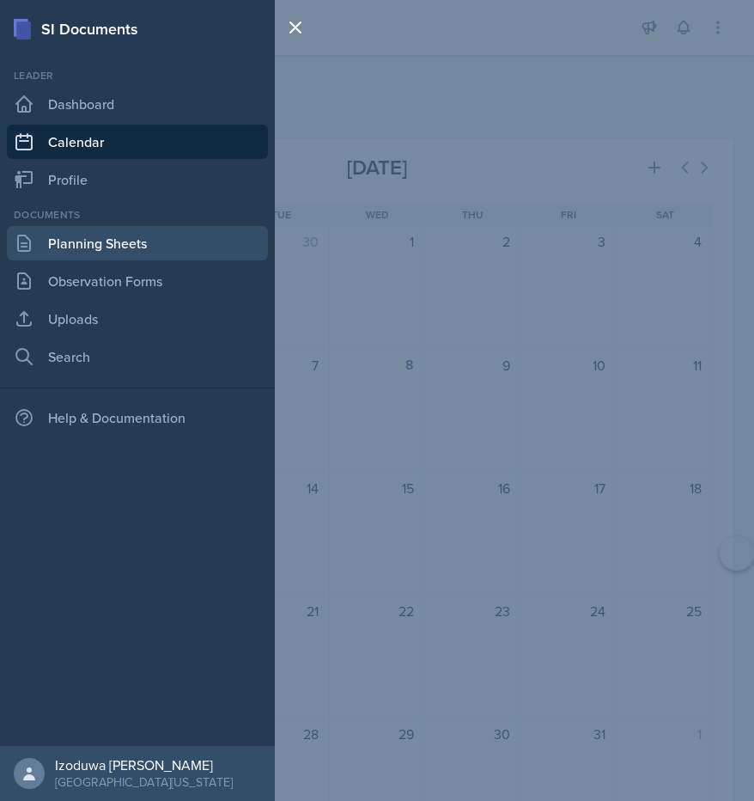
click at [79, 234] on link "Planning Sheets" at bounding box center [137, 243] width 261 height 34
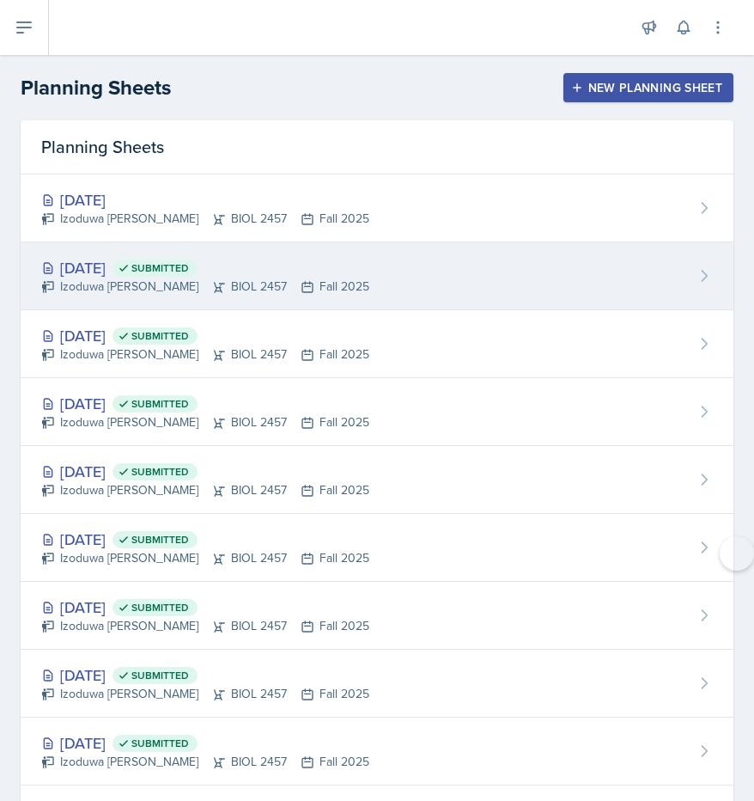
click at [100, 251] on div "[DATE] Submitted Izoduwa [PERSON_NAME] BIOL 2457 Fall 2025" at bounding box center [377, 276] width 713 height 68
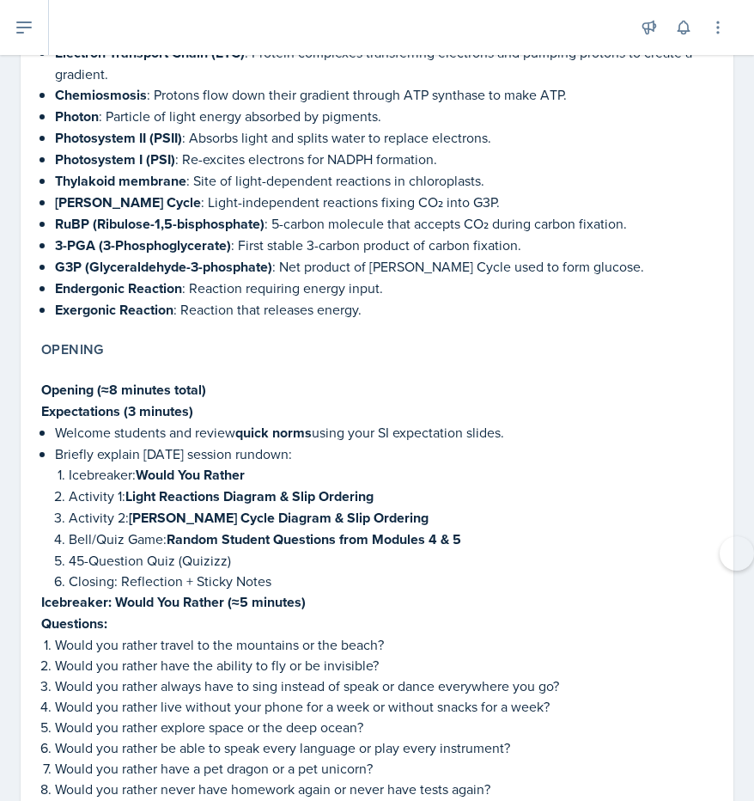
scroll to position [564, 0]
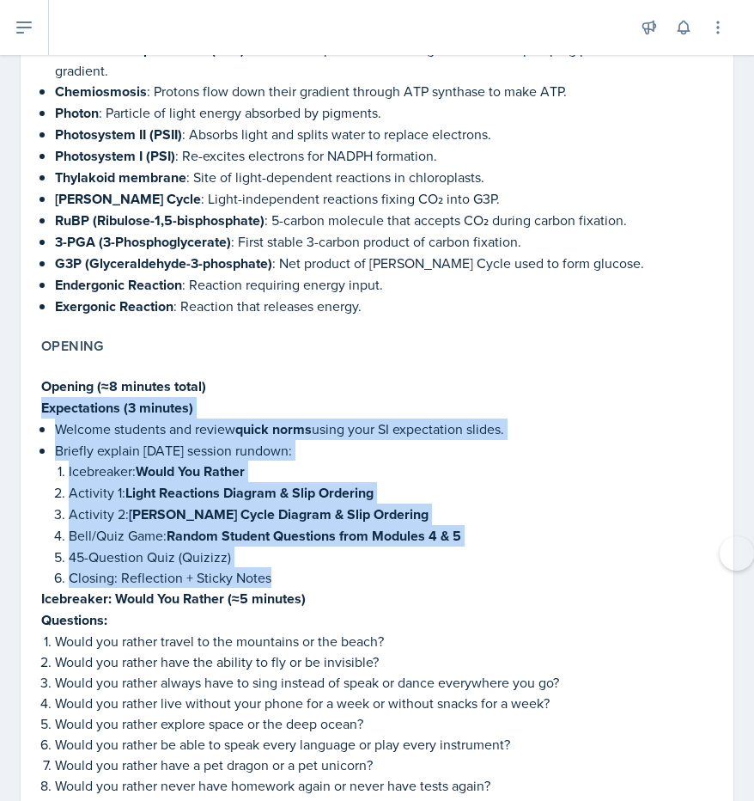
drag, startPoint x: 36, startPoint y: 388, endPoint x: 331, endPoint y: 559, distance: 340.3
click at [331, 559] on div "Opening Opening (≈8 minutes total) Expectations (3 minutes) Welcome students an…" at bounding box center [377, 616] width 686 height 571
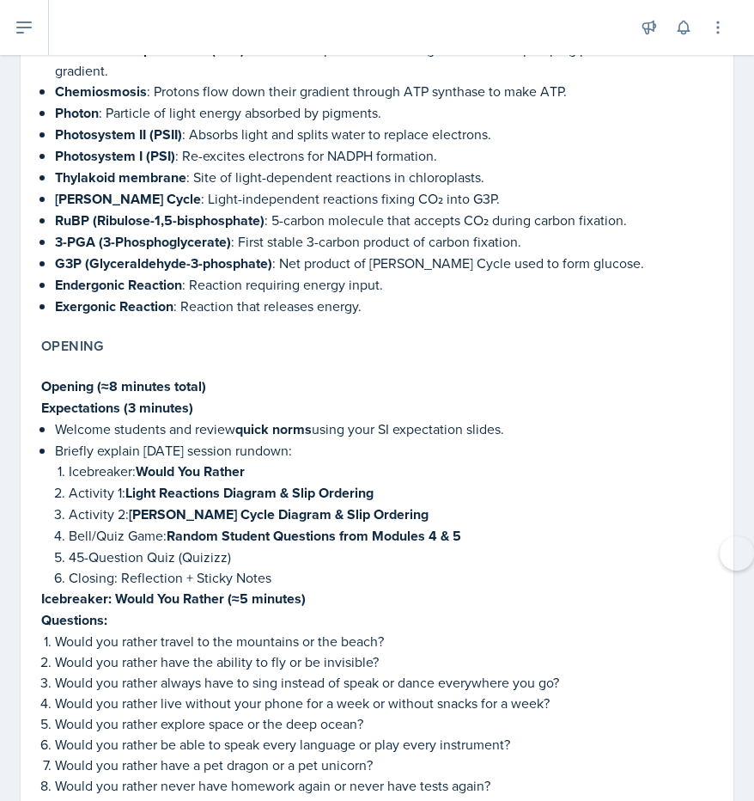
click at [331, 567] on p "Closing: Reflection + Sticky Notes" at bounding box center [391, 577] width 644 height 21
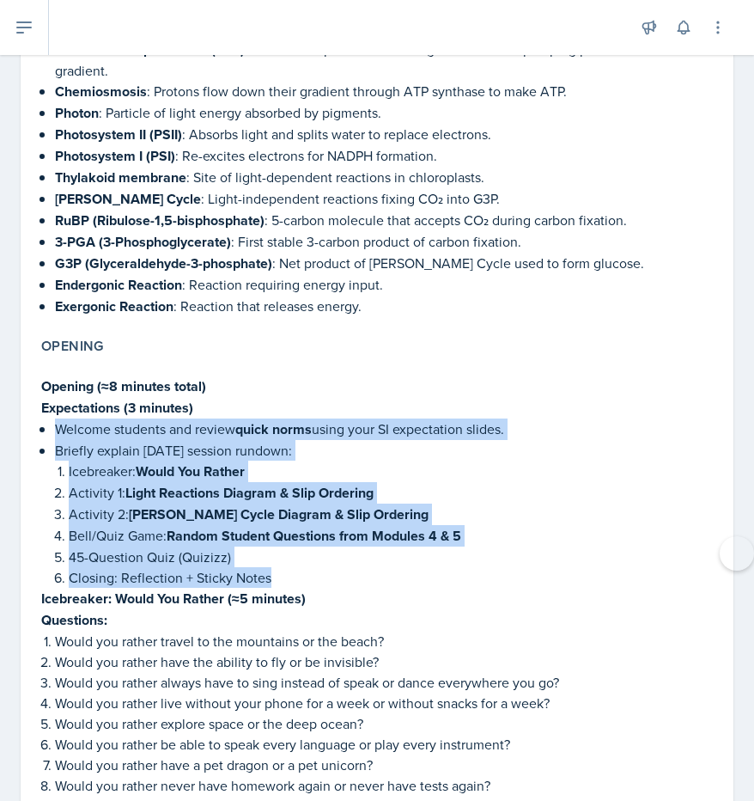
drag, startPoint x: 52, startPoint y: 414, endPoint x: 311, endPoint y: 562, distance: 297.9
click at [311, 562] on div "Opening (≈8 minutes total) Expectations (3 minutes) Welcome students and review…" at bounding box center [377, 626] width 672 height 537
copy ul "Welcome students and review quick norms using your SI expectation slides. Brief…"
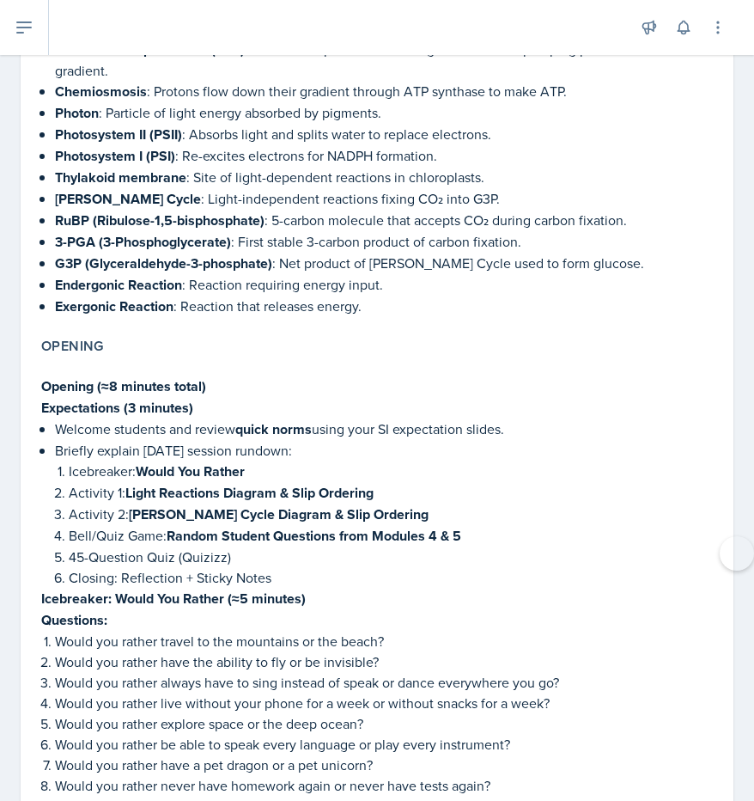
click at [334, 266] on p "G3P (Glyceraldehyde-3-phosphate) : Net product of Calvin Cycle used to form glu…" at bounding box center [384, 263] width 658 height 21
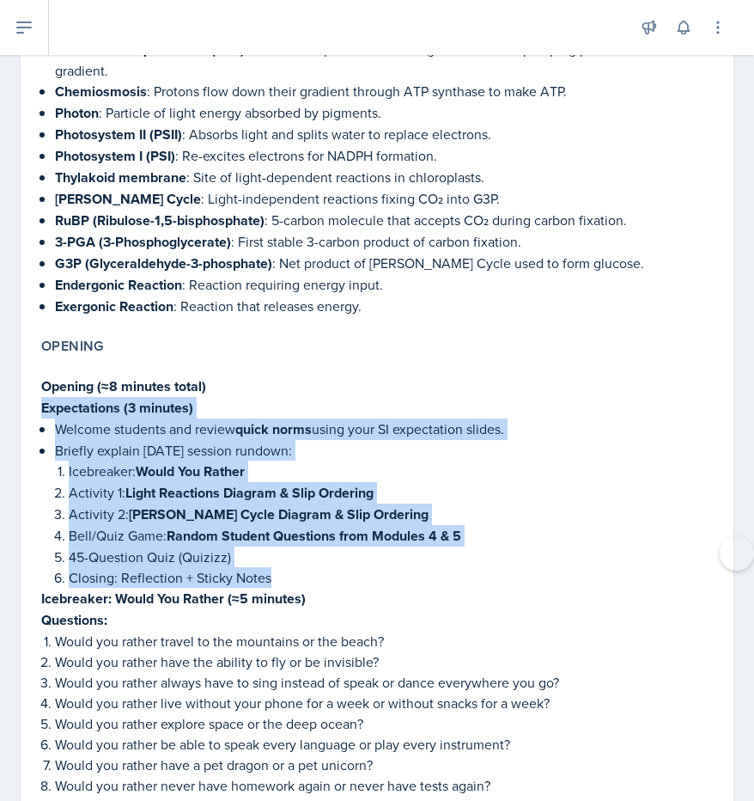
drag, startPoint x: 44, startPoint y: 400, endPoint x: 290, endPoint y: 559, distance: 293.9
click at [290, 559] on div "Opening (≈8 minutes total) Expectations (3 minutes) Welcome students and review…" at bounding box center [377, 626] width 672 height 537
copy div "Expectations (3 minutes) Welcome students and review quick norms using your SI …"
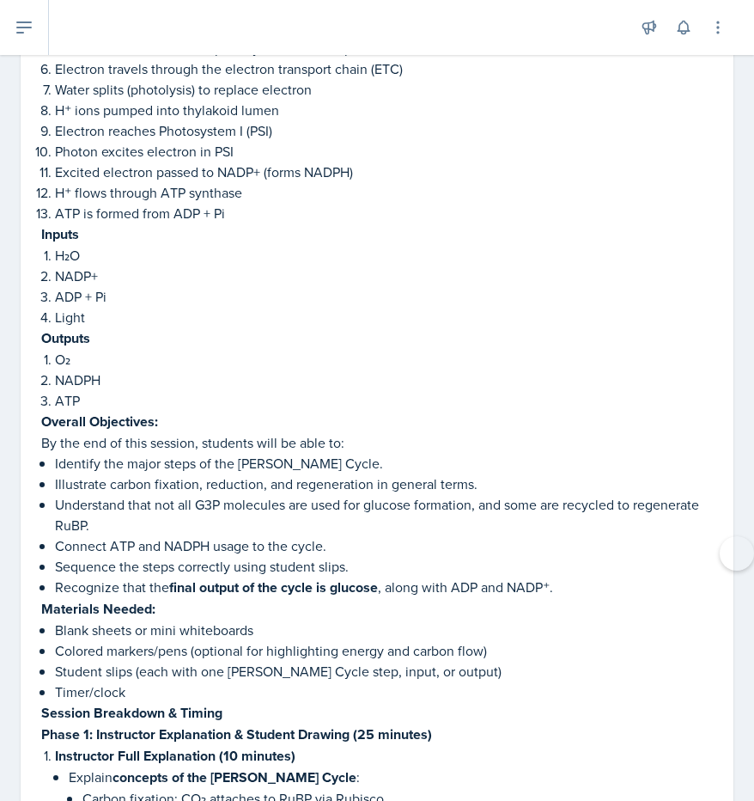
scroll to position [2941, 0]
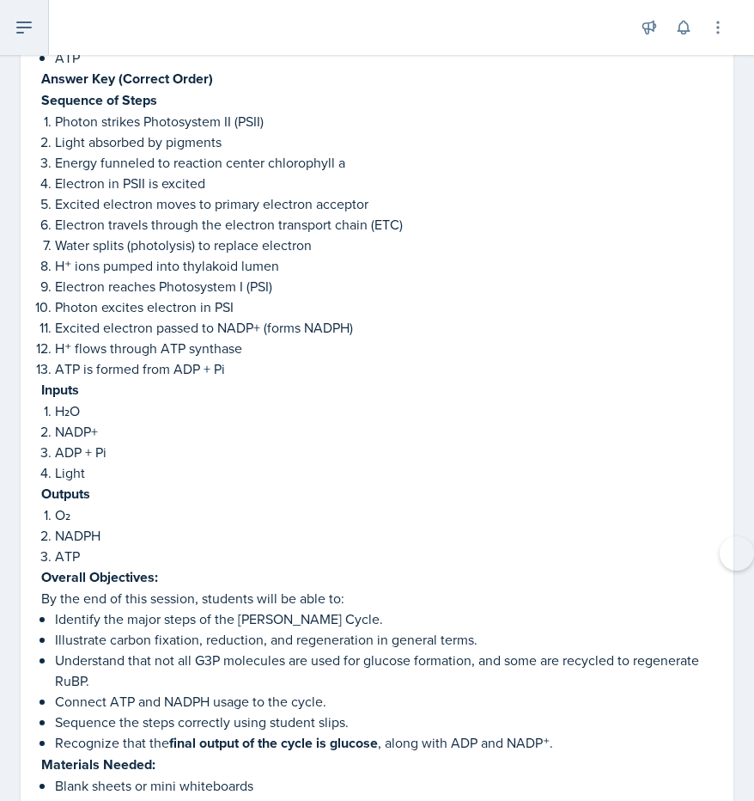
click at [30, 27] on icon at bounding box center [24, 27] width 14 height 10
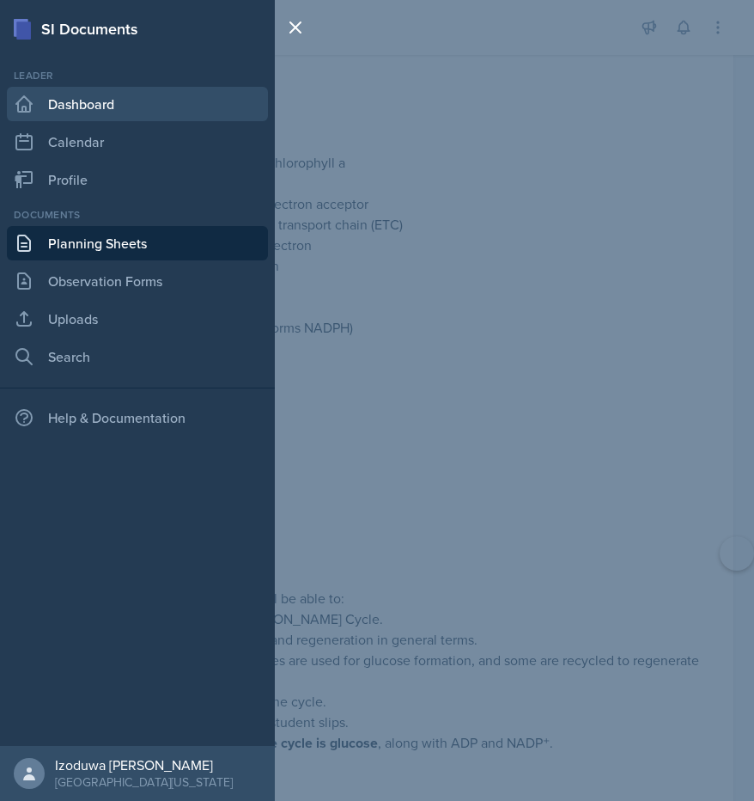
click at [104, 113] on link "Dashboard" at bounding box center [137, 104] width 261 height 34
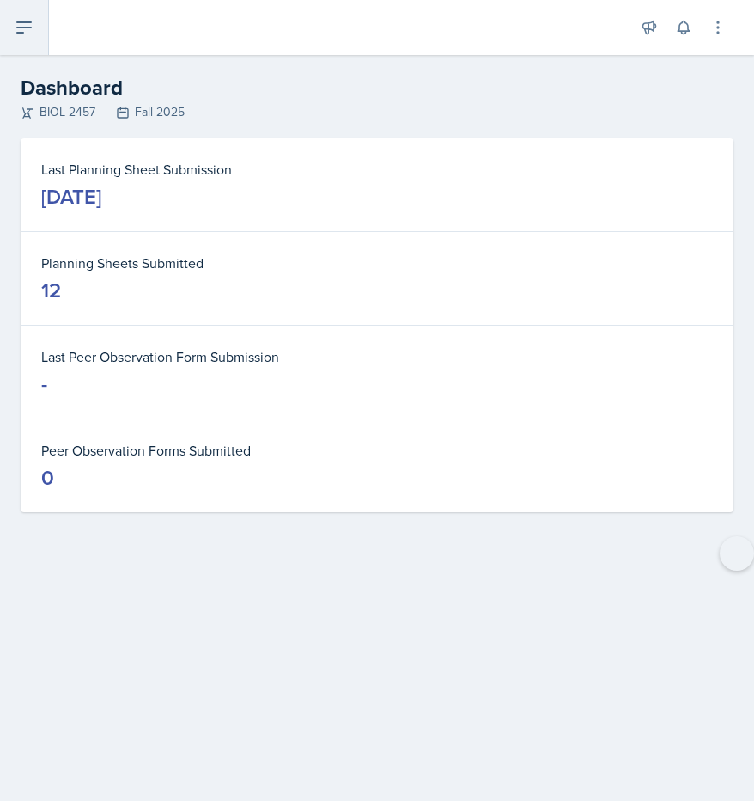
click at [19, 44] on button at bounding box center [24, 27] width 49 height 55
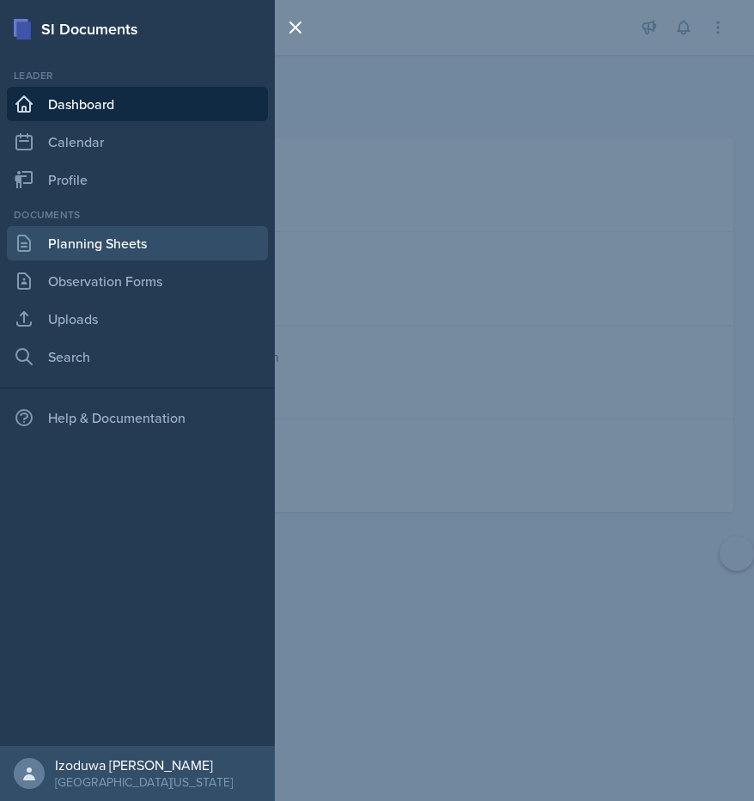
click at [86, 237] on link "Planning Sheets" at bounding box center [137, 243] width 261 height 34
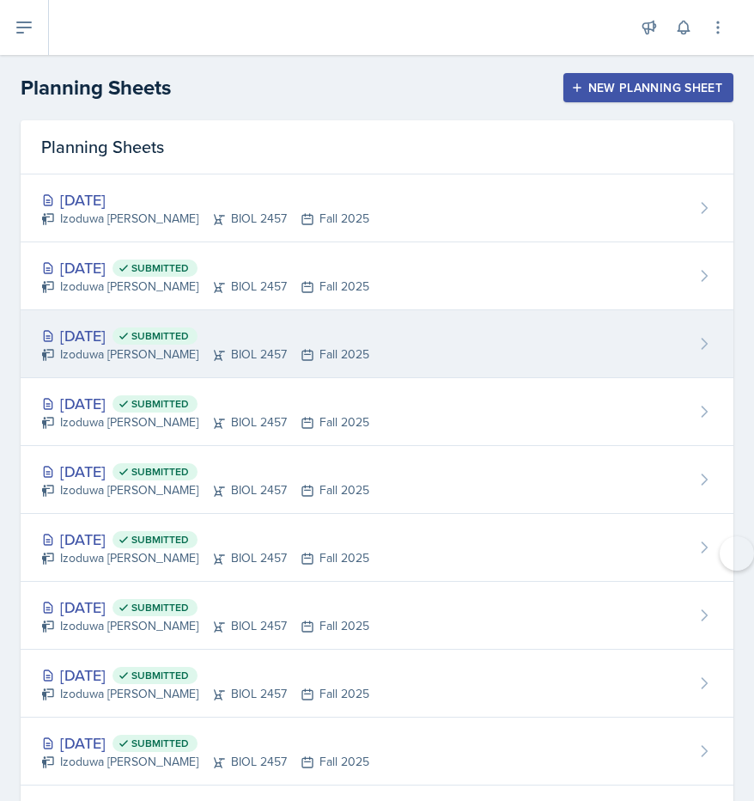
click at [189, 333] on span "Submitted" at bounding box center [160, 336] width 58 height 14
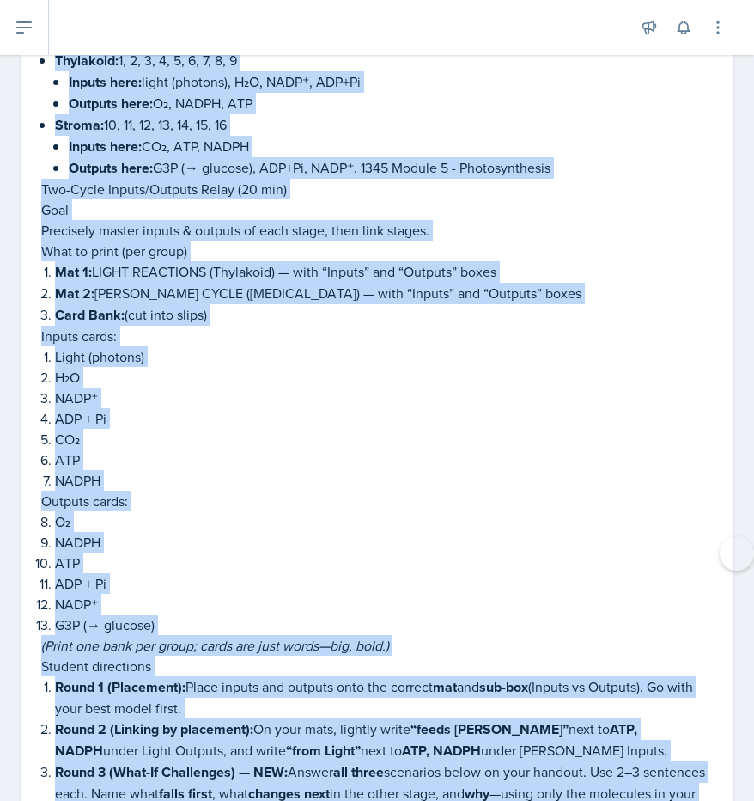
scroll to position [2382, 0]
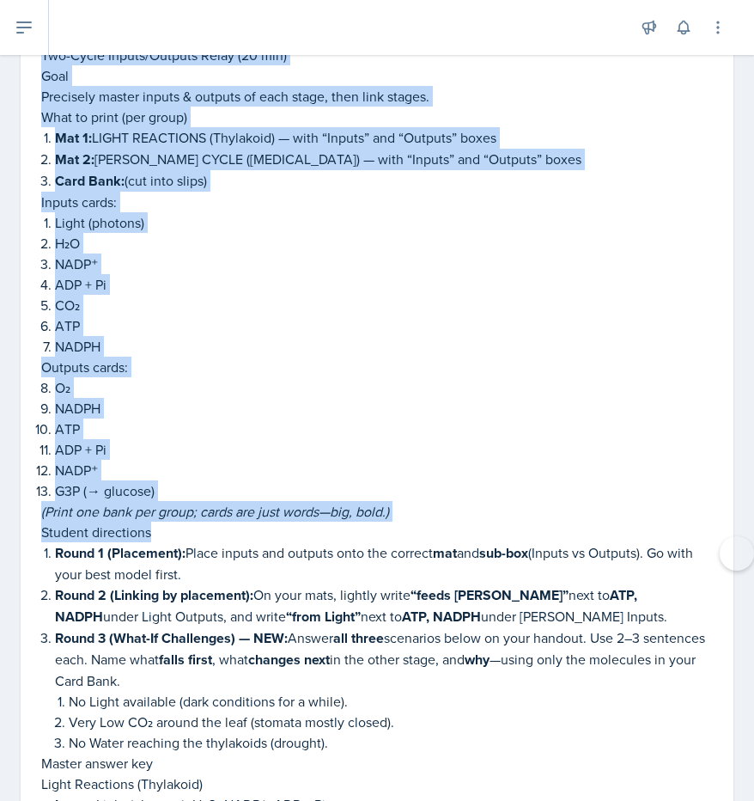
drag, startPoint x: 41, startPoint y: 351, endPoint x: 296, endPoint y: 472, distance: 282.5
click at [296, 472] on div "Video Kickoff Activity: Photosynthesis Basics 🎥 Video: Photosynthesis process (…" at bounding box center [377, 696] width 672 height 3026
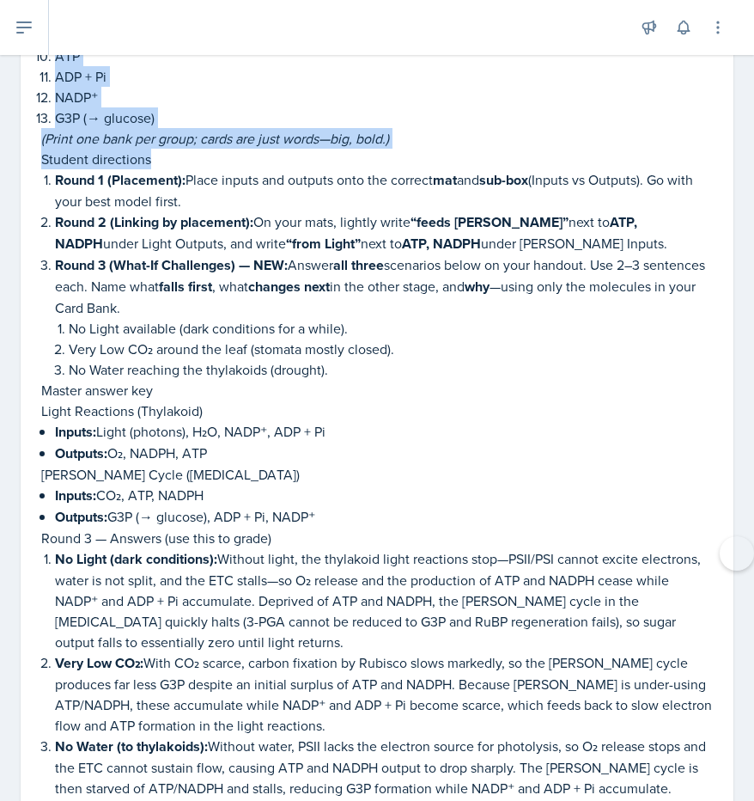
scroll to position [2756, 0]
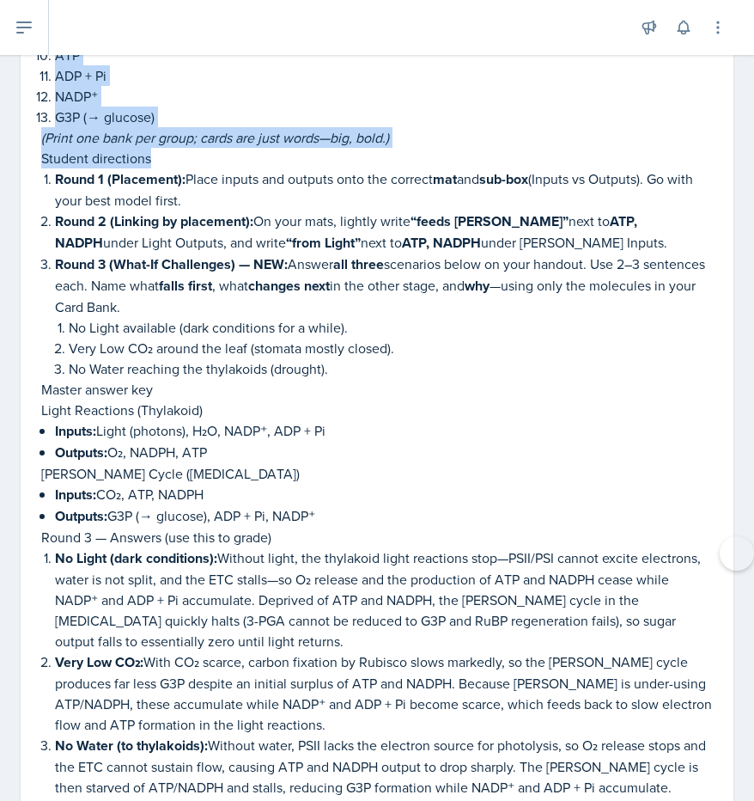
copy div "Photosynthesis Jigsaw Activity: Whole Process Activity 1 (15 min): Where in the…"
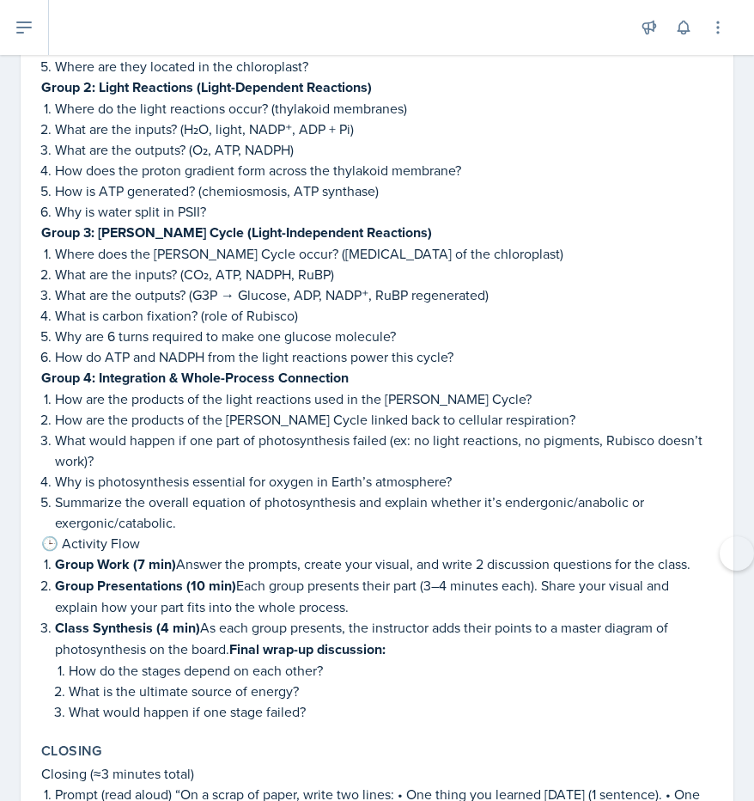
scroll to position [3645, 0]
